Goal: Task Accomplishment & Management: Manage account settings

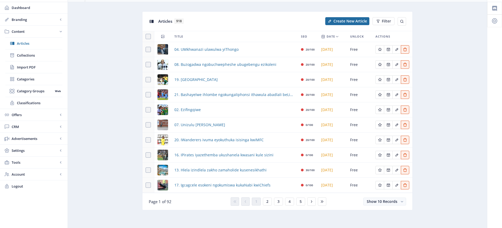
scroll to position [16, 0]
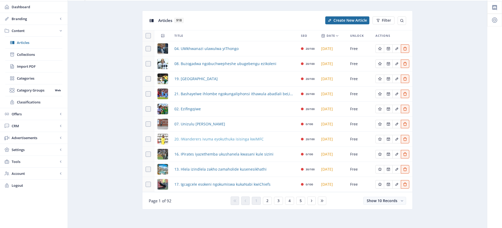
click at [241, 140] on span "20. IWanderers ivuma eyokuthuka isisinga kwiMFC" at bounding box center [218, 139] width 89 height 6
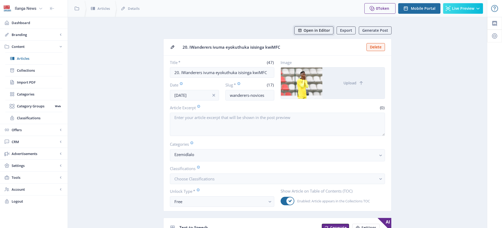
click at [327, 30] on span "Open in Editor" at bounding box center [317, 30] width 26 height 4
click at [22, 59] on span "Articles" at bounding box center [39, 58] width 45 height 5
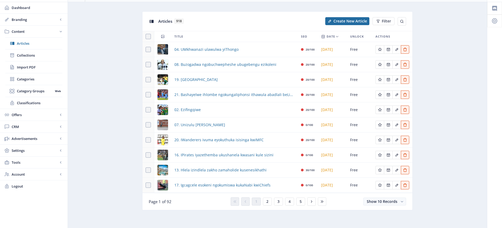
scroll to position [16, 0]
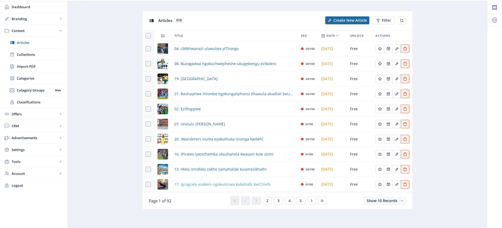
click at [215, 184] on span "17. Igcagcele esokeni ngokumiswa kukaNabi kwiChiefs" at bounding box center [222, 184] width 96 height 6
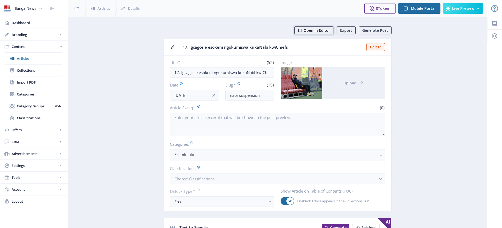
click at [313, 30] on span "Open in Editor" at bounding box center [317, 30] width 26 height 4
click at [26, 58] on span "Articles" at bounding box center [39, 58] width 45 height 5
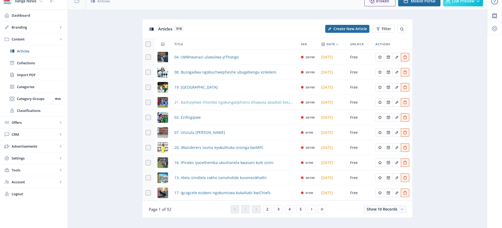
scroll to position [16, 0]
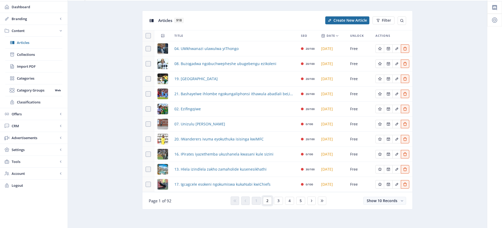
click at [268, 201] on span "2" at bounding box center [267, 200] width 2 height 4
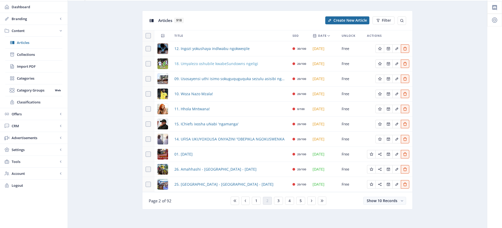
click at [203, 64] on span "18. Umyalezo oshubile kwabeSundowns ngeligi" at bounding box center [216, 64] width 84 height 6
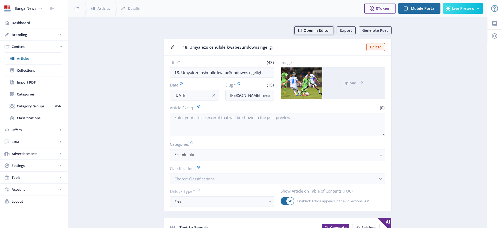
click at [322, 29] on span "Open in Editor" at bounding box center [317, 30] width 26 height 4
click at [22, 59] on span "Articles" at bounding box center [39, 58] width 45 height 5
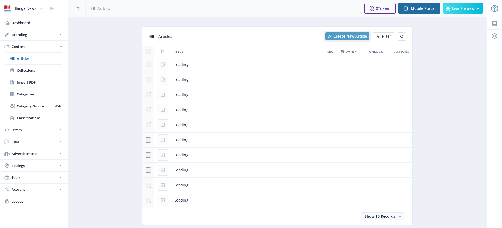
click at [343, 35] on span "Create New Article" at bounding box center [351, 36] width 34 height 4
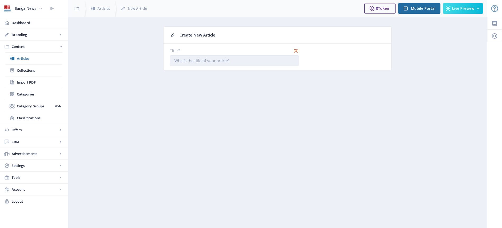
click at [197, 58] on input "Title *" at bounding box center [234, 60] width 129 height 11
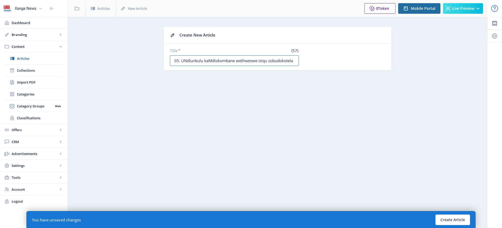
type input "05. UNdlunkulu kaMdlokombane wethweswe iziqu zobudokotela"
click at [455, 220] on button "Create Article" at bounding box center [453, 219] width 35 height 11
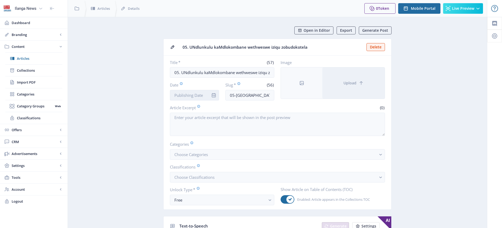
click at [196, 94] on input "Date" at bounding box center [194, 95] width 49 height 11
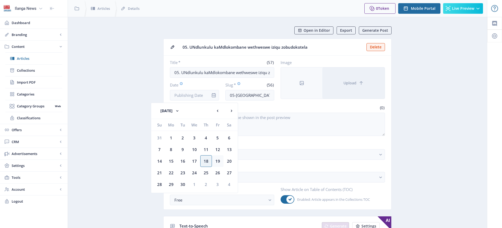
click at [218, 160] on div "19" at bounding box center [218, 161] width 12 height 12
type input "[DATE]"
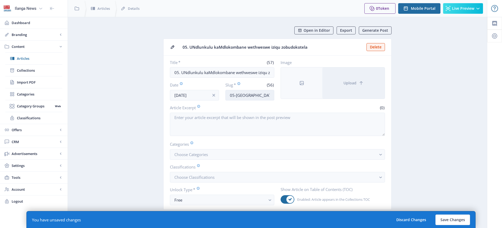
click at [250, 98] on input "05-[GEOGRAPHIC_DATA]-kamdlokombane-wethweswe-[GEOGRAPHIC_DATA]-zobudokotela" at bounding box center [249, 95] width 49 height 11
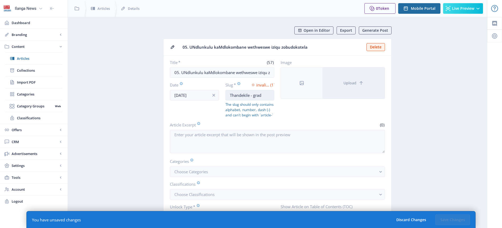
click at [252, 95] on input "Thandekile - grad" at bounding box center [249, 95] width 49 height 11
click at [252, 96] on input "Thandekile- grad" at bounding box center [249, 95] width 49 height 11
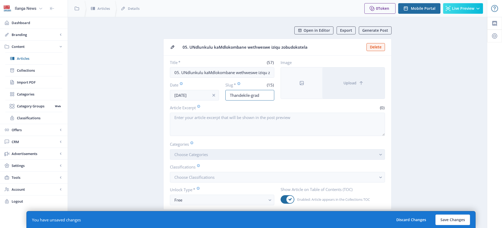
type input "Thandekile-grad"
click at [200, 155] on span "Choose Categories" at bounding box center [191, 154] width 34 height 5
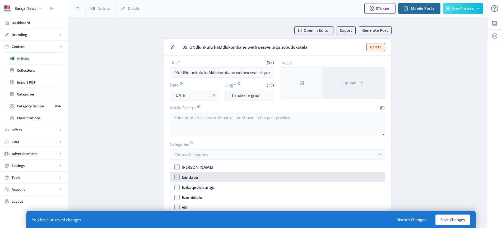
click at [198, 178] on div "Izindaba" at bounding box center [190, 177] width 16 height 6
checkbox input "true"
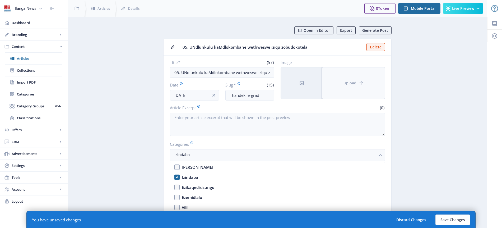
click at [351, 84] on span "Upload" at bounding box center [350, 83] width 13 height 4
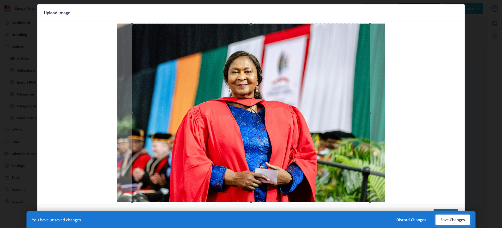
click at [456, 219] on button "Save Changes" at bounding box center [453, 219] width 35 height 11
type input "thandekile-grad"
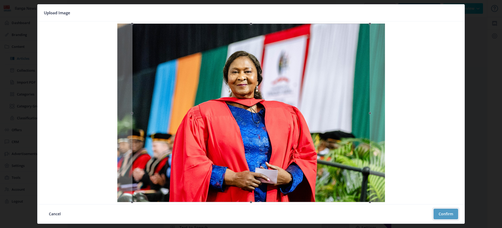
click at [447, 212] on button "Confirm" at bounding box center [446, 214] width 25 height 11
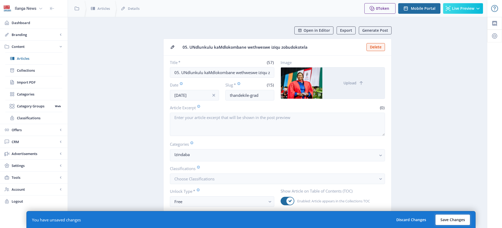
click at [454, 218] on button "Save Changes" at bounding box center [453, 219] width 35 height 11
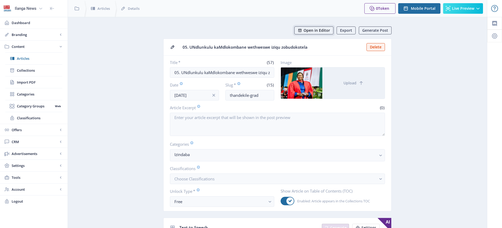
click at [325, 32] on span "Open in Editor" at bounding box center [317, 30] width 26 height 4
click at [322, 29] on span "Open in Editor" at bounding box center [317, 30] width 26 height 4
click at [24, 61] on span "Articles" at bounding box center [39, 58] width 45 height 5
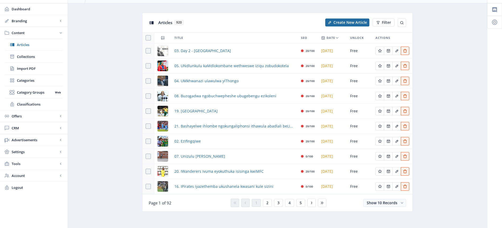
scroll to position [16, 0]
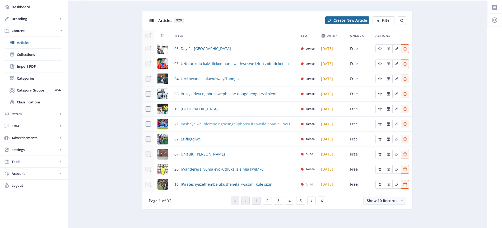
click at [226, 125] on span "21. Bashayelwe ihlombe ngokungaliphonsi ithawula abadlali beLiverpool" at bounding box center [234, 124] width 120 height 6
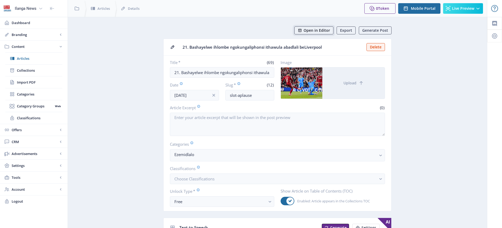
click at [322, 31] on span "Open in Editor" at bounding box center [317, 30] width 26 height 4
click at [30, 58] on span "Articles" at bounding box center [39, 58] width 45 height 5
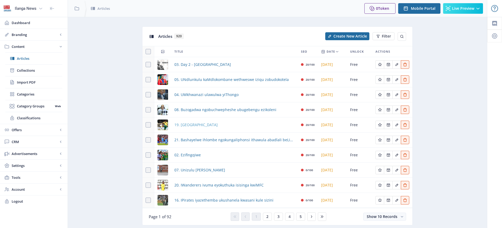
click at [200, 123] on span "19. [GEOGRAPHIC_DATA]" at bounding box center [195, 125] width 43 height 6
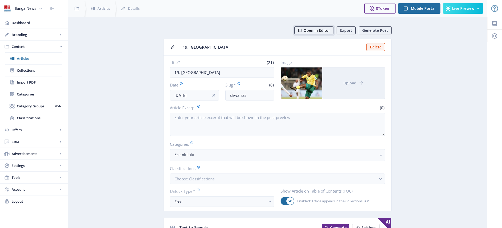
click at [320, 30] on span "Open in Editor" at bounding box center [317, 30] width 26 height 4
click at [24, 71] on span "Collections" at bounding box center [39, 70] width 45 height 5
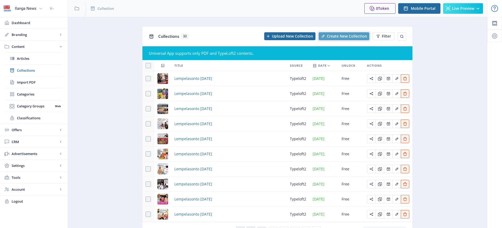
click at [340, 36] on span "Create New Collection" at bounding box center [347, 36] width 40 height 4
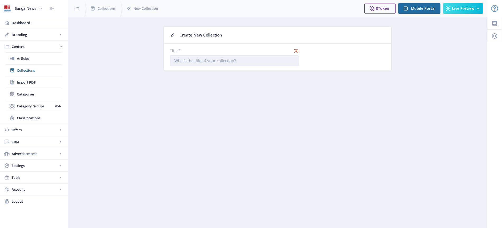
click at [226, 61] on input "Title *" at bounding box center [234, 60] width 129 height 11
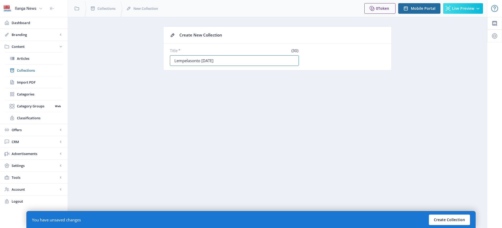
type input "Lempelasonto [DATE]"
click at [452, 220] on button "Create Collection" at bounding box center [449, 219] width 41 height 11
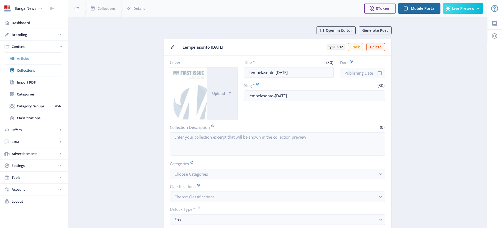
click at [30, 58] on span "Articles" at bounding box center [39, 58] width 45 height 5
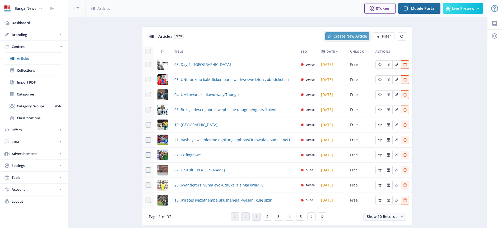
click at [356, 36] on span "Create New Article" at bounding box center [351, 36] width 34 height 4
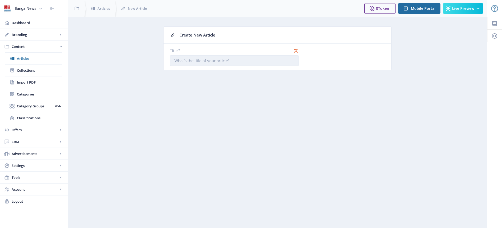
click at [215, 58] on input "Title *" at bounding box center [234, 60] width 129 height 11
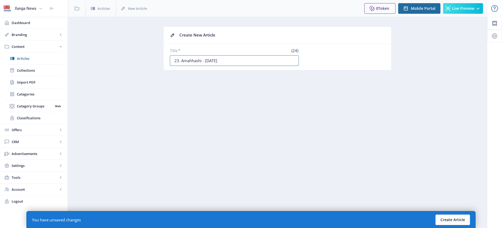
type input "23. Amahhashi - [DATE]"
click at [446, 220] on button "Create Article" at bounding box center [453, 219] width 35 height 11
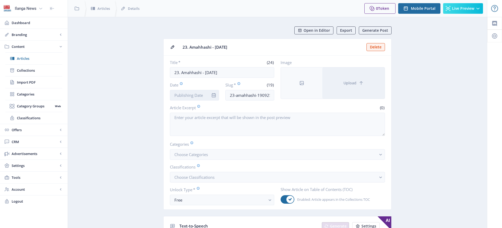
click at [198, 98] on input "Date" at bounding box center [194, 95] width 49 height 11
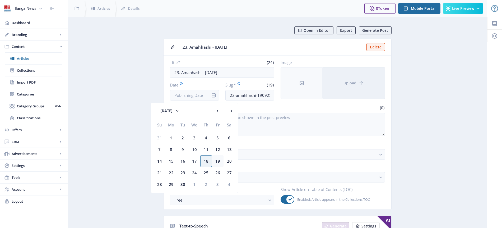
click at [216, 162] on div "19" at bounding box center [218, 161] width 12 height 12
type input "[DATE]"
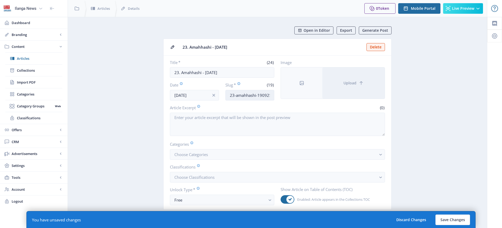
click at [242, 95] on input "23-amahhashi-190925" at bounding box center [249, 95] width 49 height 11
type input "Horses-Fvw"
click at [212, 153] on button "Choose Categories" at bounding box center [277, 154] width 215 height 11
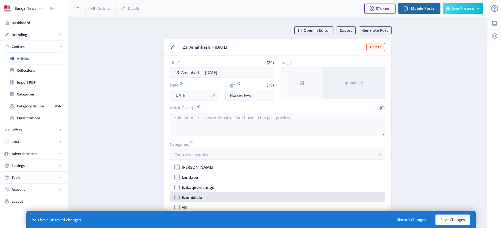
click at [194, 199] on div "Ezemidlalo" at bounding box center [192, 197] width 20 height 6
checkbox input "true"
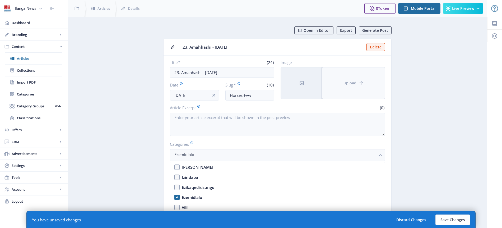
click at [349, 83] on span "Upload" at bounding box center [350, 83] width 13 height 4
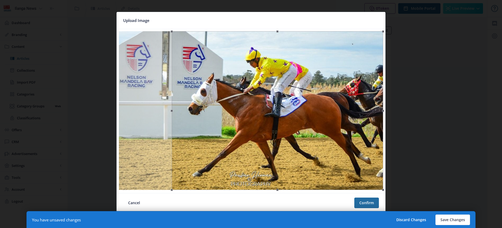
drag, startPoint x: 311, startPoint y: 133, endPoint x: 335, endPoint y: 133, distance: 24.3
click at [335, 133] on div at bounding box center [277, 110] width 211 height 159
click at [368, 203] on button "Confirm" at bounding box center [366, 202] width 25 height 11
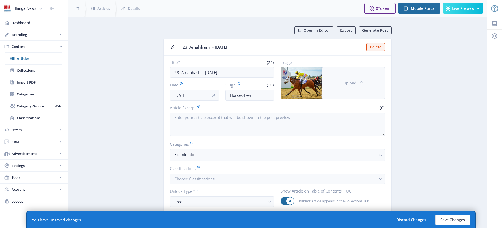
click at [348, 82] on span "Upload" at bounding box center [350, 83] width 13 height 4
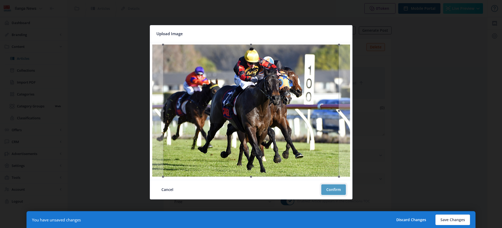
click at [331, 190] on button "Confirm" at bounding box center [333, 189] width 25 height 11
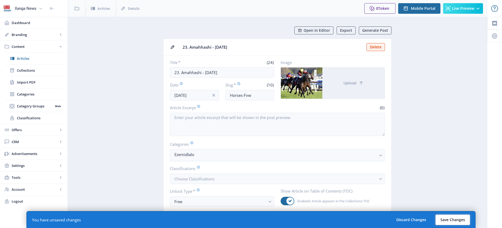
click at [456, 218] on button "Save Changes" at bounding box center [453, 219] width 35 height 11
type input "horses-fvw"
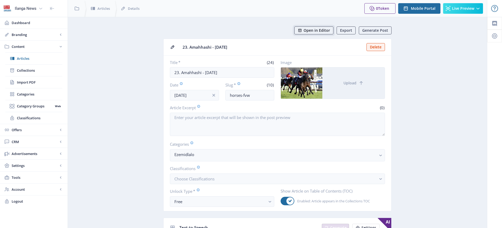
click at [322, 29] on span "Open in Editor" at bounding box center [317, 30] width 26 height 4
click at [26, 58] on span "Articles" at bounding box center [39, 58] width 45 height 5
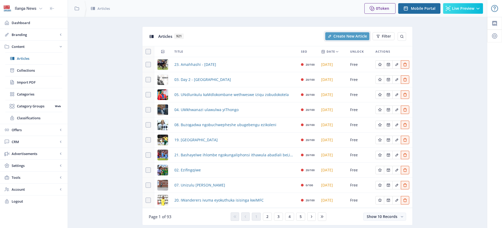
click at [359, 37] on span "Create New Article" at bounding box center [351, 36] width 34 height 4
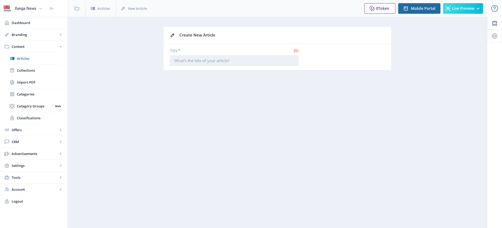
click at [205, 60] on input "Title *" at bounding box center [234, 60] width 129 height 11
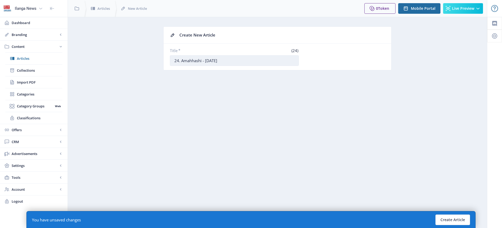
drag, startPoint x: 222, startPoint y: 61, endPoint x: 209, endPoint y: 61, distance: 12.7
click at [209, 61] on input "24. Amahhashi - [DATE]" at bounding box center [234, 60] width 129 height 11
type input "24. Amahhashi - [DATE]"
click at [458, 219] on button "Create Article" at bounding box center [453, 219] width 35 height 11
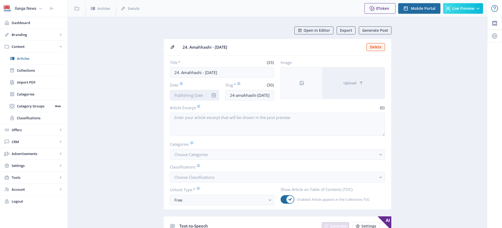
click at [202, 94] on input "Date" at bounding box center [194, 95] width 49 height 11
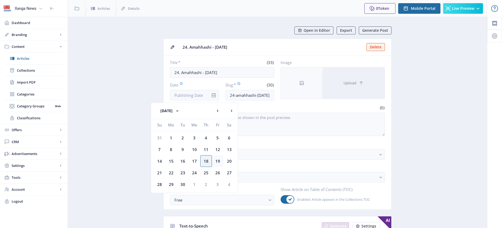
click at [218, 161] on div "19" at bounding box center [218, 161] width 12 height 12
type input "[DATE]"
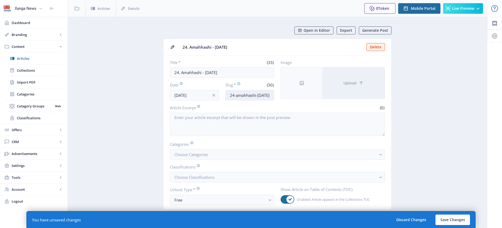
click at [253, 96] on input "24-amahhashi-[DATE]" at bounding box center [249, 95] width 49 height 11
type input "Horses-TRF"
click at [198, 156] on span "Choose Categories" at bounding box center [191, 154] width 34 height 5
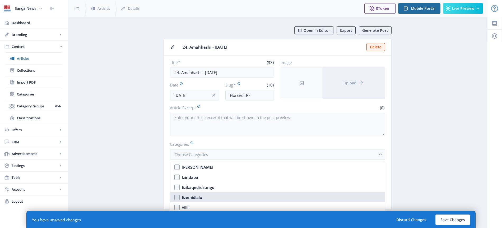
click at [195, 197] on div "Ezemidlalo" at bounding box center [192, 197] width 20 height 6
checkbox input "true"
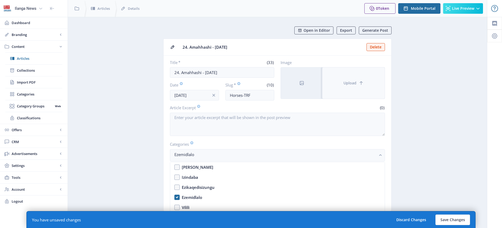
click at [350, 85] on span "Upload" at bounding box center [350, 83] width 13 height 4
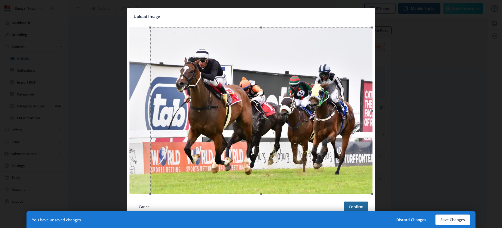
drag, startPoint x: 299, startPoint y: 112, endPoint x: 310, endPoint y: 110, distance: 11.0
click at [310, 110] on div at bounding box center [261, 110] width 222 height 166
click at [451, 221] on button "Save Changes" at bounding box center [453, 219] width 35 height 11
click at [451, 220] on button "Save Changes" at bounding box center [453, 219] width 35 height 11
type input "horses-trf"
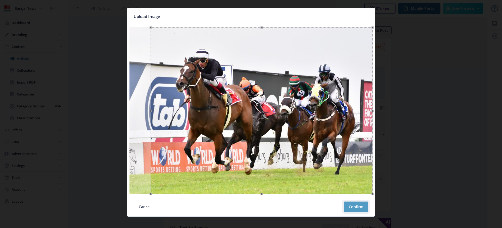
click at [359, 207] on button "Confirm" at bounding box center [356, 206] width 25 height 11
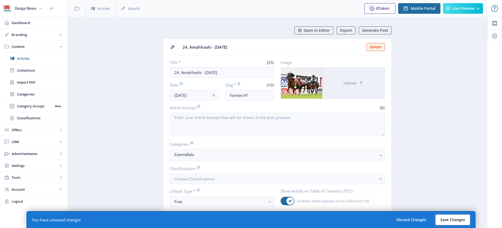
click at [453, 221] on button "Save Changes" at bounding box center [453, 219] width 35 height 11
click at [453, 219] on button "Save Changes" at bounding box center [453, 219] width 35 height 11
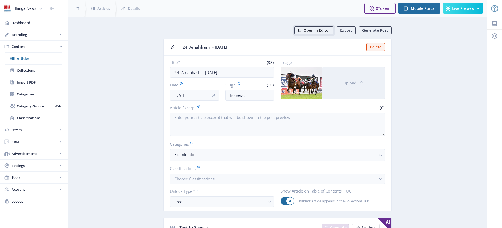
click at [326, 31] on span "Open in Editor" at bounding box center [317, 30] width 26 height 4
click at [28, 59] on span "Articles" at bounding box center [39, 58] width 45 height 5
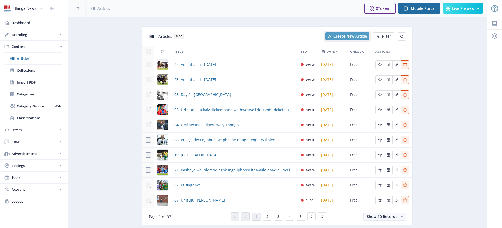
click at [351, 38] on span "Create New Article" at bounding box center [351, 36] width 34 height 4
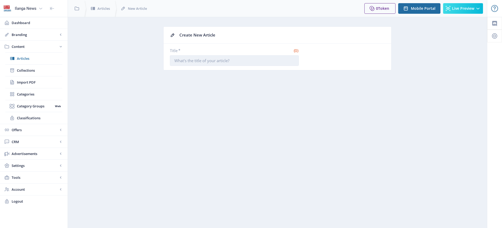
click at [187, 58] on input "Title *" at bounding box center [234, 60] width 129 height 11
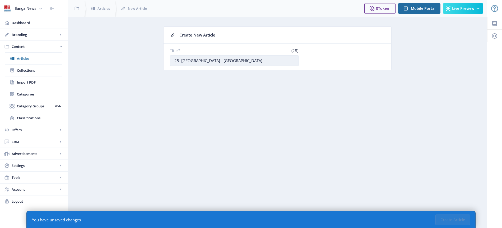
drag, startPoint x: 225, startPoint y: 60, endPoint x: 206, endPoint y: 60, distance: 19.3
click at [206, 60] on input "25. [GEOGRAPHIC_DATA] - [GEOGRAPHIC_DATA] -" at bounding box center [234, 60] width 129 height 11
type input "25. [GEOGRAPHIC_DATA] - [GEOGRAPHIC_DATA] - [DATE] - 2025"
click at [451, 218] on button "Create Article" at bounding box center [453, 219] width 35 height 11
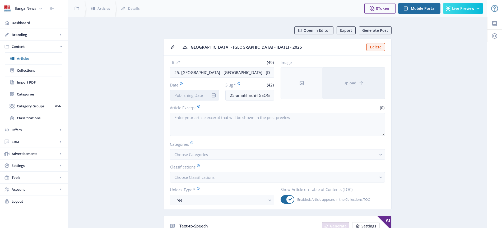
click at [192, 94] on input "Date" at bounding box center [194, 95] width 49 height 11
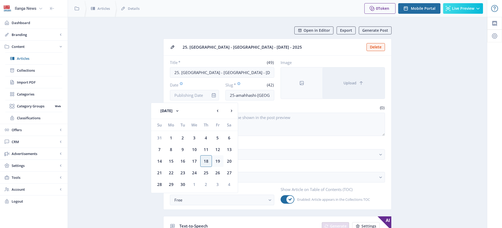
click at [218, 160] on div "19" at bounding box center [218, 161] width 12 height 12
type input "[DATE]"
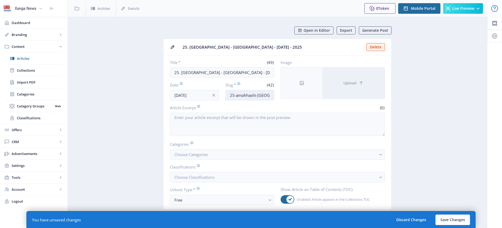
click at [252, 95] on input "25-amahhashi-[GEOGRAPHIC_DATA]-[DATE]" at bounding box center [249, 95] width 49 height 11
type input "Horses-[PERSON_NAME]"
click at [198, 154] on span "Choose Categories" at bounding box center [191, 154] width 34 height 5
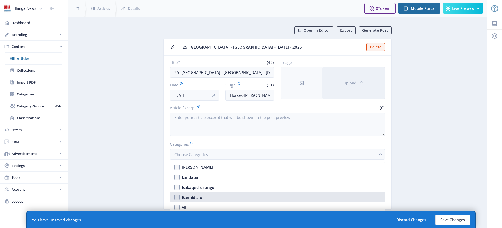
click at [192, 195] on div "Ezemidlalo" at bounding box center [192, 197] width 20 height 6
checkbox input "true"
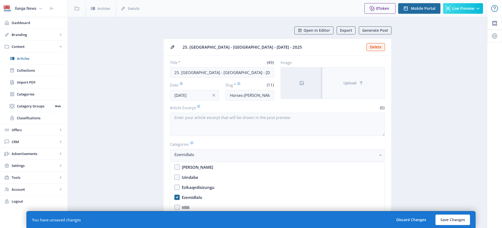
click at [348, 82] on span "Upload" at bounding box center [350, 83] width 13 height 4
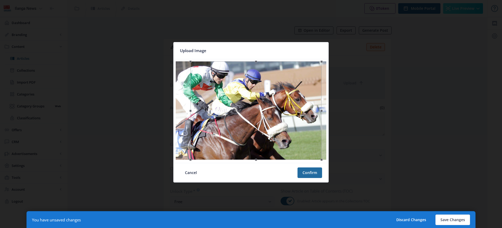
drag, startPoint x: 303, startPoint y: 134, endPoint x: 308, endPoint y: 133, distance: 5.0
click at [308, 133] on div at bounding box center [256, 110] width 131 height 98
click at [313, 171] on button "Confirm" at bounding box center [310, 172] width 25 height 11
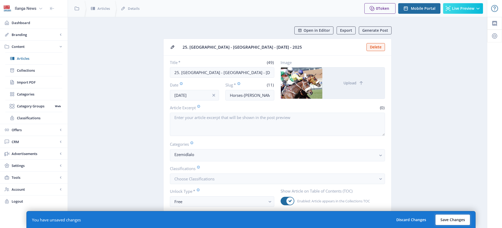
click at [460, 219] on button "Save Changes" at bounding box center [453, 219] width 35 height 11
type input "horses-[PERSON_NAME]"
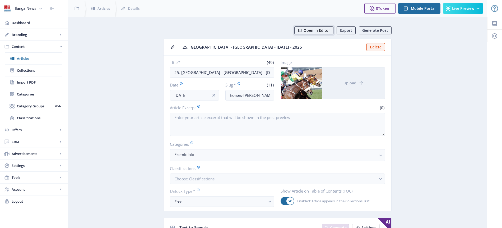
click at [327, 29] on span "Open in Editor" at bounding box center [317, 30] width 26 height 4
click at [26, 56] on span "Articles" at bounding box center [39, 58] width 45 height 5
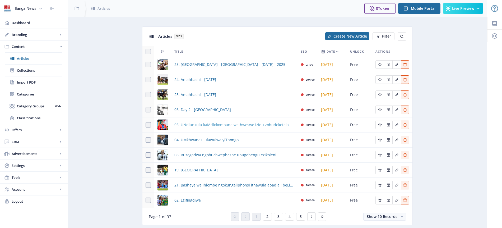
click at [205, 126] on span "05. UNdlunkulu kaMdlokombane wethweswe iziqu zobudokotela" at bounding box center [231, 125] width 114 height 6
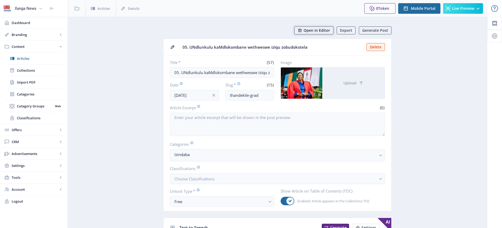
click at [329, 31] on span "Open in Editor" at bounding box center [317, 30] width 26 height 4
click at [326, 31] on span "Open in Editor" at bounding box center [317, 30] width 26 height 4
click at [21, 59] on span "Articles" at bounding box center [39, 58] width 45 height 5
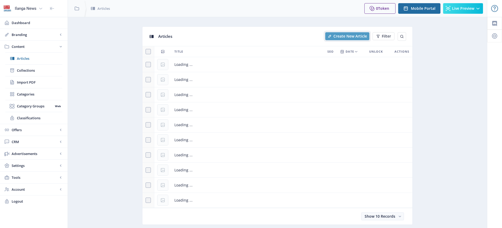
click at [359, 35] on span "Create New Article" at bounding box center [351, 36] width 34 height 4
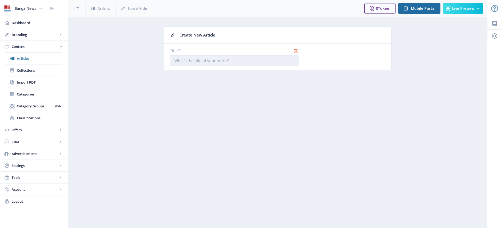
click at [222, 58] on input "Title *" at bounding box center [234, 60] width 129 height 11
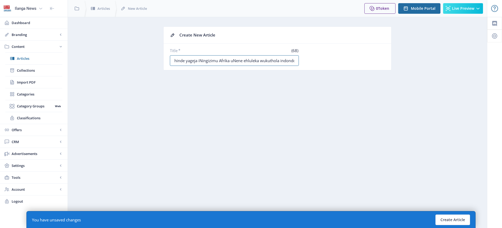
scroll to position [0, 13]
type input "22. Iphinde yageja iNingizimu Afrika uNene ehluleka wukuthola indondo"
click at [455, 221] on button "Create Article" at bounding box center [453, 219] width 35 height 11
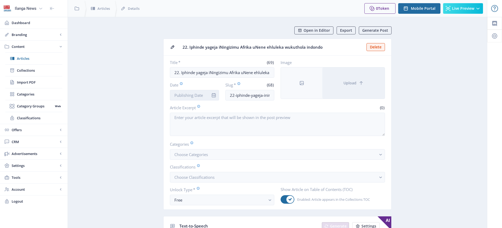
click at [188, 96] on input "Date" at bounding box center [194, 95] width 49 height 11
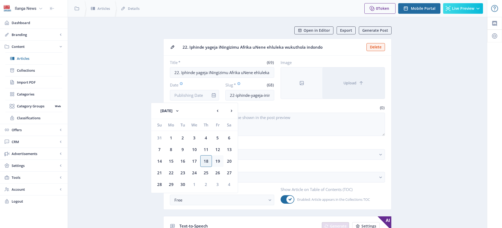
click at [218, 163] on div "19" at bounding box center [218, 161] width 12 height 12
type input "[DATE]"
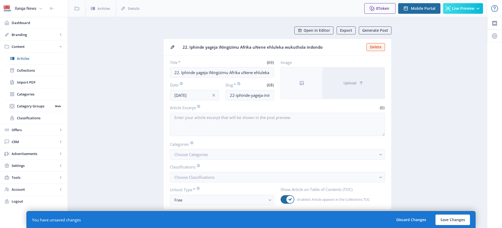
click at [190, 48] on span "22. Iphinde yageja iNingizimu Afrika uNene ehluleka wukuthola indondo" at bounding box center [273, 47] width 181 height 6
click at [190, 46] on span "22. Iphinde yageja iNingizimu Afrika uNene ehluleka wukuthola indondo" at bounding box center [273, 47] width 181 height 6
click at [198, 73] on input "22. Iphinde yageja iNingizimu Afrika uNene ehluleka wukuthola indondo" at bounding box center [222, 72] width 104 height 11
click at [181, 71] on input "22. Iphinde yageja iNingizimu Afrika uNene ehluleka wukuthola indondo" at bounding box center [222, 72] width 104 height 11
click at [209, 72] on input "22. "Iphinde yageja iNingizimu Afrika uNene ehluleka wukuthola indondo" at bounding box center [222, 72] width 104 height 11
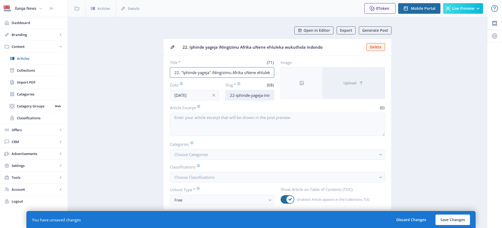
type input "22. "Iphinde yageja" iNingizimu Afrika uNene ehluleka wukuthola indondo"
click at [253, 95] on input "22-iphinde-yageja-iningizimu-[GEOGRAPHIC_DATA]-[GEOGRAPHIC_DATA]-ehluleka-wukut…" at bounding box center [249, 95] width 49 height 11
type input "Nene-missed"
click at [216, 154] on button "Choose Categories" at bounding box center [277, 154] width 215 height 11
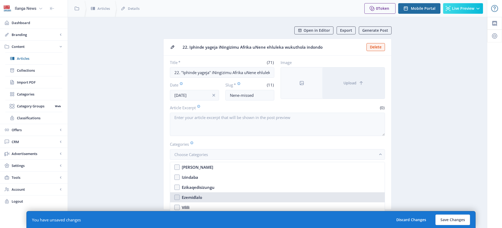
click at [195, 198] on div "Ezemidlalo" at bounding box center [192, 197] width 20 height 6
checkbox input "true"
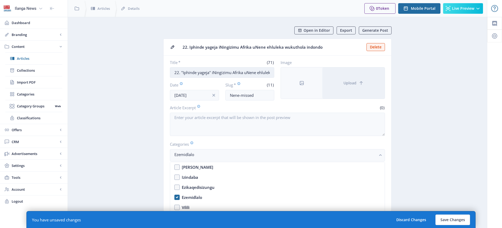
click at [259, 75] on input "22. "Iphinde yageja" iNingizimu Afrika uNene ehluleka wukuthola indondo" at bounding box center [222, 72] width 104 height 11
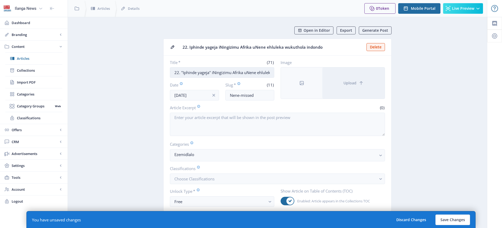
click at [199, 76] on input "22. "Iphinde yageja" iNingizimu Afrika uNene ehluleka wukuthola indondo" at bounding box center [222, 72] width 104 height 11
drag, startPoint x: 181, startPoint y: 71, endPoint x: 272, endPoint y: 74, distance: 90.7
click at [272, 74] on input "22. "Iphinde yageja" iNingizimu Afrika uNene ehluleka wukuthola indondo" at bounding box center [222, 72] width 104 height 11
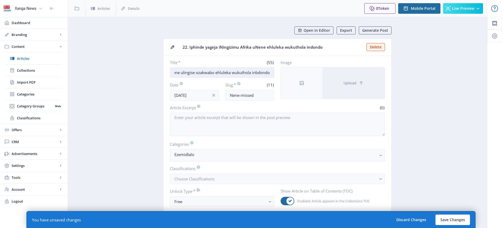
click at [257, 71] on input "22. UNene ulingise ozakwabo ehluleka wukuthola inbdondo" at bounding box center [222, 72] width 104 height 11
type input "22. UNene ulingise ozakwabo ehluleka wukuthola indondo"
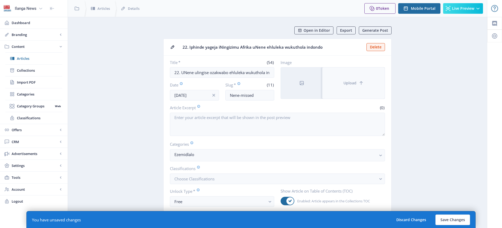
click at [355, 85] on span "Upload" at bounding box center [350, 83] width 13 height 4
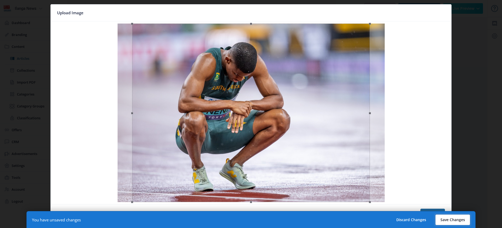
click at [452, 220] on button "Save Changes" at bounding box center [453, 219] width 35 height 11
type input "nene-missed"
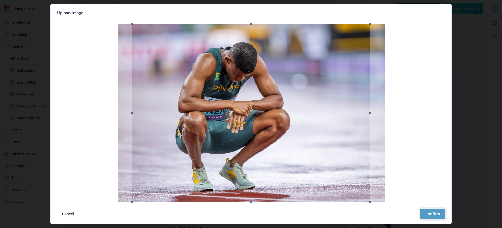
click at [436, 212] on button "Confirm" at bounding box center [432, 214] width 25 height 11
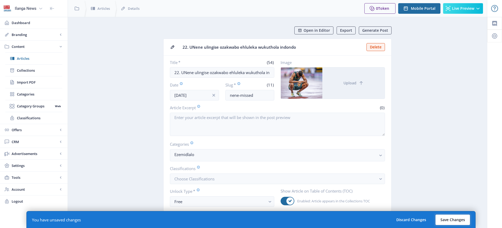
click at [455, 222] on button "Save Changes" at bounding box center [453, 219] width 35 height 11
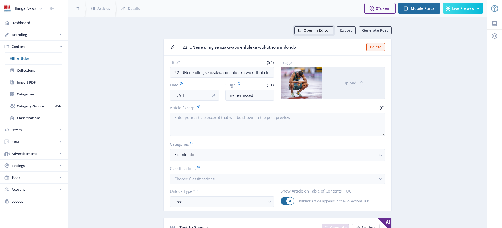
click at [324, 29] on span "Open in Editor" at bounding box center [317, 30] width 26 height 4
click at [24, 60] on span "Articles" at bounding box center [39, 58] width 45 height 5
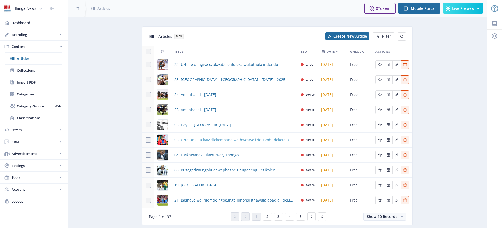
click at [216, 139] on span "05. UNdlunkulu kaMdlokombane wethweswe iziqu zobudokotela" at bounding box center [231, 140] width 114 height 6
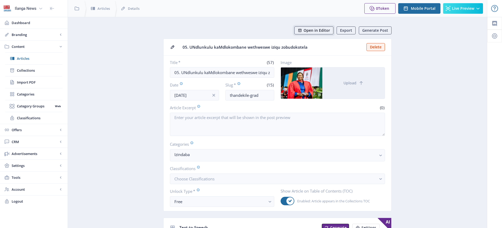
click at [320, 32] on span "Open in Editor" at bounding box center [317, 30] width 26 height 4
click at [23, 72] on span "Collections" at bounding box center [39, 70] width 45 height 5
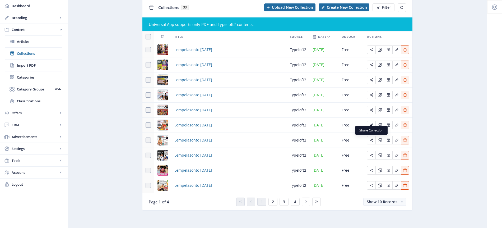
scroll to position [30, 0]
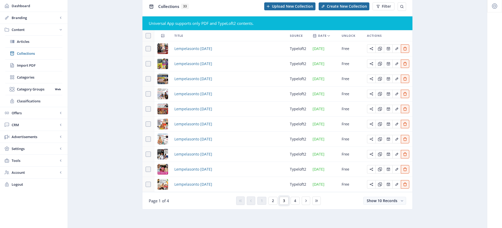
click at [285, 200] on button "3" at bounding box center [284, 201] width 9 height 8
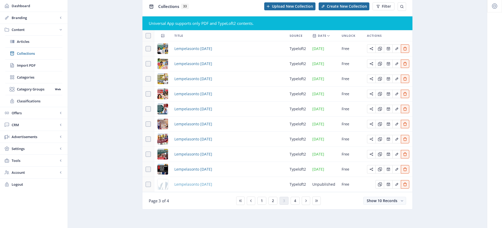
click at [210, 184] on span "Lempelasonto [DATE]" at bounding box center [193, 184] width 38 height 6
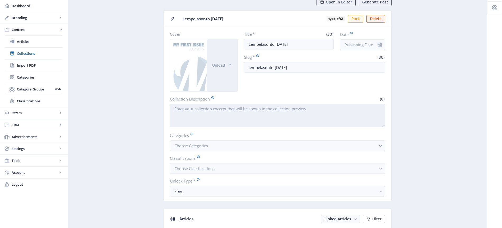
scroll to position [67, 0]
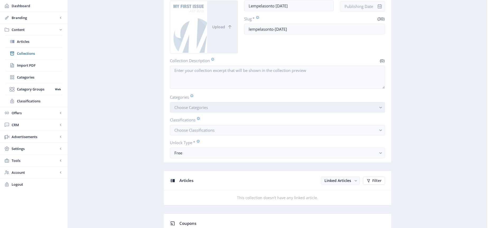
click at [208, 108] on span "Choose Categories" at bounding box center [191, 107] width 34 height 5
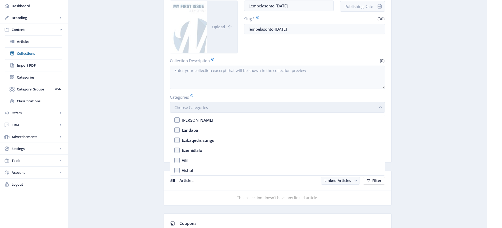
scroll to position [0, 0]
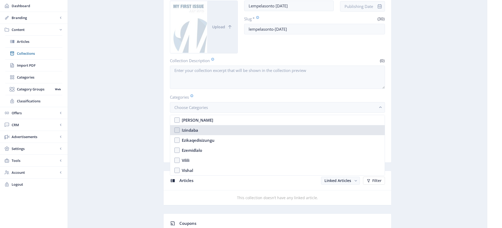
click at [179, 131] on nb-option "Izindaba" at bounding box center [277, 130] width 215 height 10
checkbox input "true"
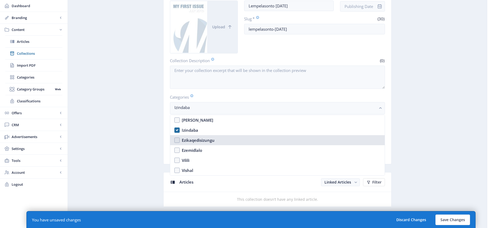
click at [177, 141] on nb-option "Ezikaqedisizungu" at bounding box center [277, 140] width 215 height 10
checkbox input "true"
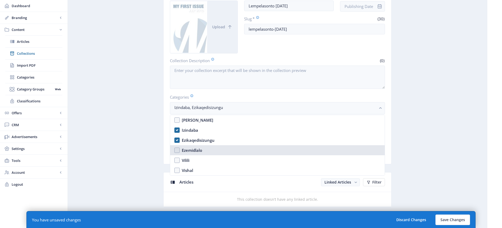
click at [178, 150] on nb-option "Ezemidlalo" at bounding box center [277, 150] width 215 height 10
checkbox input "true"
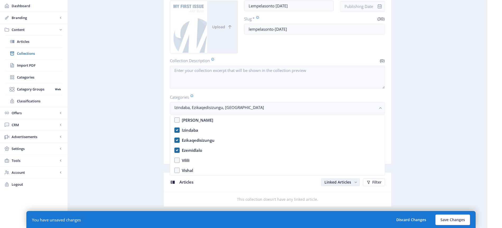
click at [342, 183] on span "Linked Articles" at bounding box center [338, 181] width 27 height 5
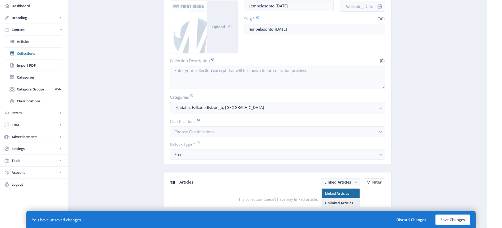
click at [343, 201] on nb-option "Unlinked Articles" at bounding box center [341, 203] width 38 height 10
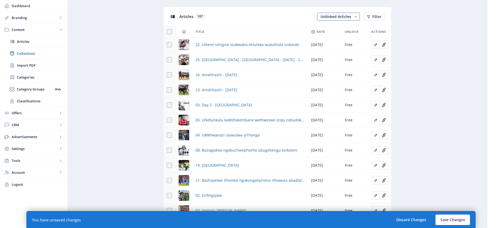
scroll to position [232, 0]
click at [172, 45] on span at bounding box center [169, 44] width 5 height 5
click at [167, 45] on input "checkbox" at bounding box center [167, 44] width 0 height 0
checkbox input "true"
click at [171, 61] on span at bounding box center [169, 59] width 5 height 5
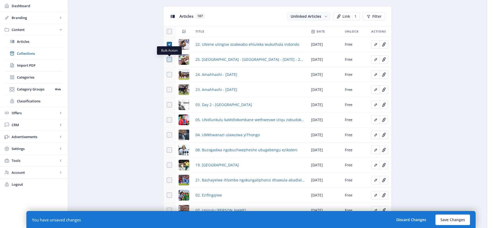
click at [167, 60] on input "checkbox" at bounding box center [167, 59] width 0 height 0
checkbox input "true"
click at [168, 76] on span at bounding box center [169, 74] width 5 height 5
click at [167, 75] on input "checkbox" at bounding box center [167, 75] width 0 height 0
checkbox input "true"
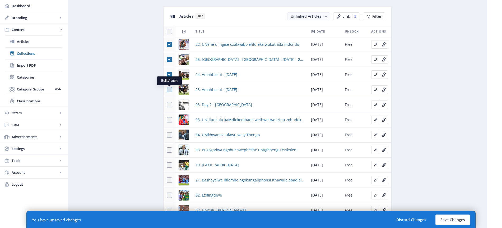
click at [169, 91] on span at bounding box center [169, 89] width 5 height 5
click at [167, 90] on input "checkbox" at bounding box center [167, 90] width 0 height 0
checkbox input "true"
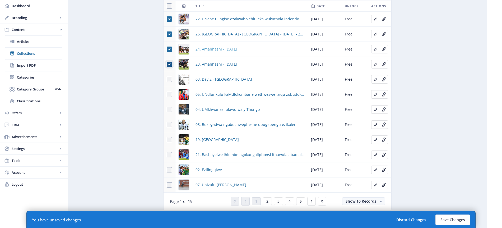
scroll to position [258, 0]
click at [171, 79] on span at bounding box center [169, 78] width 5 height 5
click at [167, 79] on input "checkbox" at bounding box center [167, 78] width 0 height 0
checkbox input "true"
click at [169, 96] on span at bounding box center [169, 93] width 5 height 5
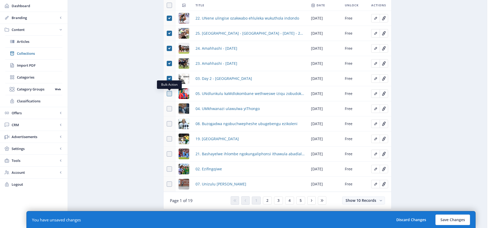
click at [167, 94] on input "checkbox" at bounding box center [167, 94] width 0 height 0
checkbox input "true"
click at [168, 109] on span at bounding box center [169, 108] width 5 height 5
click at [167, 109] on input "checkbox" at bounding box center [167, 109] width 0 height 0
checkbox input "true"
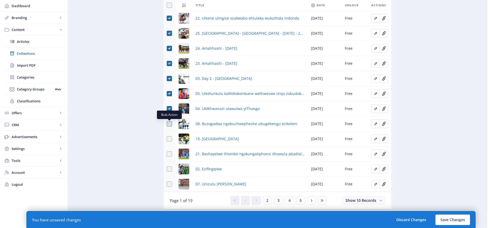
click at [170, 122] on span at bounding box center [169, 123] width 5 height 5
click at [167, 124] on input "checkbox" at bounding box center [167, 124] width 0 height 0
checkbox input "true"
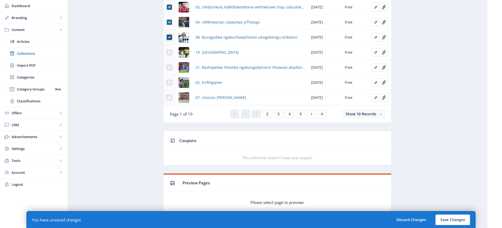
scroll to position [356, 0]
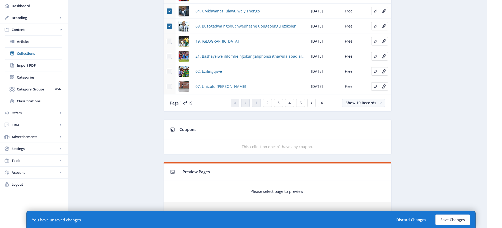
click at [169, 38] on td at bounding box center [170, 41] width 12 height 15
click at [169, 43] on span at bounding box center [169, 41] width 5 height 5
click at [167, 41] on input "checkbox" at bounding box center [167, 41] width 0 height 0
checkbox input "true"
click at [170, 55] on span at bounding box center [169, 56] width 5 height 5
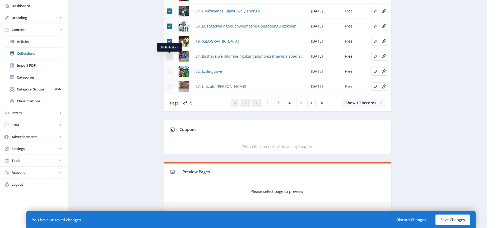
click at [167, 56] on input "checkbox" at bounding box center [167, 56] width 0 height 0
checkbox input "true"
click at [170, 71] on span at bounding box center [169, 71] width 5 height 5
click at [167, 71] on input "checkbox" at bounding box center [167, 71] width 0 height 0
checkbox input "true"
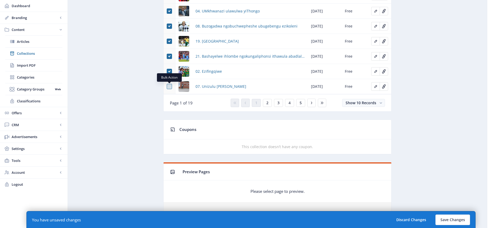
click at [171, 86] on span at bounding box center [169, 86] width 5 height 5
click at [167, 86] on input "checkbox" at bounding box center [167, 86] width 0 height 0
checkbox input "true"
click at [269, 104] on button "2" at bounding box center [267, 103] width 9 height 8
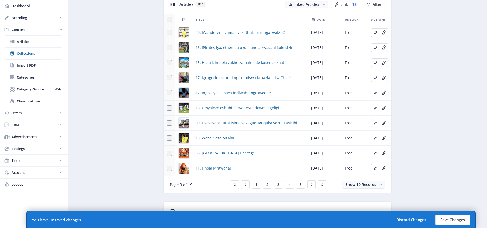
scroll to position [240, 0]
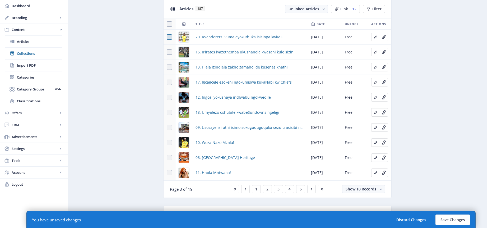
click at [169, 38] on span at bounding box center [169, 36] width 5 height 5
click at [167, 37] on input "checkbox" at bounding box center [167, 37] width 0 height 0
checkbox input "true"
click at [169, 52] on span at bounding box center [169, 51] width 5 height 5
click at [167, 52] on input "checkbox" at bounding box center [167, 52] width 0 height 0
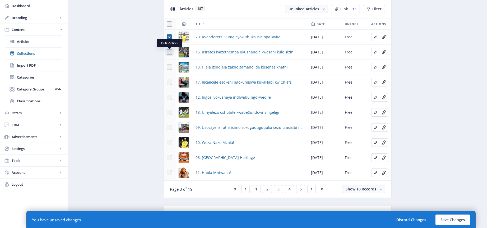
checkbox input "true"
click at [168, 68] on span at bounding box center [169, 66] width 5 height 5
click at [167, 67] on input "checkbox" at bounding box center [167, 67] width 0 height 0
checkbox input "true"
click at [171, 84] on span at bounding box center [169, 82] width 5 height 5
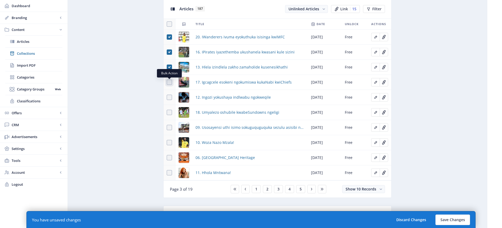
click at [167, 82] on input "checkbox" at bounding box center [167, 82] width 0 height 0
checkbox input "true"
click at [170, 95] on span at bounding box center [169, 97] width 5 height 5
click at [167, 97] on input "checkbox" at bounding box center [167, 97] width 0 height 0
checkbox input "true"
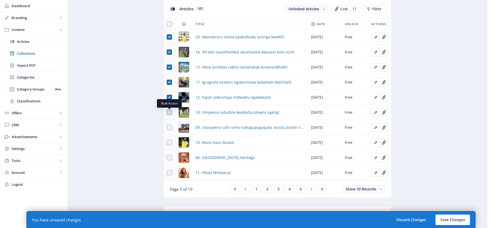
click at [168, 111] on span at bounding box center [169, 112] width 5 height 5
click at [167, 112] on input "checkbox" at bounding box center [167, 112] width 0 height 0
checkbox input "true"
click at [170, 127] on span at bounding box center [169, 127] width 5 height 5
click at [167, 127] on input "checkbox" at bounding box center [167, 127] width 0 height 0
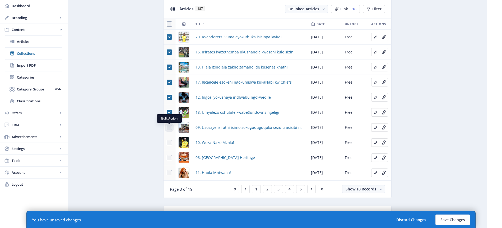
checkbox input "true"
click at [169, 141] on span at bounding box center [169, 142] width 5 height 5
click at [167, 142] on input "checkbox" at bounding box center [167, 142] width 0 height 0
checkbox input "true"
click at [170, 155] on span at bounding box center [169, 157] width 5 height 5
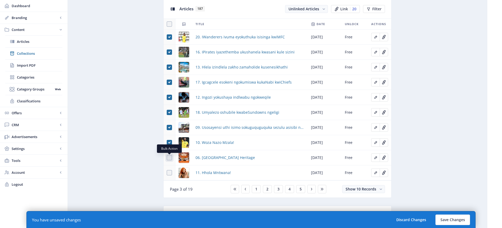
click at [167, 158] on input "checkbox" at bounding box center [167, 158] width 0 height 0
checkbox input "true"
click at [170, 171] on span at bounding box center [169, 172] width 5 height 5
click at [167, 173] on input "checkbox" at bounding box center [167, 173] width 0 height 0
checkbox input "true"
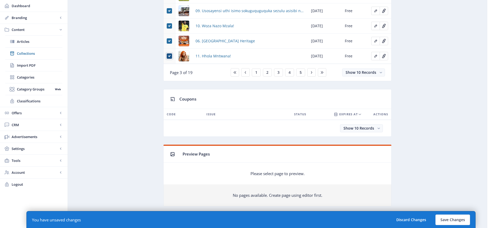
scroll to position [366, 0]
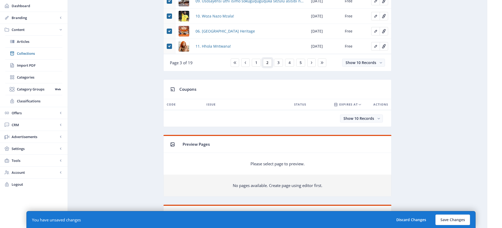
click at [267, 62] on span "2" at bounding box center [267, 63] width 2 height 4
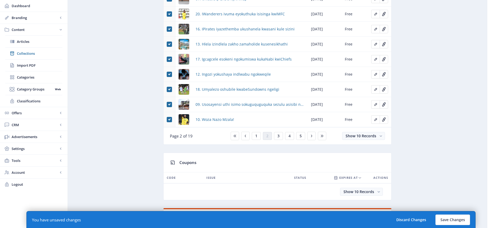
scroll to position [319, 0]
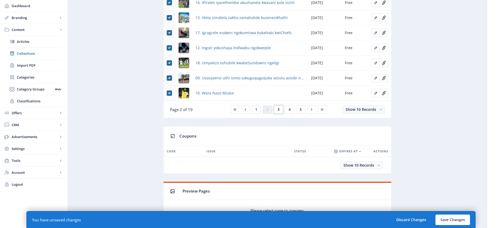
click at [279, 110] on span "3" at bounding box center [278, 109] width 2 height 4
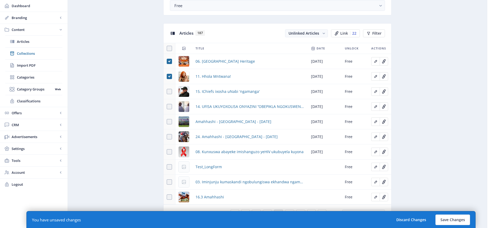
scroll to position [232, 0]
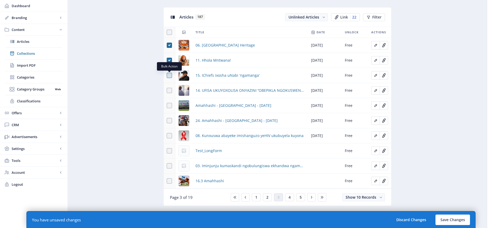
click at [171, 75] on span at bounding box center [169, 75] width 5 height 5
click at [167, 75] on input "checkbox" at bounding box center [167, 75] width 0 height 0
checkbox input "true"
click at [168, 91] on span at bounding box center [169, 90] width 5 height 5
click at [167, 91] on input "checkbox" at bounding box center [167, 90] width 0 height 0
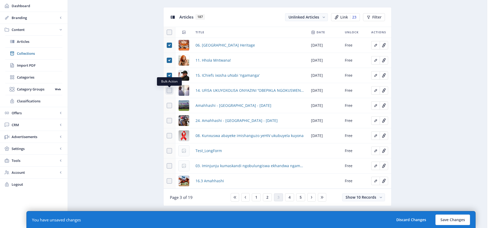
checkbox input "true"
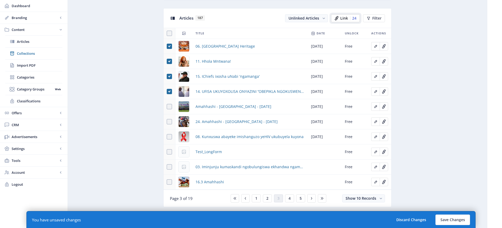
click at [344, 18] on span "Link" at bounding box center [344, 18] width 8 height 4
click at [345, 19] on span "Link" at bounding box center [344, 18] width 8 height 4
click at [355, 18] on div "24" at bounding box center [353, 18] width 6 height 4
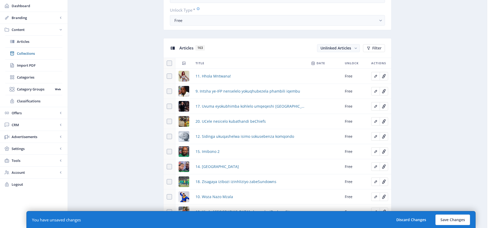
scroll to position [210, 0]
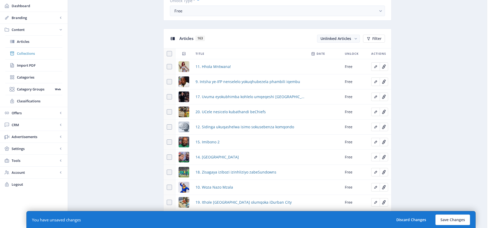
click at [31, 54] on span "Collections" at bounding box center [39, 53] width 45 height 5
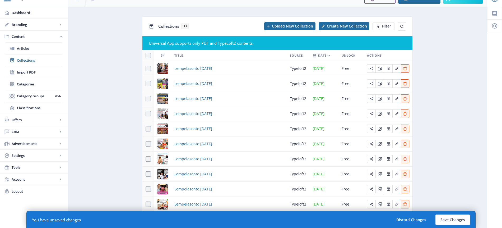
scroll to position [30, 0]
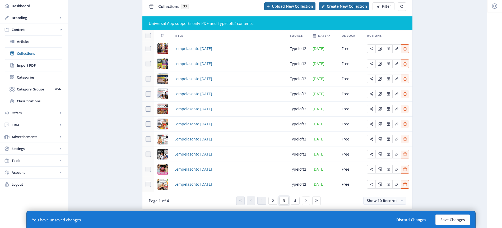
click at [285, 201] on span "3" at bounding box center [284, 200] width 2 height 4
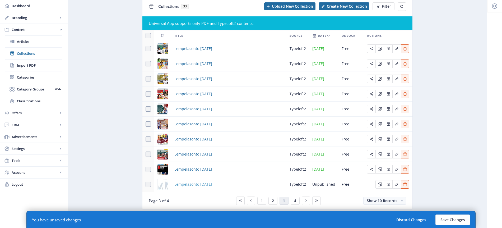
click at [212, 183] on span "Lempelasonto [DATE]" at bounding box center [193, 184] width 38 height 6
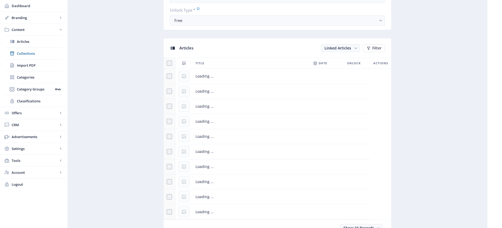
scroll to position [219, 0]
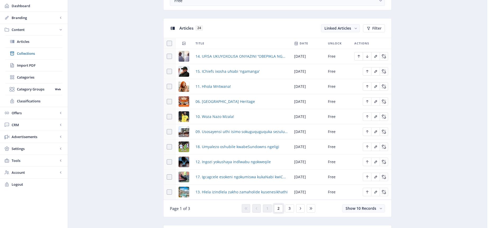
click at [280, 208] on button "2" at bounding box center [278, 208] width 9 height 8
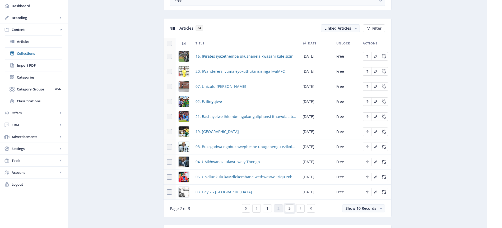
click at [289, 208] on span "3" at bounding box center [290, 208] width 2 height 4
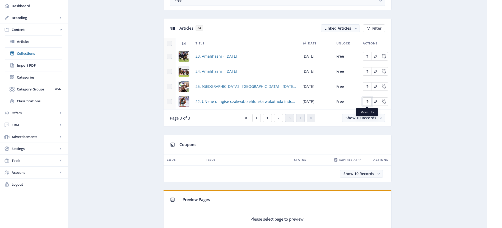
click at [368, 101] on icon "Edit page" at bounding box center [367, 101] width 4 height 4
click at [367, 87] on icon "Edit page" at bounding box center [367, 86] width 4 height 4
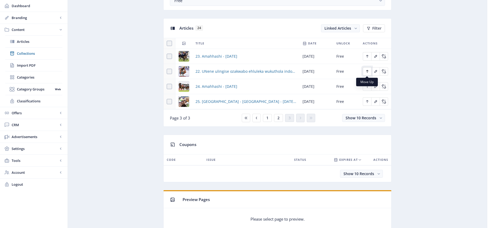
click at [367, 72] on icon "Edit page" at bounding box center [367, 71] width 4 height 4
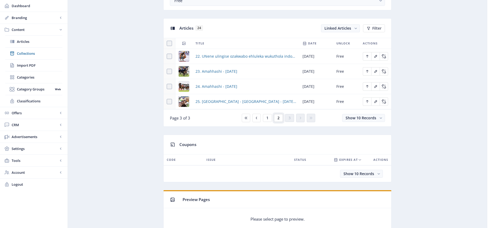
click at [278, 119] on span "2" at bounding box center [278, 118] width 2 height 4
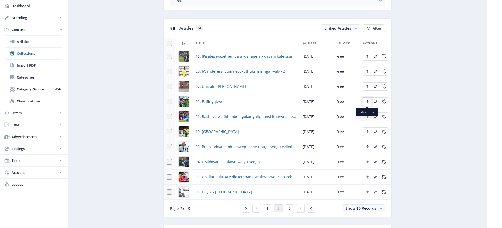
click at [366, 101] on icon "Edit page" at bounding box center [367, 101] width 4 height 4
click at [369, 85] on icon "Edit page" at bounding box center [367, 86] width 4 height 4
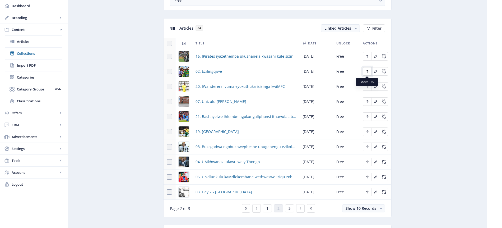
click at [367, 72] on icon "Edit page" at bounding box center [367, 71] width 2 height 3
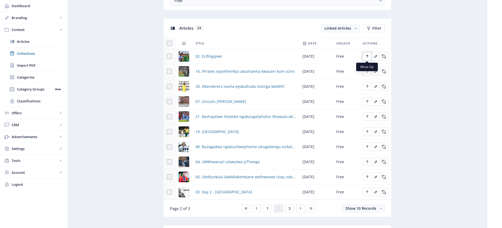
click at [368, 56] on icon "Edit page" at bounding box center [367, 56] width 4 height 4
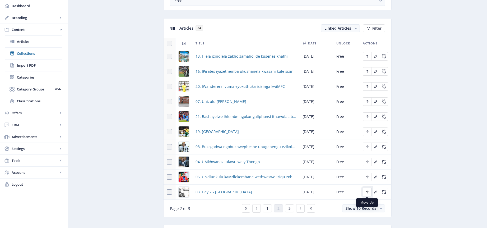
click at [367, 192] on icon "Edit page" at bounding box center [367, 192] width 4 height 4
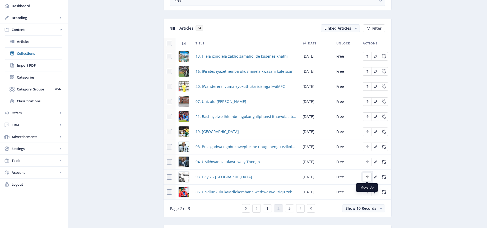
click at [367, 177] on icon "Edit page" at bounding box center [367, 177] width 4 height 4
click at [366, 161] on icon "Edit page" at bounding box center [367, 161] width 2 height 3
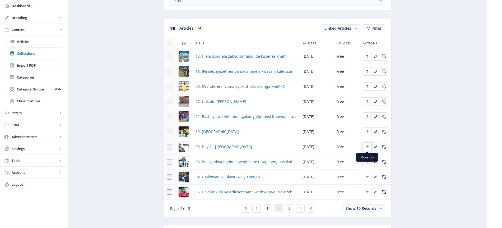
click at [365, 145] on icon "Edit page" at bounding box center [367, 147] width 4 height 4
click at [368, 133] on icon "Edit page" at bounding box center [367, 131] width 4 height 4
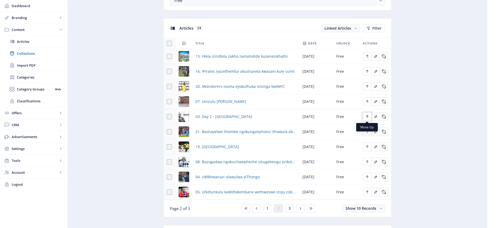
click at [367, 116] on icon "Edit page" at bounding box center [367, 116] width 2 height 3
click at [368, 177] on icon "Edit page" at bounding box center [367, 177] width 4 height 4
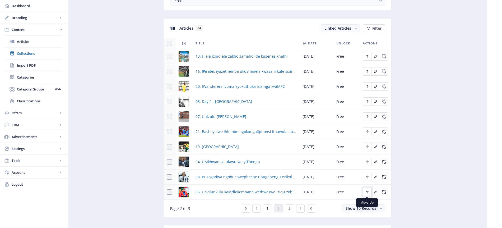
click at [368, 193] on icon "Edit page" at bounding box center [367, 192] width 4 height 4
click at [367, 161] on icon "Edit page" at bounding box center [367, 162] width 4 height 4
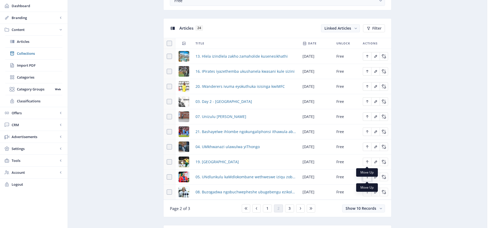
click at [368, 177] on icon "Edit page" at bounding box center [367, 177] width 4 height 4
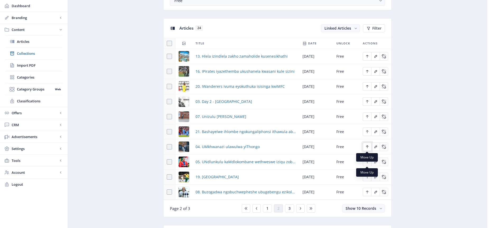
click at [368, 147] on icon "Edit page" at bounding box center [367, 147] width 4 height 4
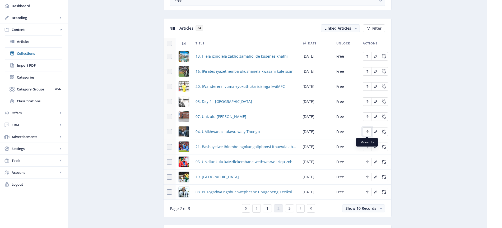
click at [368, 132] on icon "Edit page" at bounding box center [367, 131] width 4 height 4
click at [368, 162] on icon "Edit page" at bounding box center [367, 162] width 4 height 4
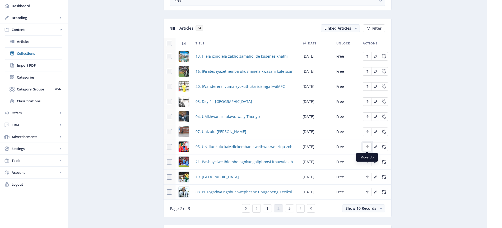
click at [366, 146] on icon "Edit page" at bounding box center [367, 147] width 4 height 4
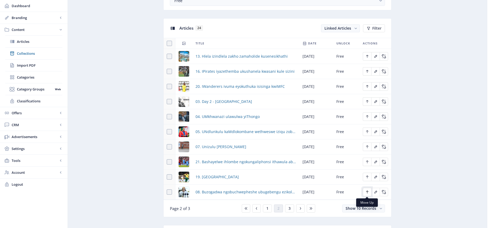
click at [366, 193] on icon "Edit page" at bounding box center [367, 192] width 4 height 4
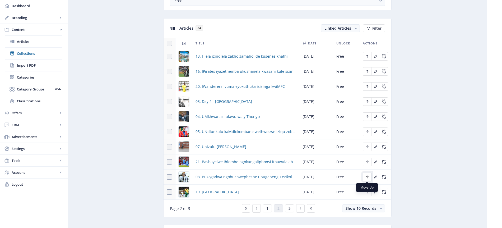
click at [367, 177] on icon "Edit page" at bounding box center [367, 177] width 4 height 4
click at [368, 101] on icon "Edit page" at bounding box center [367, 101] width 2 height 3
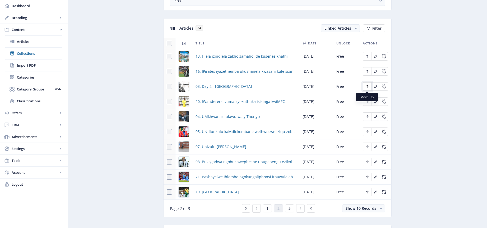
click at [369, 86] on icon "Edit page" at bounding box center [367, 86] width 4 height 4
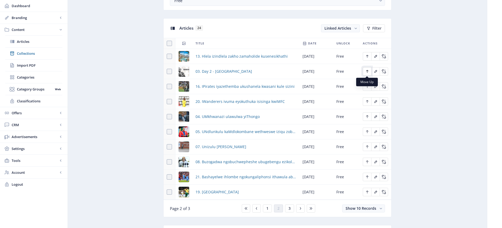
click at [367, 72] on icon "Edit page" at bounding box center [367, 71] width 4 height 4
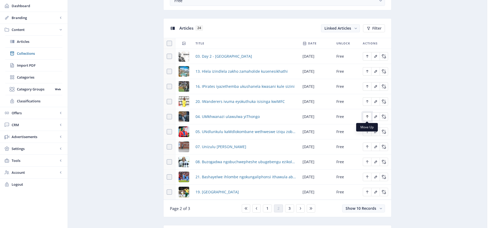
click at [368, 117] on icon "Edit page" at bounding box center [367, 116] width 4 height 4
click at [369, 100] on button "Edit page" at bounding box center [367, 101] width 8 height 8
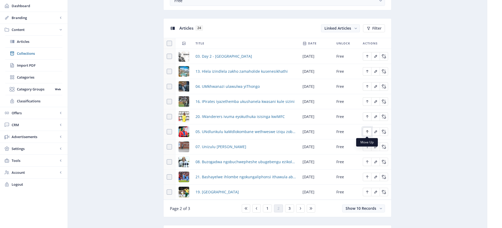
click at [367, 132] on icon "Edit page" at bounding box center [367, 131] width 2 height 3
click at [367, 117] on icon "Edit page" at bounding box center [367, 116] width 4 height 4
click at [368, 87] on icon "Edit page" at bounding box center [367, 86] width 4 height 4
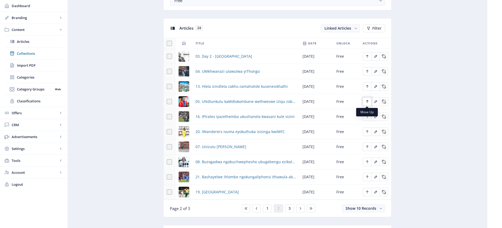
click at [366, 102] on icon "Edit page" at bounding box center [367, 101] width 4 height 4
click at [369, 147] on icon "Edit page" at bounding box center [367, 147] width 4 height 4
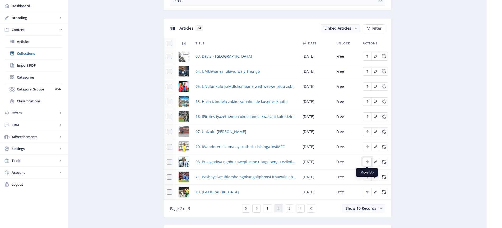
click at [368, 161] on icon "Edit page" at bounding box center [367, 162] width 4 height 4
click at [367, 192] on icon "Edit page" at bounding box center [367, 192] width 4 height 4
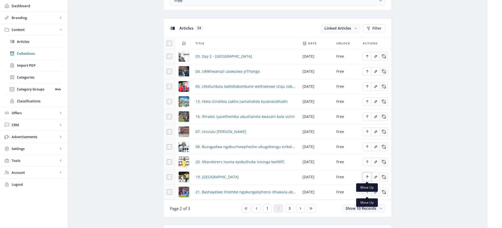
click at [368, 178] on icon "Edit page" at bounding box center [367, 177] width 4 height 4
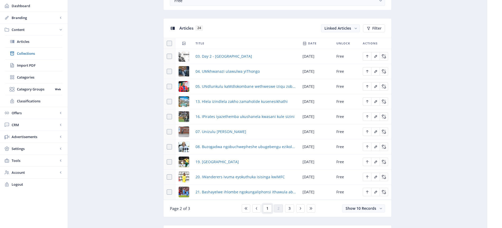
click at [269, 208] on button "1" at bounding box center [267, 208] width 9 height 8
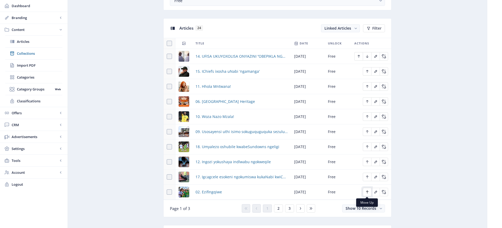
click at [367, 193] on icon "Edit page" at bounding box center [367, 192] width 2 height 3
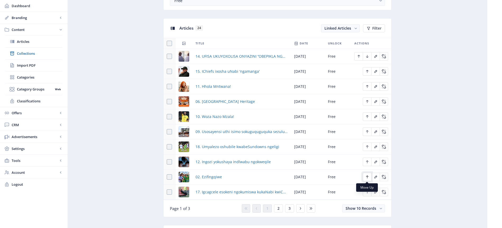
click at [368, 178] on icon "Edit page" at bounding box center [367, 177] width 4 height 4
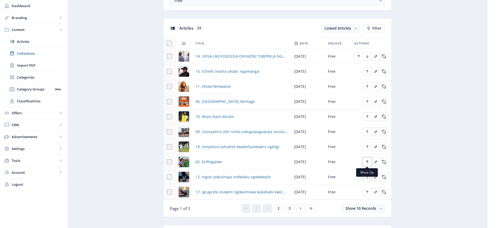
click at [367, 163] on icon "Edit page" at bounding box center [367, 161] width 2 height 3
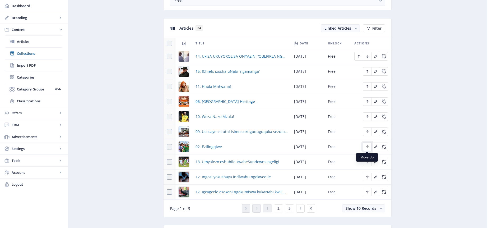
click at [366, 146] on icon "Edit page" at bounding box center [367, 146] width 2 height 3
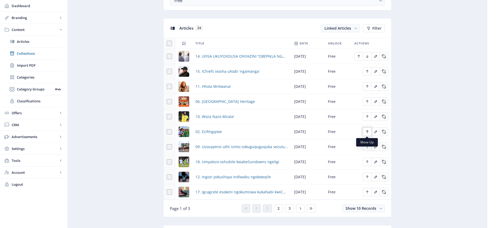
click at [367, 133] on icon "Edit page" at bounding box center [367, 131] width 4 height 4
click at [368, 118] on icon "Edit page" at bounding box center [367, 116] width 4 height 4
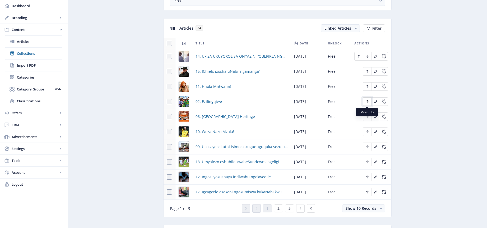
click at [366, 102] on icon "Edit page" at bounding box center [367, 101] width 4 height 4
click at [369, 86] on icon "Edit page" at bounding box center [367, 86] width 4 height 4
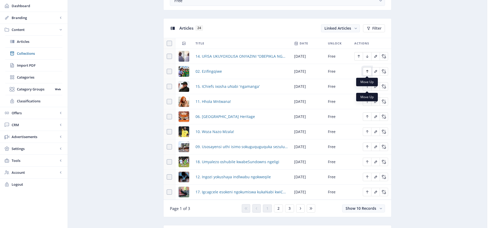
click at [366, 71] on icon "Edit page" at bounding box center [367, 71] width 2 height 3
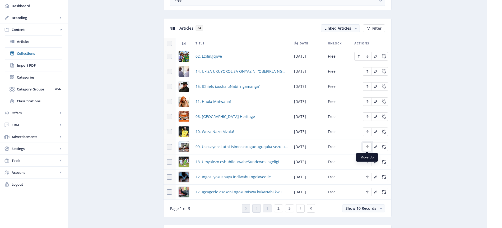
click at [369, 146] on icon "Edit page" at bounding box center [367, 147] width 4 height 4
click at [279, 208] on span "2" at bounding box center [278, 208] width 2 height 4
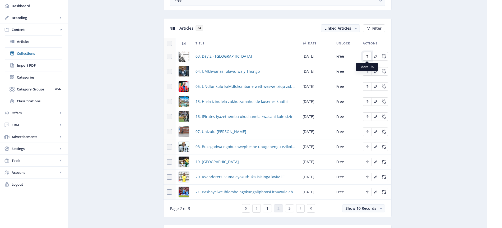
click at [367, 57] on icon "Edit page" at bounding box center [367, 56] width 2 height 3
click at [367, 71] on icon "Edit page" at bounding box center [367, 71] width 2 height 3
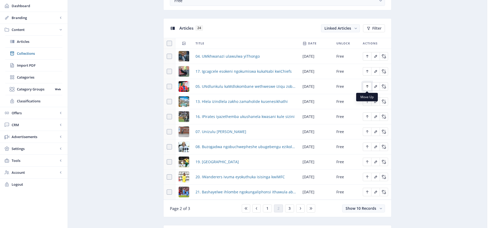
click at [367, 87] on icon "Edit page" at bounding box center [367, 86] width 2 height 3
click at [369, 131] on icon "Edit page" at bounding box center [367, 131] width 4 height 4
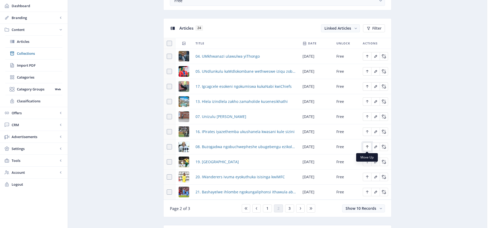
click at [368, 146] on icon "Edit page" at bounding box center [367, 146] width 2 height 3
click at [367, 116] on icon "Edit page" at bounding box center [367, 116] width 2 height 3
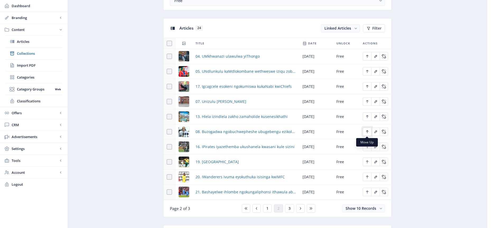
click at [369, 133] on icon "Edit page" at bounding box center [367, 131] width 4 height 4
click at [368, 101] on icon "Edit page" at bounding box center [367, 101] width 4 height 4
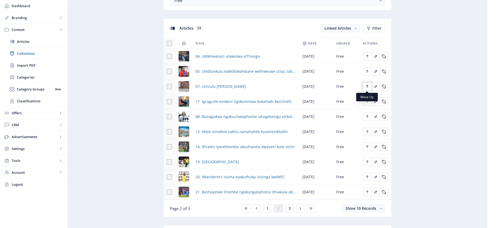
click at [368, 87] on icon "Edit page" at bounding box center [367, 86] width 4 height 4
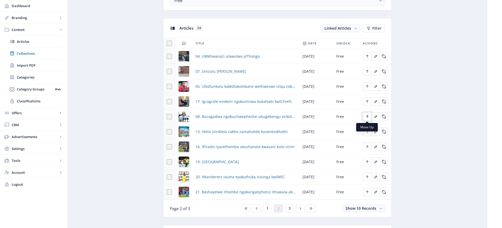
click at [366, 117] on icon "Edit page" at bounding box center [367, 116] width 4 height 4
click at [366, 86] on icon "Edit page" at bounding box center [367, 86] width 2 height 3
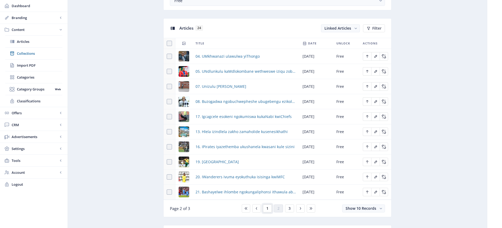
click at [268, 208] on span "1" at bounding box center [267, 208] width 2 height 4
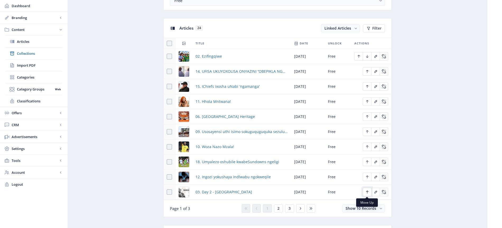
click at [367, 191] on icon "Edit page" at bounding box center [367, 192] width 4 height 4
click at [369, 176] on icon "Edit page" at bounding box center [367, 177] width 4 height 4
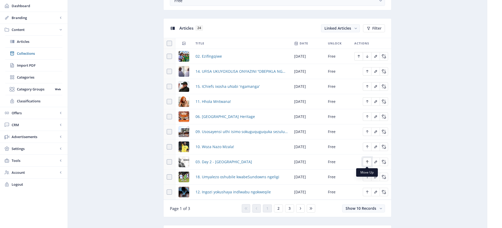
click at [369, 162] on icon "Edit page" at bounding box center [367, 162] width 4 height 4
click at [368, 146] on icon "Edit page" at bounding box center [367, 146] width 2 height 3
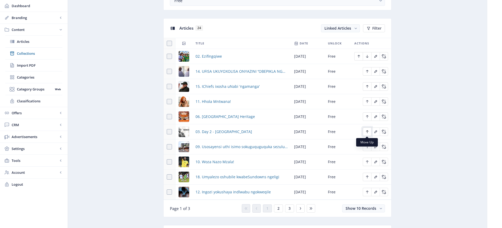
click at [367, 131] on icon "Edit page" at bounding box center [367, 131] width 4 height 4
click at [367, 115] on icon "Edit page" at bounding box center [367, 116] width 2 height 3
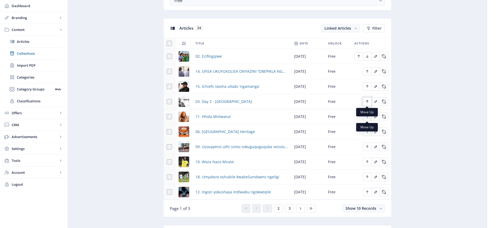
click at [368, 101] on icon "Edit page" at bounding box center [367, 101] width 4 height 4
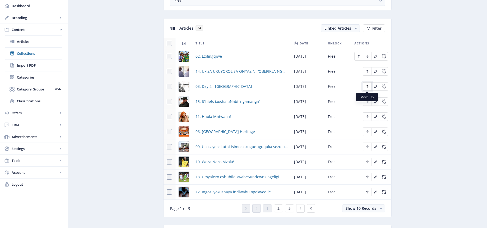
click at [367, 87] on icon "Edit page" at bounding box center [367, 86] width 2 height 3
click at [280, 209] on button "2" at bounding box center [278, 208] width 9 height 8
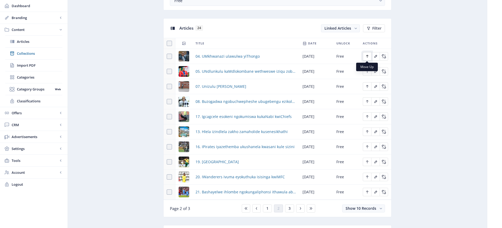
click at [367, 55] on icon "Edit page" at bounding box center [367, 56] width 2 height 3
click at [368, 71] on icon "Edit page" at bounding box center [367, 71] width 4 height 4
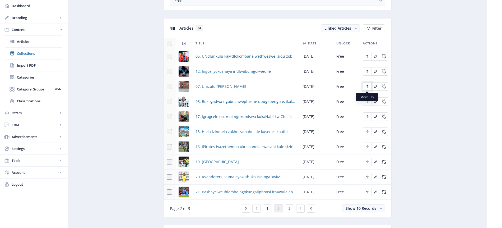
click at [367, 86] on icon "Edit page" at bounding box center [367, 86] width 4 height 4
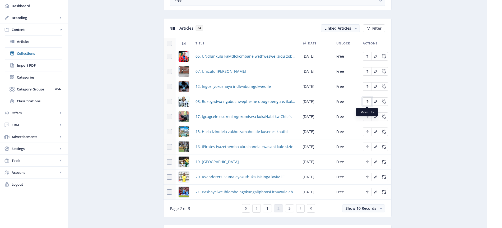
click at [366, 101] on icon "Edit page" at bounding box center [367, 101] width 2 height 3
click at [269, 209] on button "1" at bounding box center [267, 208] width 9 height 8
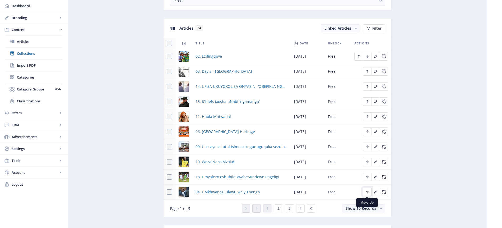
click at [368, 191] on icon "Edit page" at bounding box center [367, 192] width 2 height 3
click at [369, 177] on icon "Edit page" at bounding box center [367, 177] width 4 height 4
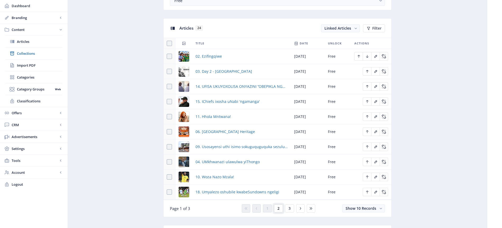
click at [279, 209] on span "2" at bounding box center [278, 208] width 2 height 4
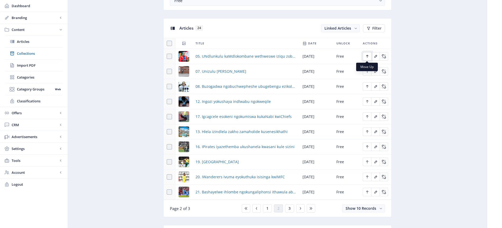
click at [366, 55] on icon "Edit page" at bounding box center [367, 56] width 2 height 3
click at [368, 72] on icon "Edit page" at bounding box center [367, 71] width 4 height 4
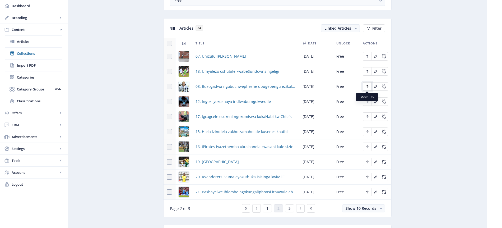
click at [368, 87] on icon "Edit page" at bounding box center [367, 86] width 4 height 4
click at [266, 208] on span "1" at bounding box center [267, 208] width 2 height 4
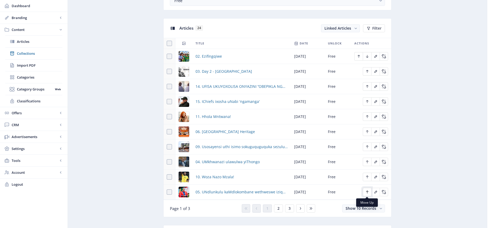
click at [367, 192] on icon "Edit page" at bounding box center [367, 192] width 4 height 4
click at [280, 209] on button "2" at bounding box center [278, 208] width 9 height 8
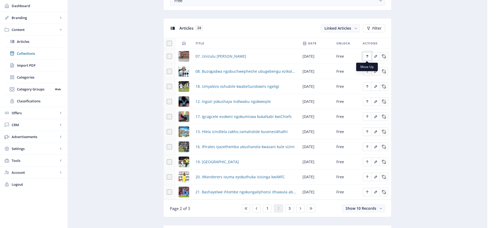
click at [367, 56] on icon "Edit page" at bounding box center [367, 56] width 2 height 3
click at [269, 209] on button "1" at bounding box center [267, 208] width 9 height 8
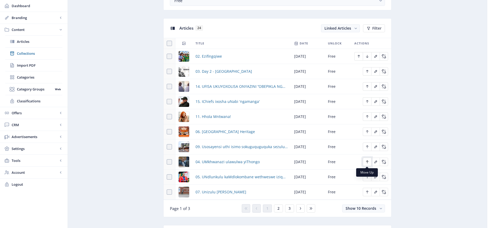
click at [367, 161] on icon "Edit page" at bounding box center [367, 162] width 4 height 4
click at [368, 177] on icon "Edit page" at bounding box center [367, 177] width 4 height 4
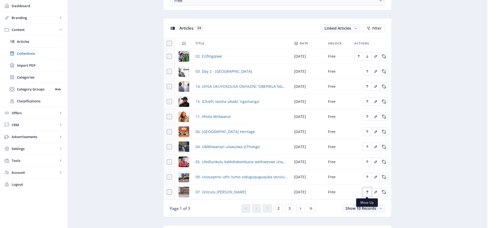
click at [367, 192] on icon "Edit page" at bounding box center [367, 192] width 2 height 3
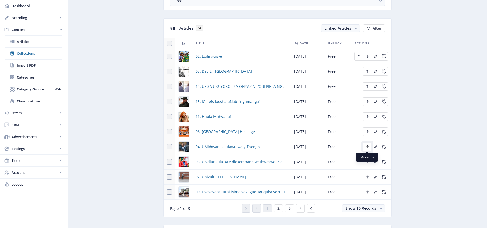
click at [368, 146] on icon "Edit page" at bounding box center [367, 147] width 4 height 4
click at [367, 162] on icon "Edit page" at bounding box center [367, 162] width 4 height 4
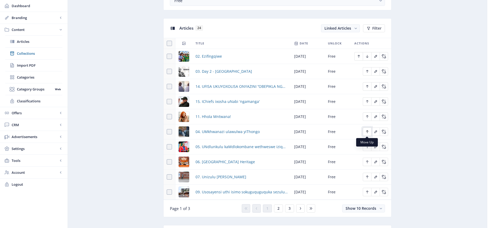
click at [369, 131] on icon "Edit page" at bounding box center [367, 131] width 4 height 4
click at [368, 147] on icon "Edit page" at bounding box center [367, 147] width 4 height 4
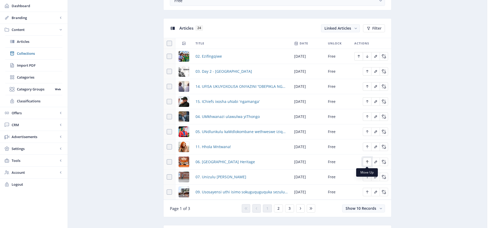
click at [367, 163] on icon "Edit page" at bounding box center [367, 161] width 2 height 3
click at [366, 176] on nb-tooltip "Move Up" at bounding box center [367, 172] width 22 height 8
click at [368, 178] on icon "Edit page" at bounding box center [367, 177] width 4 height 4
click at [280, 208] on button "2" at bounding box center [278, 208] width 9 height 8
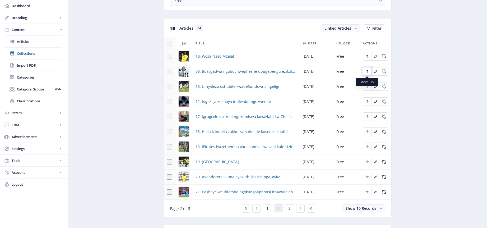
click at [367, 72] on icon "Edit page" at bounding box center [367, 71] width 2 height 3
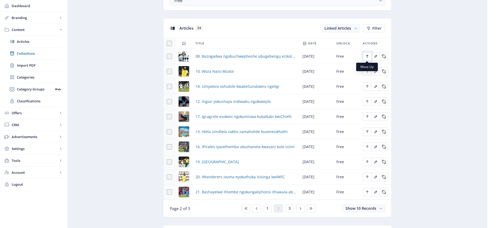
click at [368, 57] on icon "Edit page" at bounding box center [367, 56] width 4 height 4
click at [368, 72] on icon "Edit page" at bounding box center [367, 71] width 4 height 4
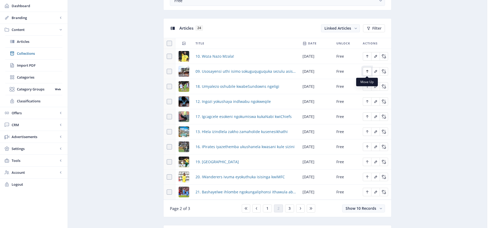
click at [366, 71] on icon "Edit page" at bounding box center [367, 71] width 4 height 4
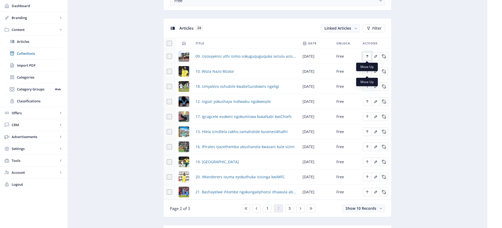
click at [369, 56] on icon "Edit page" at bounding box center [367, 56] width 4 height 4
click at [369, 55] on icon "Edit page" at bounding box center [367, 56] width 4 height 4
click at [267, 209] on span "1" at bounding box center [267, 208] width 2 height 4
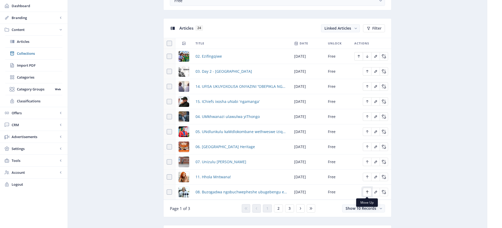
click at [367, 191] on icon "Edit page" at bounding box center [367, 192] width 2 height 3
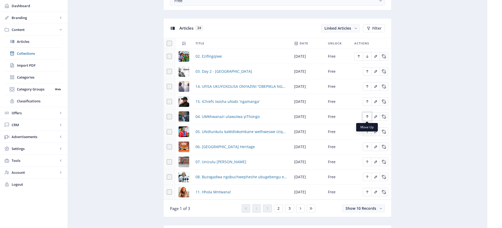
click at [367, 117] on icon "Edit page" at bounding box center [367, 116] width 4 height 4
click at [368, 102] on icon "Edit page" at bounding box center [367, 101] width 4 height 4
click at [368, 133] on icon "Edit page" at bounding box center [367, 131] width 4 height 4
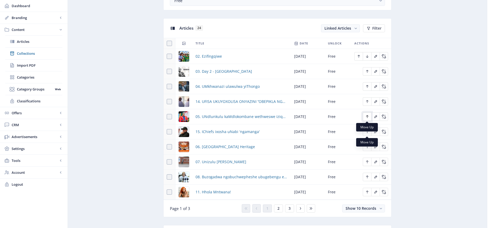
click at [367, 116] on icon "Edit page" at bounding box center [367, 116] width 2 height 3
click at [368, 147] on icon "Edit page" at bounding box center [367, 147] width 4 height 4
click at [366, 132] on icon "Edit page" at bounding box center [367, 131] width 4 height 4
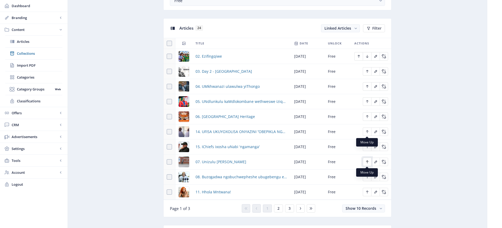
click at [368, 163] on icon "Edit page" at bounding box center [367, 162] width 4 height 4
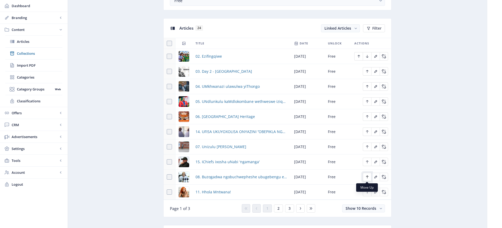
click at [367, 176] on icon "Edit page" at bounding box center [367, 177] width 4 height 4
click at [368, 146] on icon "Edit page" at bounding box center [367, 147] width 4 height 4
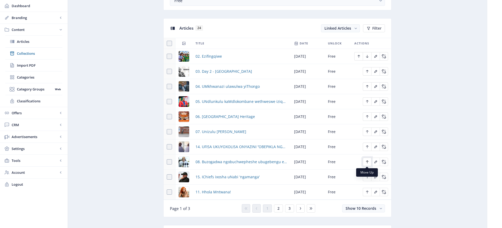
click at [366, 161] on icon "Edit page" at bounding box center [367, 162] width 4 height 4
click at [280, 208] on button "2" at bounding box center [278, 208] width 9 height 8
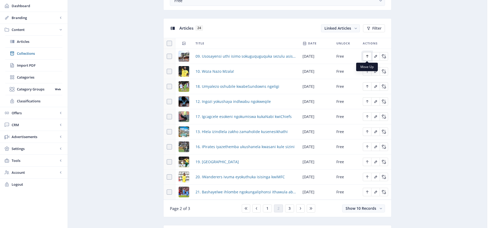
click at [366, 56] on icon "Edit page" at bounding box center [367, 56] width 2 height 3
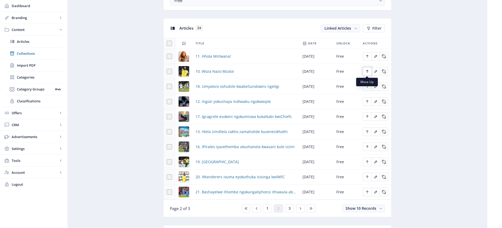
click at [368, 72] on icon "Edit page" at bounding box center [367, 71] width 4 height 4
click at [367, 55] on icon "Edit page" at bounding box center [367, 56] width 2 height 3
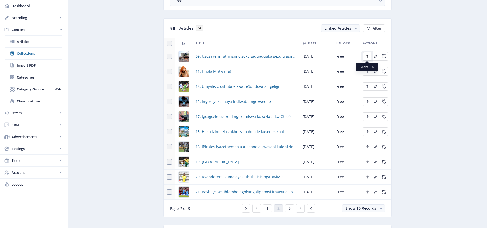
click at [368, 56] on icon "Edit page" at bounding box center [367, 56] width 4 height 4
click at [268, 208] on span "1" at bounding box center [267, 208] width 2 height 4
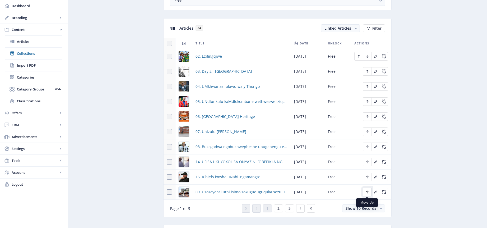
click at [367, 192] on icon "Edit page" at bounding box center [367, 192] width 2 height 3
click at [368, 177] on icon "Edit page" at bounding box center [367, 177] width 4 height 4
click at [277, 207] on span "2" at bounding box center [278, 208] width 2 height 4
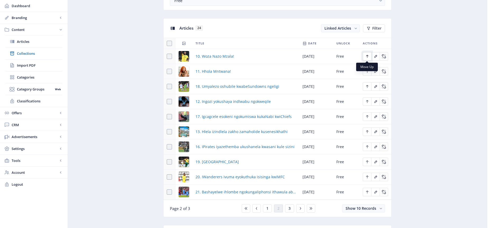
click at [369, 55] on icon "Edit page" at bounding box center [367, 56] width 4 height 4
click at [366, 70] on icon "Edit page" at bounding box center [367, 71] width 2 height 3
click at [269, 209] on button "1" at bounding box center [267, 208] width 9 height 8
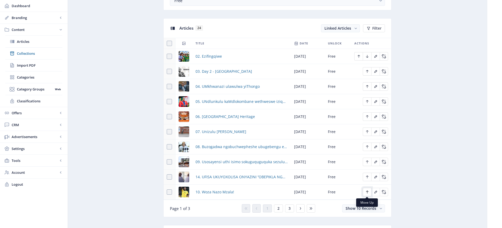
click at [367, 190] on icon "Edit page" at bounding box center [367, 192] width 4 height 4
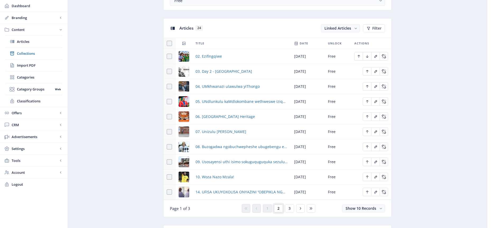
click at [278, 209] on span "2" at bounding box center [278, 208] width 2 height 4
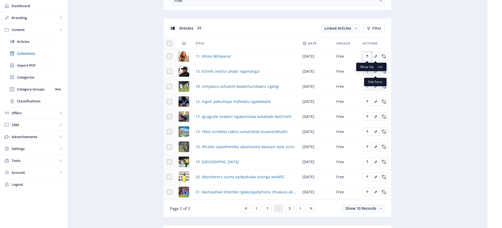
click at [368, 56] on icon "Edit page" at bounding box center [367, 56] width 4 height 4
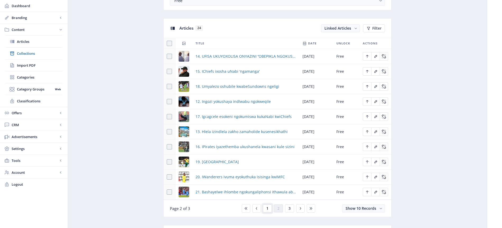
click at [266, 207] on button "1" at bounding box center [267, 208] width 9 height 8
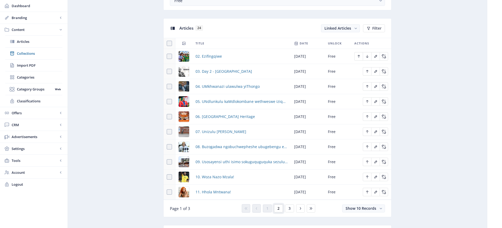
click at [277, 210] on button "2" at bounding box center [278, 208] width 9 height 8
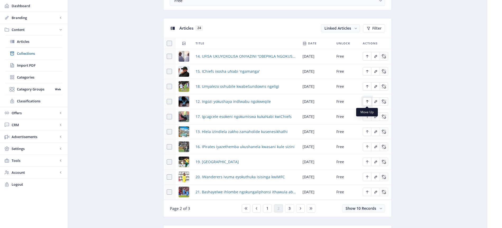
click at [368, 100] on icon "Edit page" at bounding box center [367, 101] width 4 height 4
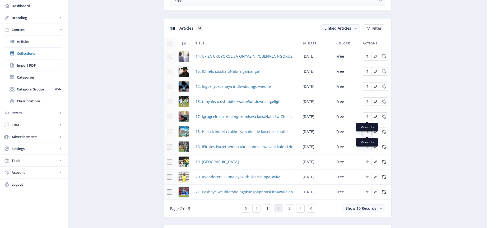
click at [367, 132] on icon "Edit page" at bounding box center [367, 131] width 4 height 4
click at [367, 114] on icon "Edit page" at bounding box center [367, 116] width 4 height 4
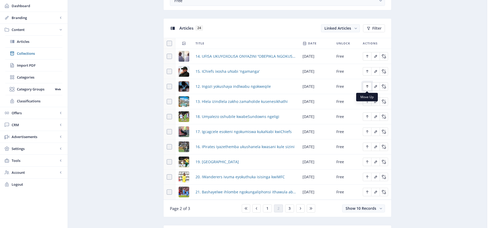
click at [369, 87] on icon "Edit page" at bounding box center [367, 86] width 4 height 4
click at [368, 72] on icon "Edit page" at bounding box center [367, 71] width 4 height 4
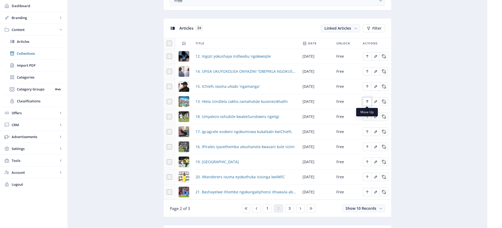
click at [368, 102] on icon "Edit page" at bounding box center [367, 101] width 4 height 4
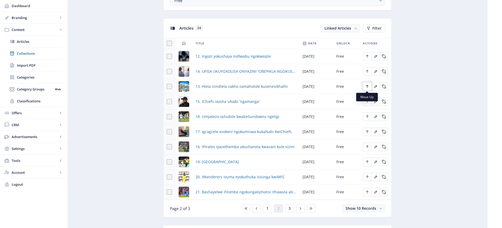
click at [368, 87] on icon "Edit page" at bounding box center [367, 86] width 4 height 4
click at [368, 146] on icon "Edit page" at bounding box center [367, 147] width 4 height 4
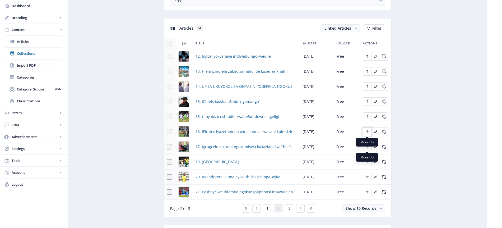
click at [367, 132] on icon "Edit page" at bounding box center [367, 131] width 4 height 4
click at [366, 146] on icon "Edit page" at bounding box center [367, 146] width 2 height 3
click at [289, 207] on span "3" at bounding box center [290, 208] width 2 height 4
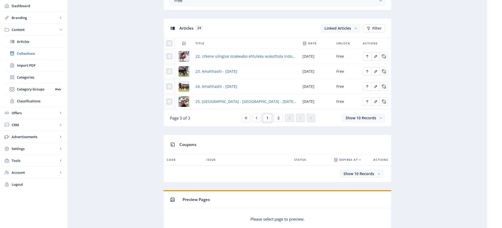
click at [267, 117] on span "1" at bounding box center [267, 118] width 2 height 4
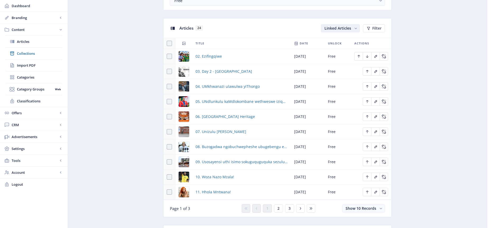
click at [349, 29] on span "Linked Articles" at bounding box center [338, 28] width 27 height 5
click at [344, 48] on nb-option "Unlinked Articles" at bounding box center [341, 49] width 38 height 10
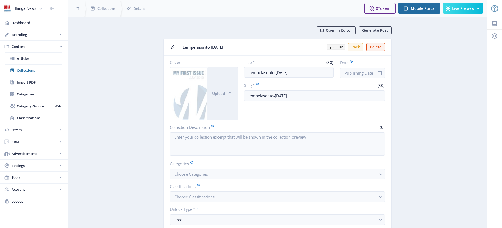
scroll to position [219, 0]
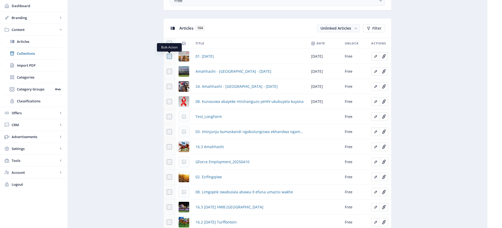
click at [168, 56] on span at bounding box center [169, 56] width 5 height 5
click at [167, 56] on input "checkbox" at bounding box center [167, 56] width 0 height 0
checkbox input "true"
click at [351, 28] on button "Link 1" at bounding box center [346, 28] width 27 height 8
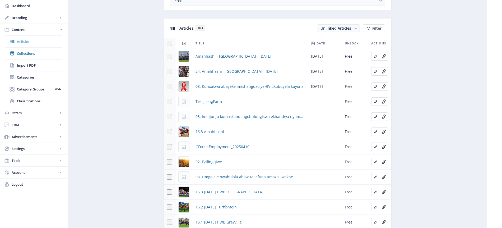
click at [31, 42] on span "Articles" at bounding box center [39, 41] width 45 height 5
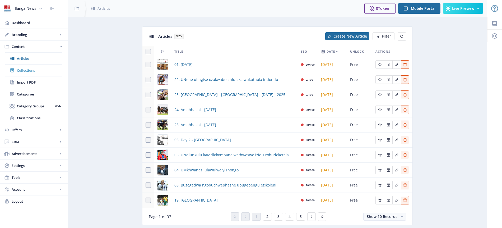
click at [29, 71] on span "Collections" at bounding box center [39, 70] width 45 height 5
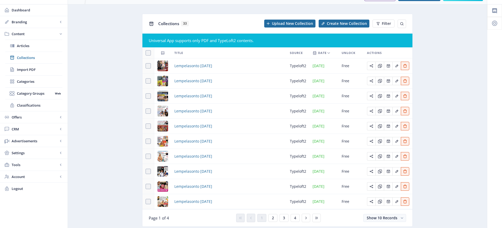
scroll to position [30, 0]
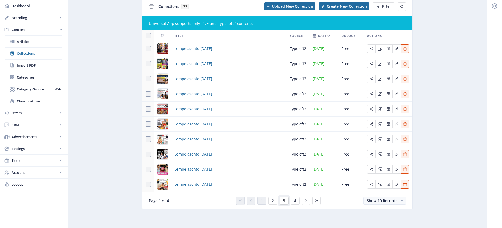
click at [285, 203] on button "3" at bounding box center [284, 201] width 9 height 8
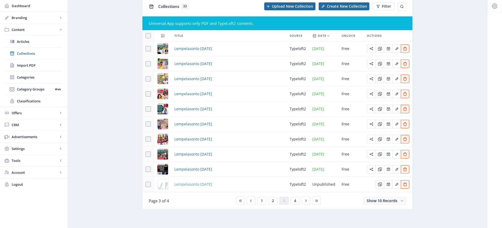
click at [212, 185] on span "Lempelasonto [DATE]" at bounding box center [193, 184] width 38 height 6
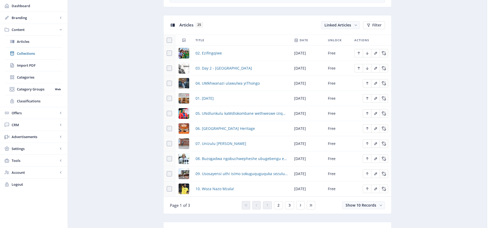
scroll to position [224, 0]
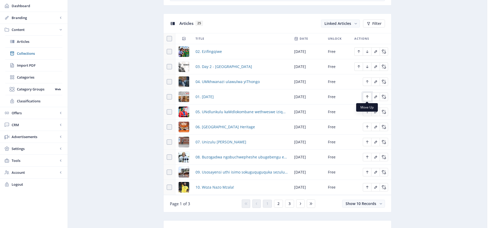
click at [366, 96] on icon "Edit page" at bounding box center [367, 97] width 4 height 4
click at [367, 96] on icon "Edit page" at bounding box center [367, 96] width 2 height 3
click at [366, 96] on icon "Edit page" at bounding box center [367, 97] width 4 height 4
click at [366, 97] on icon "Edit page" at bounding box center [367, 97] width 4 height 4
click at [367, 96] on icon "Edit page" at bounding box center [367, 96] width 2 height 3
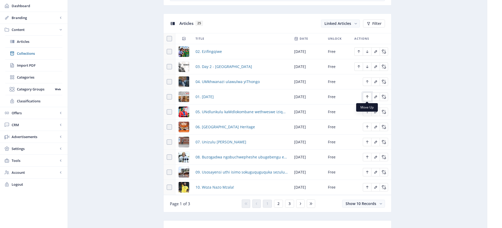
click at [366, 96] on icon "Edit page" at bounding box center [367, 97] width 4 height 4
click at [170, 97] on span at bounding box center [169, 96] width 5 height 5
click at [167, 97] on input "checkbox" at bounding box center [167, 97] width 0 height 0
checkbox input "true"
click at [367, 97] on icon "Edit page" at bounding box center [367, 96] width 2 height 3
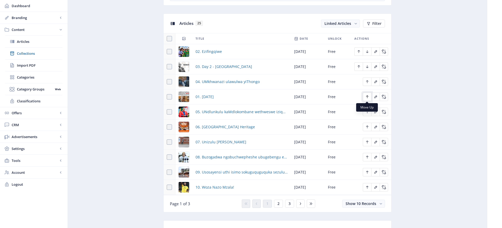
click at [367, 98] on icon "Edit page" at bounding box center [367, 97] width 4 height 4
click at [369, 96] on icon "Edit page" at bounding box center [367, 97] width 4 height 4
click at [35, 55] on span "Collections" at bounding box center [39, 53] width 45 height 5
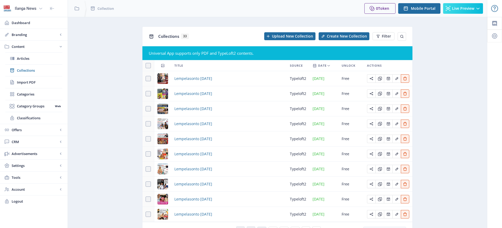
scroll to position [30, 0]
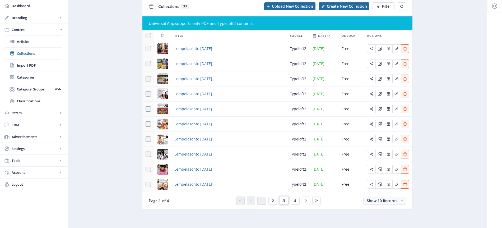
click at [282, 201] on button "3" at bounding box center [284, 201] width 9 height 8
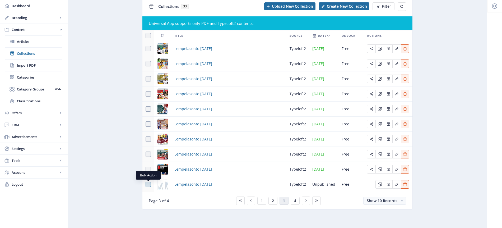
click at [148, 183] on span at bounding box center [148, 184] width 5 height 5
click at [146, 184] on input "checkbox" at bounding box center [146, 184] width 0 height 0
checkbox input "true"
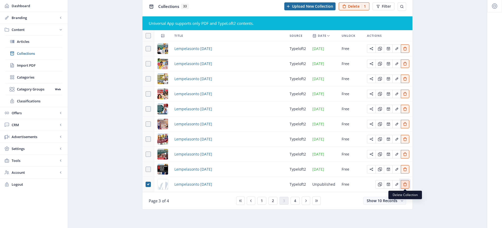
click at [407, 184] on button "Edit page" at bounding box center [405, 184] width 8 height 8
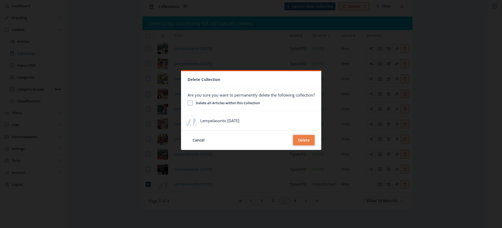
click at [303, 142] on button "Delete" at bounding box center [304, 140] width 22 height 11
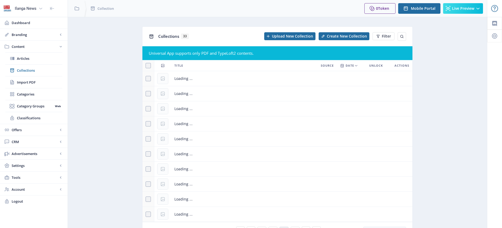
scroll to position [30, 0]
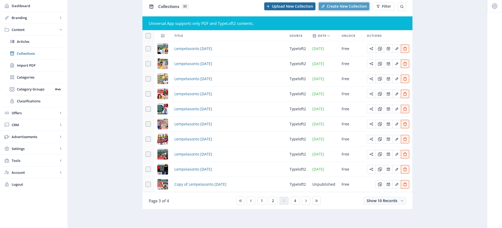
click at [349, 7] on span "Create New Collection" at bounding box center [347, 6] width 40 height 4
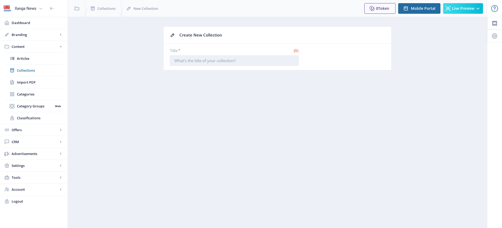
click at [210, 61] on input "Title *" at bounding box center [234, 60] width 129 height 11
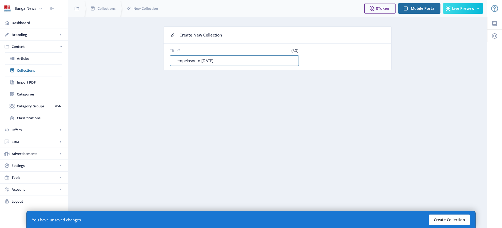
type input "Lempelasonto [DATE]"
click at [451, 218] on button "Create Collection" at bounding box center [449, 219] width 41 height 11
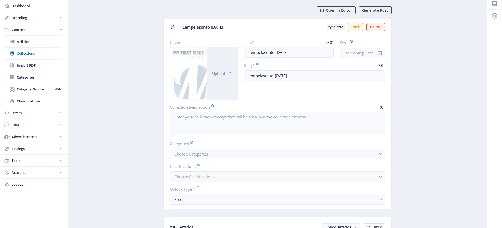
scroll to position [98, 0]
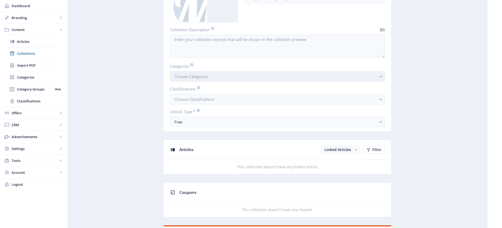
click at [196, 77] on span "Choose Categories" at bounding box center [191, 76] width 34 height 5
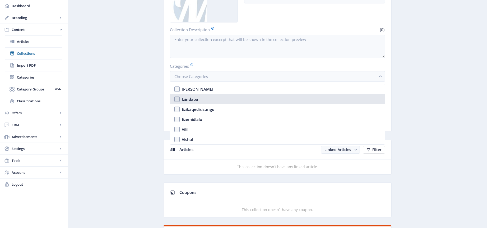
click at [177, 99] on nb-option "Izindaba" at bounding box center [277, 99] width 215 height 10
checkbox input "true"
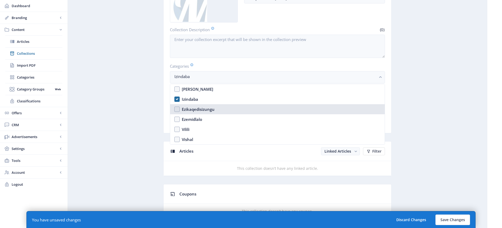
click at [177, 108] on nb-option "Ezikaqedisizungu" at bounding box center [277, 109] width 215 height 10
checkbox input "true"
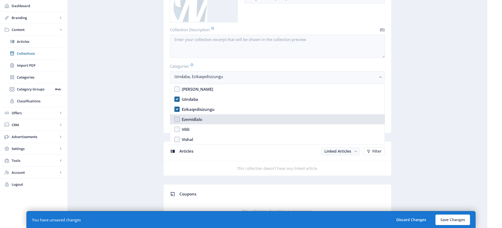
click at [176, 121] on nb-option "Ezemidlalo" at bounding box center [277, 119] width 215 height 10
checkbox input "true"
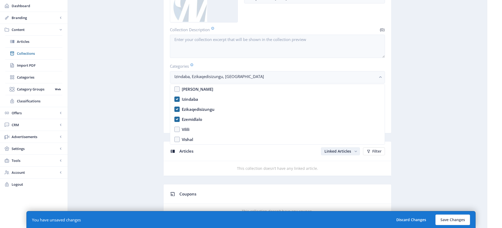
click at [355, 152] on rect "button" at bounding box center [356, 152] width 6 height 6
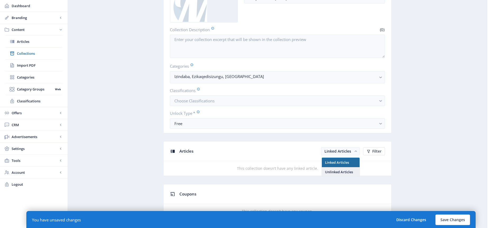
click at [347, 170] on nb-option "Unlinked Articles" at bounding box center [341, 172] width 38 height 10
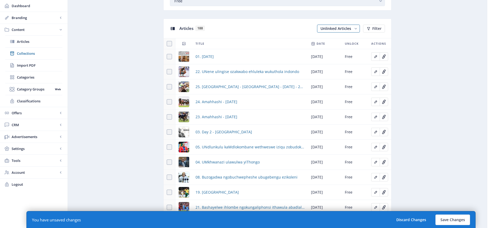
scroll to position [261, 0]
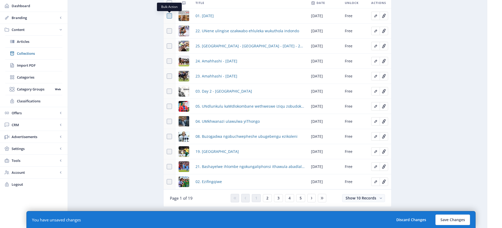
click at [172, 16] on span at bounding box center [169, 15] width 5 height 5
click at [167, 16] on input "checkbox" at bounding box center [167, 16] width 0 height 0
checkbox input "true"
click at [171, 34] on td at bounding box center [170, 31] width 12 height 15
click at [170, 48] on span at bounding box center [169, 45] width 5 height 5
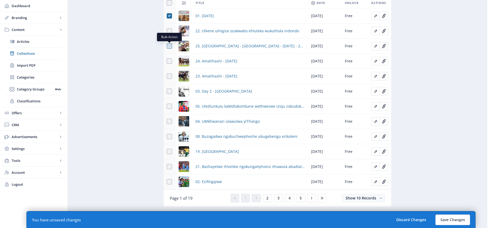
click at [167, 46] on input "checkbox" at bounding box center [167, 46] width 0 height 0
checkbox input "true"
click at [170, 32] on span at bounding box center [169, 30] width 5 height 5
click at [167, 31] on input "checkbox" at bounding box center [167, 31] width 0 height 0
checkbox input "true"
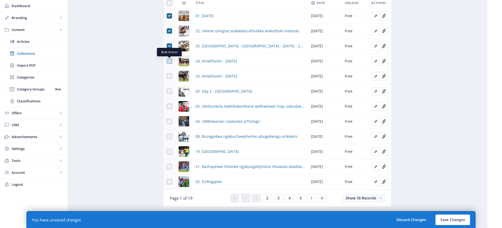
click at [171, 60] on span at bounding box center [169, 60] width 5 height 5
click at [167, 61] on input "checkbox" at bounding box center [167, 61] width 0 height 0
checkbox input "true"
click at [170, 77] on span at bounding box center [169, 75] width 5 height 5
click at [167, 76] on input "checkbox" at bounding box center [167, 76] width 0 height 0
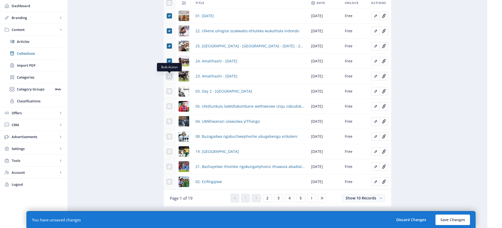
checkbox input "true"
click at [169, 92] on span at bounding box center [169, 91] width 5 height 5
click at [167, 91] on input "checkbox" at bounding box center [167, 91] width 0 height 0
checkbox input "true"
click at [168, 107] on span at bounding box center [169, 106] width 5 height 5
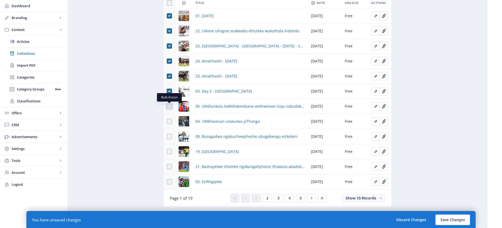
click at [167, 107] on input "checkbox" at bounding box center [167, 106] width 0 height 0
checkbox input "true"
click at [168, 121] on span at bounding box center [169, 121] width 5 height 5
click at [167, 121] on input "checkbox" at bounding box center [167, 121] width 0 height 0
checkbox input "true"
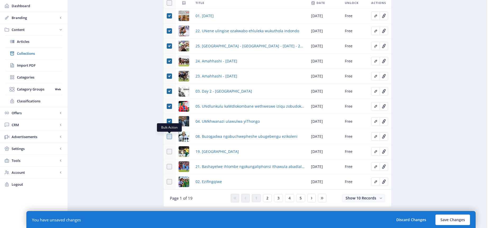
click at [169, 136] on span at bounding box center [169, 136] width 5 height 5
click at [167, 136] on input "checkbox" at bounding box center [167, 136] width 0 height 0
checkbox input "true"
click at [168, 152] on span at bounding box center [169, 151] width 5 height 5
click at [167, 152] on input "checkbox" at bounding box center [167, 151] width 0 height 0
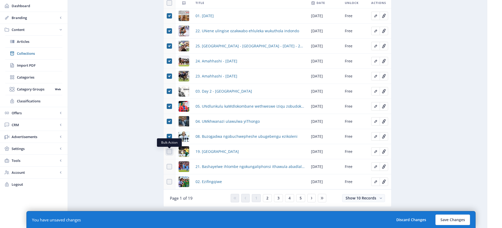
checkbox input "true"
click at [168, 163] on td at bounding box center [170, 166] width 12 height 15
click at [170, 168] on span at bounding box center [169, 166] width 5 height 5
click at [167, 167] on input "checkbox" at bounding box center [167, 166] width 0 height 0
checkbox input "true"
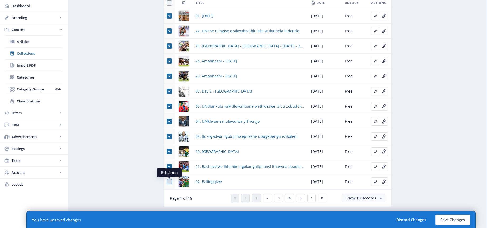
click at [169, 182] on span at bounding box center [169, 181] width 5 height 5
click at [167, 182] on input "checkbox" at bounding box center [167, 182] width 0 height 0
checkbox input "true"
click at [268, 198] on span "2" at bounding box center [267, 198] width 2 height 4
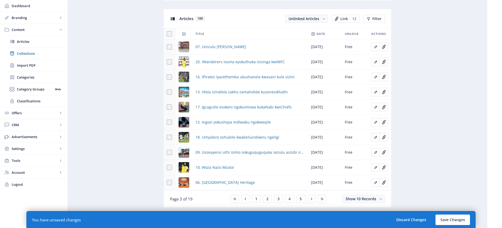
scroll to position [242, 0]
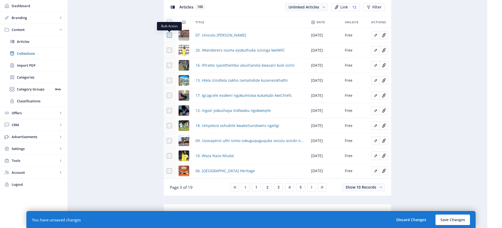
click at [171, 35] on span at bounding box center [169, 35] width 5 height 5
click at [167, 35] on input "checkbox" at bounding box center [167, 35] width 0 height 0
checkbox input "true"
click at [170, 50] on span at bounding box center [169, 50] width 5 height 5
click at [167, 50] on input "checkbox" at bounding box center [167, 50] width 0 height 0
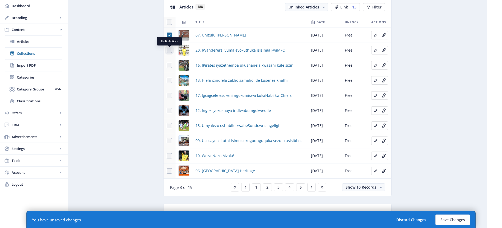
checkbox input "true"
click at [170, 66] on span at bounding box center [169, 65] width 5 height 5
click at [167, 66] on input "checkbox" at bounding box center [167, 65] width 0 height 0
checkbox input "true"
click at [171, 81] on span at bounding box center [169, 80] width 5 height 5
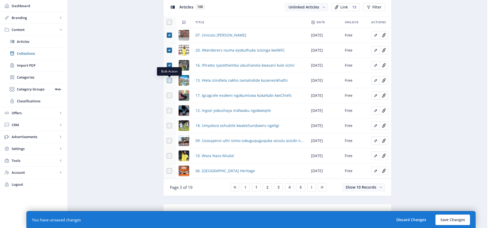
click at [167, 81] on input "checkbox" at bounding box center [167, 80] width 0 height 0
checkbox input "true"
click at [169, 94] on span at bounding box center [169, 95] width 5 height 5
click at [167, 95] on input "checkbox" at bounding box center [167, 95] width 0 height 0
checkbox input "true"
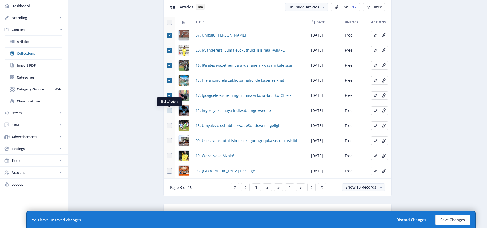
click at [170, 112] on span at bounding box center [169, 110] width 5 height 5
click at [167, 111] on input "checkbox" at bounding box center [167, 110] width 0 height 0
checkbox input "true"
click at [169, 126] on span at bounding box center [169, 125] width 5 height 5
click at [167, 126] on input "checkbox" at bounding box center [167, 126] width 0 height 0
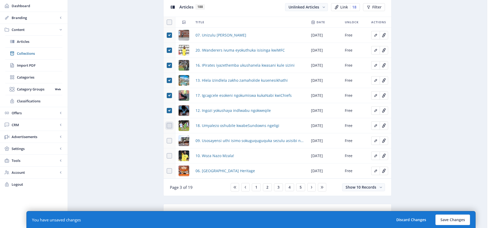
checkbox input "true"
click at [171, 142] on span at bounding box center [169, 140] width 5 height 5
click at [167, 141] on input "checkbox" at bounding box center [167, 141] width 0 height 0
checkbox input "true"
click at [170, 154] on span at bounding box center [169, 155] width 5 height 5
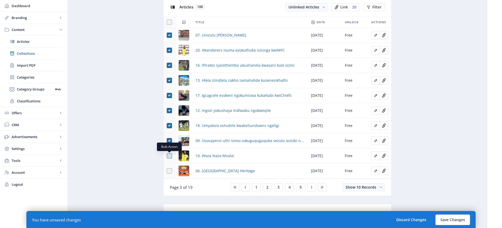
click at [167, 156] on input "checkbox" at bounding box center [167, 156] width 0 height 0
checkbox input "true"
click at [170, 169] on span at bounding box center [169, 170] width 5 height 5
click at [167, 171] on input "checkbox" at bounding box center [167, 171] width 0 height 0
checkbox input "true"
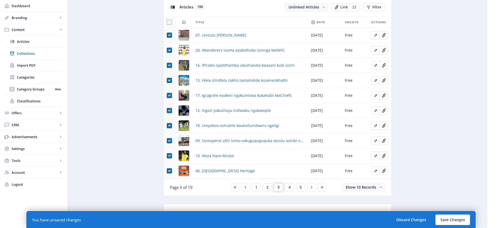
click at [279, 187] on span "3" at bounding box center [278, 187] width 2 height 4
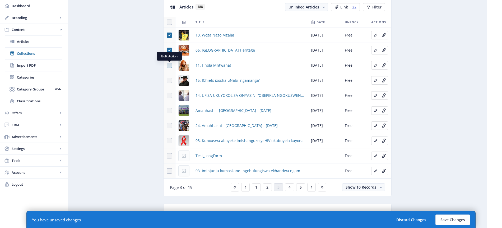
click at [169, 65] on span at bounding box center [169, 65] width 5 height 5
click at [167, 65] on input "checkbox" at bounding box center [167, 65] width 0 height 0
checkbox input "true"
click at [170, 79] on span at bounding box center [169, 80] width 5 height 5
click at [167, 80] on input "checkbox" at bounding box center [167, 80] width 0 height 0
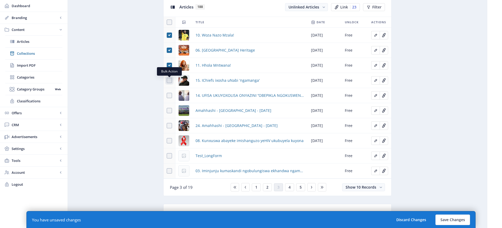
checkbox input "true"
click at [169, 95] on span at bounding box center [169, 95] width 5 height 5
click at [167, 95] on input "checkbox" at bounding box center [167, 95] width 0 height 0
checkbox input "true"
click at [348, 7] on span "Link" at bounding box center [344, 7] width 8 height 4
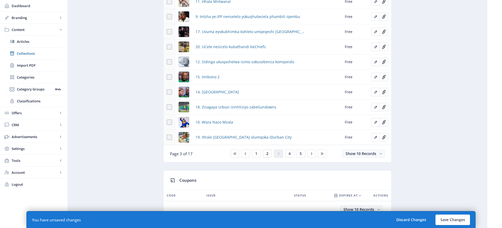
scroll to position [226, 0]
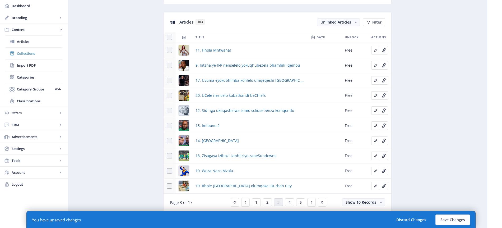
click at [34, 54] on span "Collections" at bounding box center [39, 53] width 45 height 5
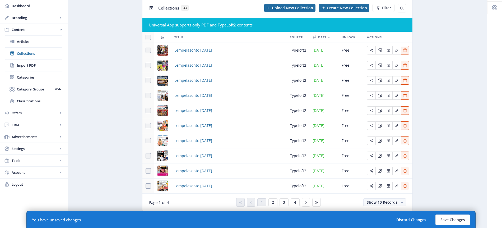
scroll to position [30, 0]
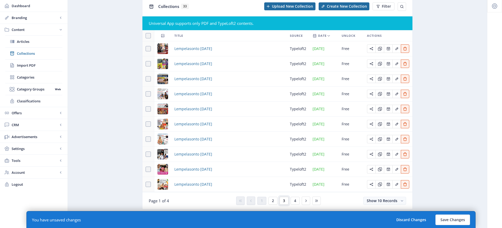
click at [285, 201] on button "3" at bounding box center [284, 201] width 9 height 8
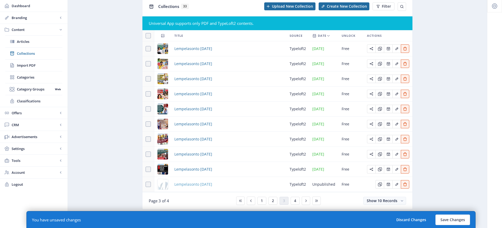
click at [212, 185] on span "Lempelasonto [DATE]" at bounding box center [193, 184] width 38 height 6
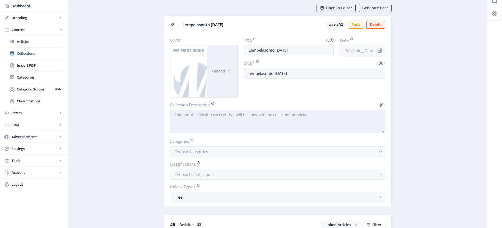
scroll to position [26, 0]
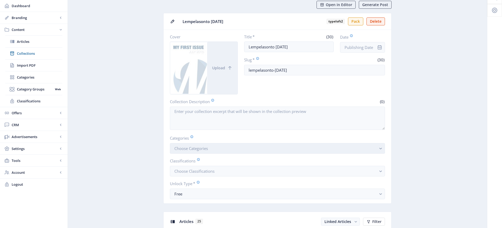
click at [201, 147] on span "Choose Categories" at bounding box center [191, 148] width 34 height 5
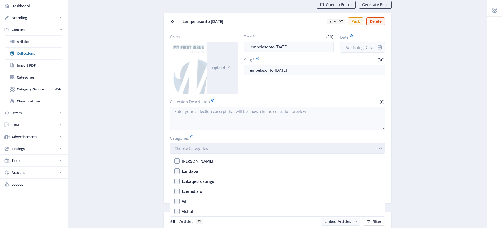
scroll to position [0, 0]
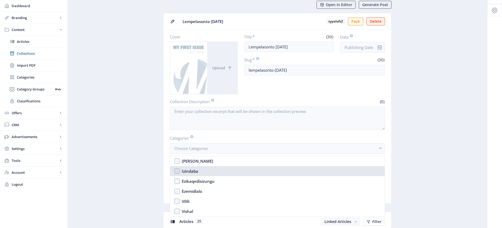
click at [178, 171] on nb-option "Izindaba" at bounding box center [277, 171] width 215 height 10
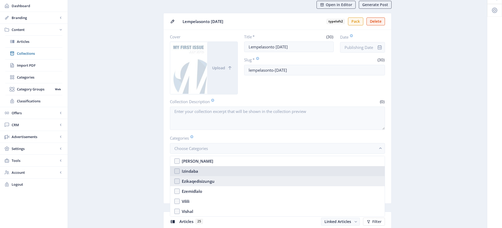
checkbox input "true"
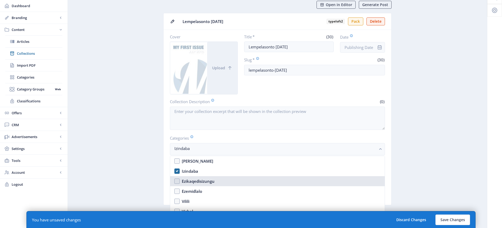
click at [178, 183] on nb-option "Ezikaqedisizungu" at bounding box center [277, 181] width 215 height 10
checkbox input "true"
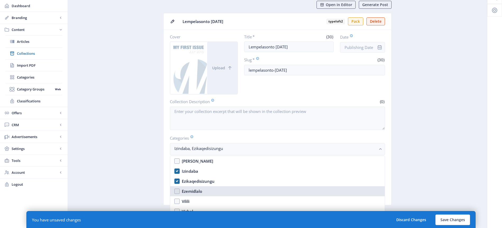
click at [178, 191] on nb-option "Ezemidlalo" at bounding box center [277, 191] width 215 height 10
checkbox input "true"
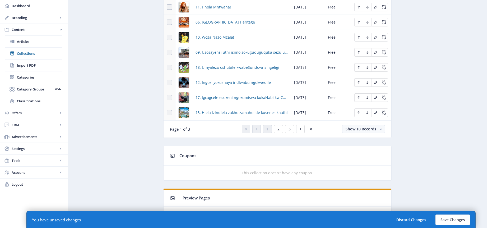
scroll to position [341, 0]
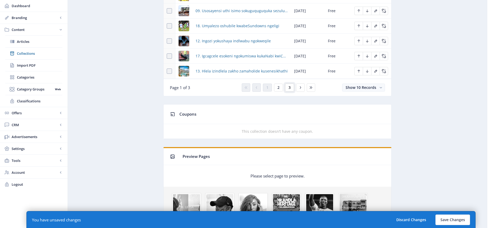
click at [292, 87] on button "3" at bounding box center [289, 88] width 9 height 8
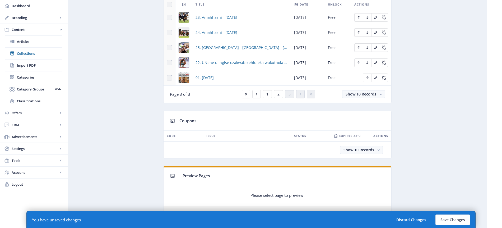
scroll to position [170, 0]
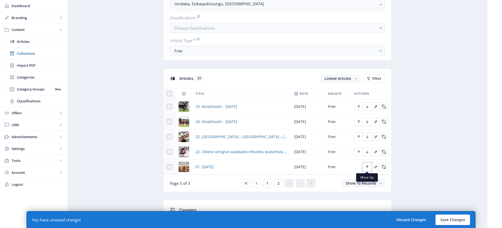
click at [367, 166] on icon "Edit page" at bounding box center [367, 166] width 2 height 3
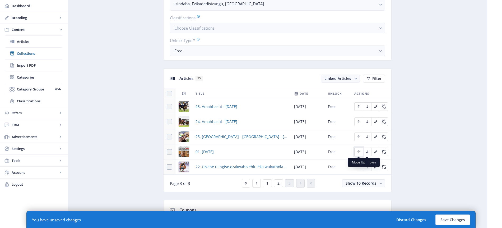
click at [359, 151] on icon "Edit page" at bounding box center [359, 152] width 4 height 4
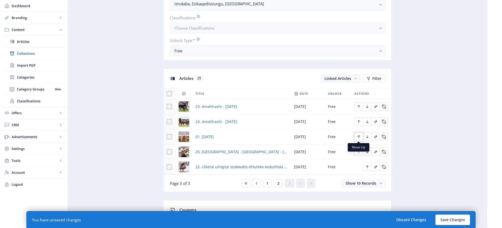
click at [356, 135] on button "Edit page" at bounding box center [358, 136] width 8 height 8
click at [360, 122] on icon "Edit page" at bounding box center [359, 121] width 4 height 4
click at [358, 107] on icon "Edit page" at bounding box center [359, 106] width 4 height 4
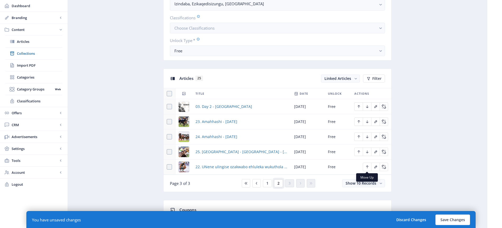
click at [278, 183] on span "2" at bounding box center [278, 183] width 2 height 4
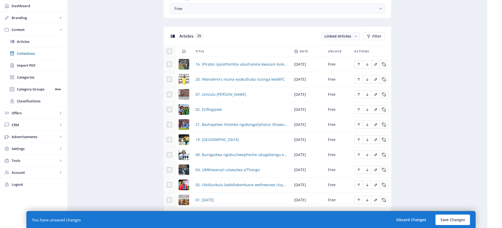
scroll to position [275, 0]
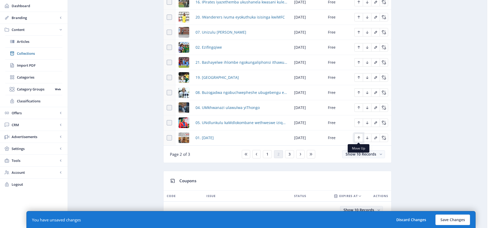
click at [357, 138] on icon "Edit page" at bounding box center [359, 138] width 4 height 4
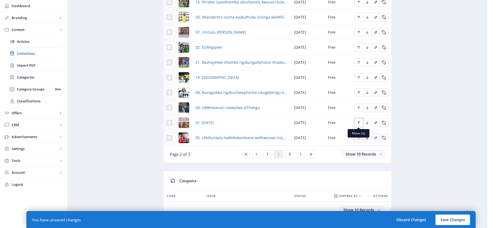
click at [360, 123] on icon "Edit page" at bounding box center [359, 123] width 4 height 4
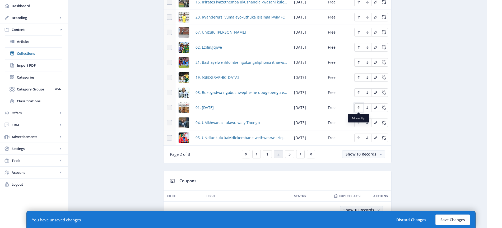
click at [358, 108] on icon "Edit page" at bounding box center [359, 107] width 4 height 4
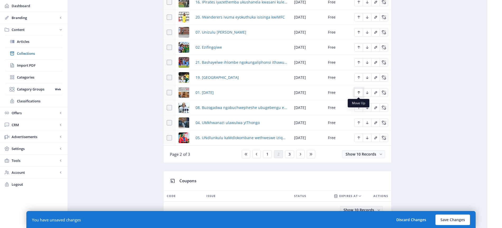
click at [358, 92] on icon "Edit page" at bounding box center [359, 92] width 2 height 3
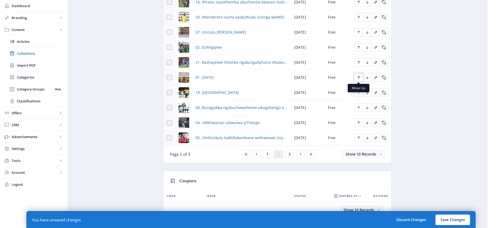
click at [357, 76] on icon "Edit page" at bounding box center [359, 77] width 4 height 4
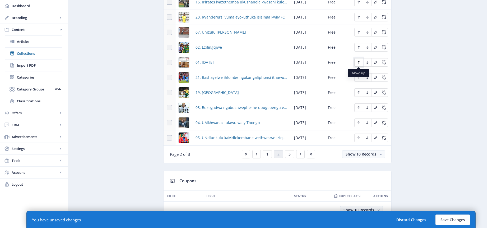
click at [359, 63] on icon "Edit page" at bounding box center [359, 62] width 4 height 4
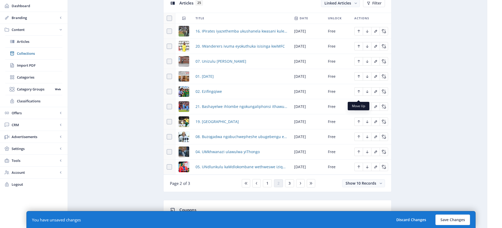
scroll to position [242, 0]
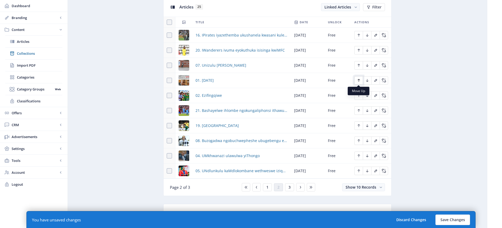
click at [360, 80] on icon "Edit page" at bounding box center [359, 80] width 4 height 4
click at [358, 66] on icon "Edit page" at bounding box center [359, 65] width 4 height 4
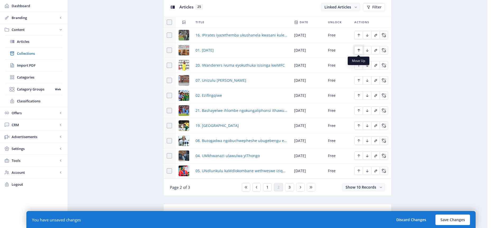
click at [360, 51] on icon "Edit page" at bounding box center [359, 50] width 4 height 4
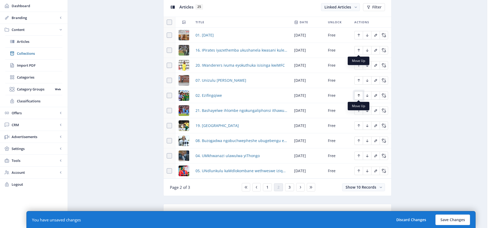
click at [358, 95] on icon "Edit page" at bounding box center [359, 95] width 4 height 4
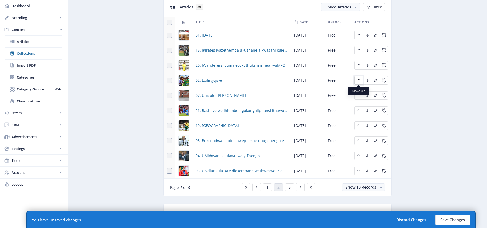
click at [360, 80] on icon "Edit page" at bounding box center [359, 80] width 4 height 4
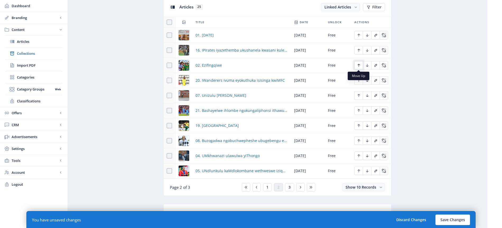
click at [359, 64] on icon "Edit page" at bounding box center [359, 65] width 4 height 4
click at [289, 187] on span "3" at bounding box center [290, 187] width 2 height 4
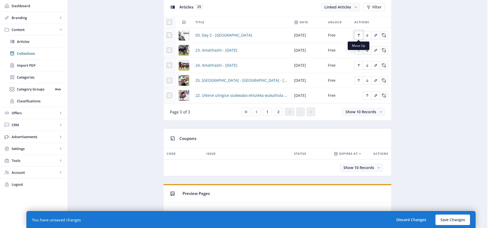
click at [360, 36] on icon "Edit page" at bounding box center [359, 35] width 4 height 4
click at [266, 111] on span "1" at bounding box center [267, 112] width 2 height 4
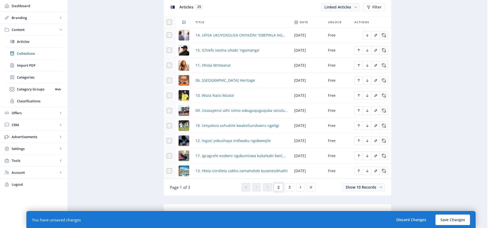
click at [279, 187] on span "2" at bounding box center [278, 187] width 2 height 4
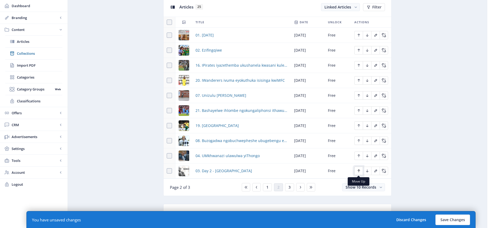
click at [359, 171] on icon "Edit page" at bounding box center [359, 171] width 4 height 4
click at [358, 155] on icon "Edit page" at bounding box center [359, 156] width 4 height 4
click at [360, 171] on icon "Edit page" at bounding box center [359, 171] width 4 height 4
click at [358, 154] on icon "Edit page" at bounding box center [359, 156] width 4 height 4
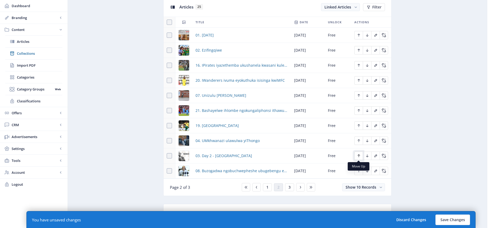
click at [359, 156] on icon "Edit page" at bounding box center [359, 156] width 4 height 4
click at [358, 140] on icon "Edit page" at bounding box center [359, 140] width 4 height 4
click at [359, 125] on icon "Edit page" at bounding box center [359, 125] width 2 height 3
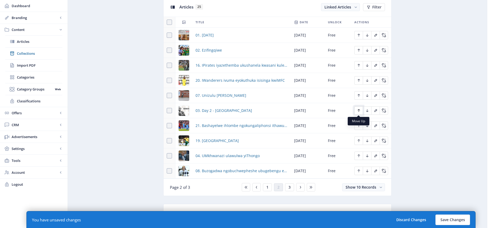
click at [358, 110] on icon "Edit page" at bounding box center [359, 110] width 4 height 4
click at [359, 95] on icon "Edit page" at bounding box center [359, 95] width 4 height 4
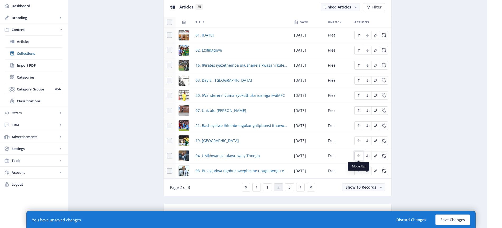
click at [361, 155] on button "Edit page" at bounding box center [358, 155] width 8 height 8
click at [359, 142] on icon "Edit page" at bounding box center [359, 140] width 4 height 4
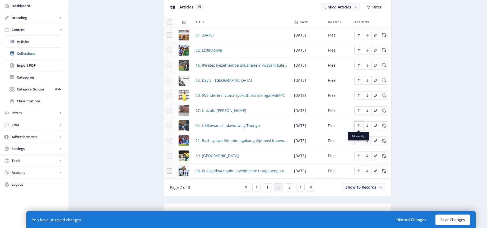
click at [358, 125] on icon "Edit page" at bounding box center [359, 125] width 4 height 4
click at [359, 110] on icon "Edit page" at bounding box center [359, 110] width 4 height 4
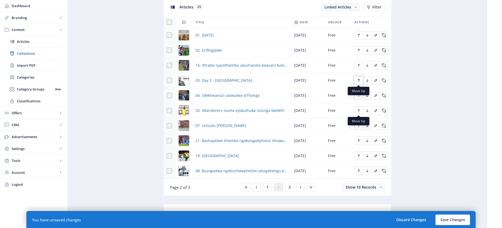
click at [359, 80] on icon "Edit page" at bounding box center [359, 80] width 4 height 4
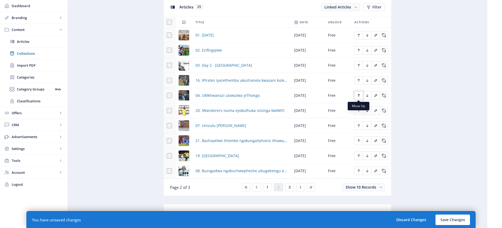
click at [359, 97] on icon "Edit page" at bounding box center [359, 95] width 4 height 4
click at [358, 125] on icon "Edit page" at bounding box center [359, 125] width 2 height 3
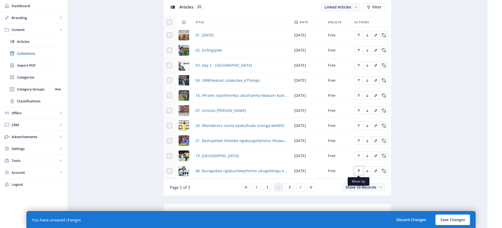
click at [358, 170] on icon "Edit page" at bounding box center [359, 170] width 2 height 3
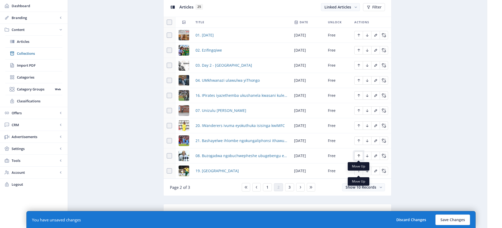
click at [358, 155] on icon "Edit page" at bounding box center [359, 155] width 2 height 3
click at [359, 141] on icon "Edit page" at bounding box center [359, 140] width 4 height 4
click at [290, 186] on span "3" at bounding box center [290, 187] width 2 height 4
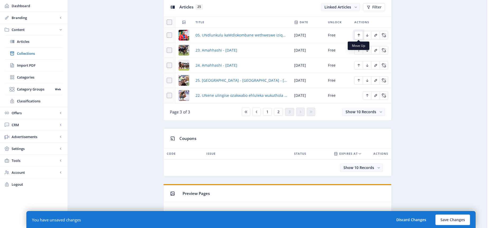
click at [359, 35] on icon "Edit page" at bounding box center [359, 35] width 4 height 4
click at [368, 94] on icon "Edit page" at bounding box center [367, 95] width 4 height 4
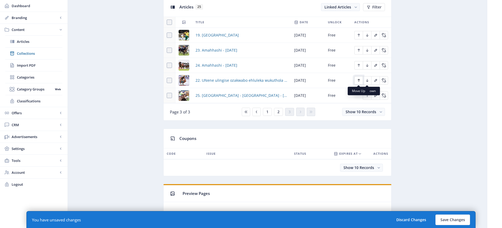
click at [359, 80] on icon "Edit page" at bounding box center [359, 80] width 4 height 4
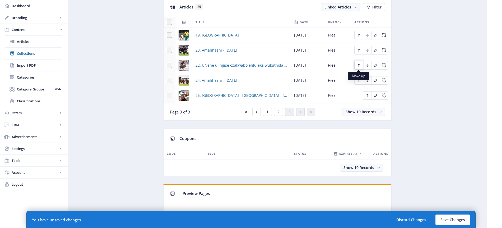
click at [361, 66] on icon "Edit page" at bounding box center [359, 65] width 4 height 4
click at [278, 113] on span "2" at bounding box center [278, 112] width 2 height 4
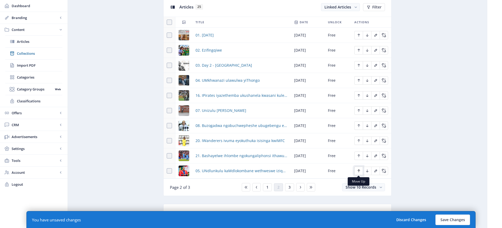
click at [361, 169] on button "Edit page" at bounding box center [358, 170] width 8 height 8
click at [359, 155] on icon "Edit page" at bounding box center [359, 155] width 2 height 3
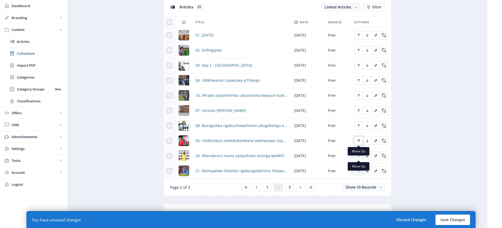
click at [358, 141] on icon "Edit page" at bounding box center [359, 140] width 4 height 4
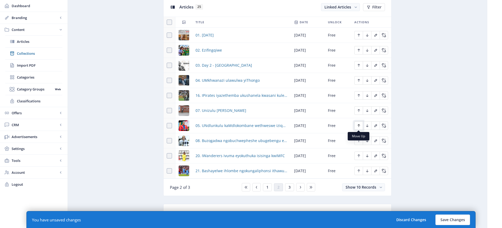
click at [359, 126] on icon "Edit page" at bounding box center [359, 125] width 4 height 4
click at [358, 110] on icon "Edit page" at bounding box center [359, 110] width 2 height 3
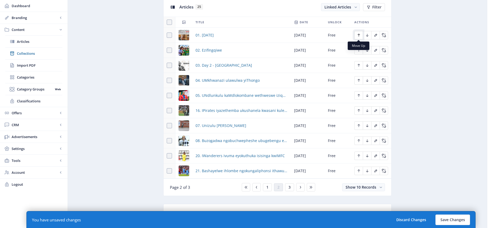
click at [359, 35] on icon "Edit page" at bounding box center [359, 35] width 2 height 3
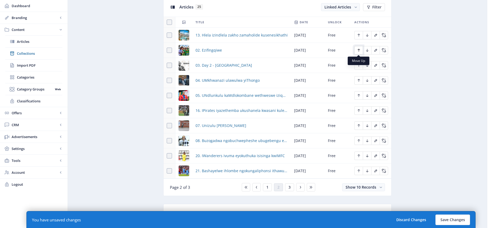
click at [358, 48] on icon "Edit page" at bounding box center [359, 50] width 4 height 4
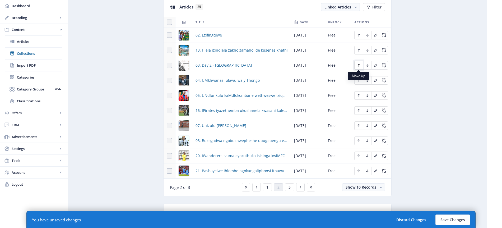
click at [360, 65] on icon "Edit page" at bounding box center [359, 65] width 4 height 4
click at [360, 82] on icon "Edit page" at bounding box center [359, 80] width 4 height 4
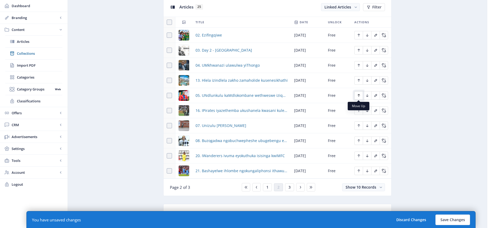
click at [359, 96] on icon "Edit page" at bounding box center [359, 95] width 4 height 4
click at [360, 127] on icon "Edit page" at bounding box center [359, 125] width 4 height 4
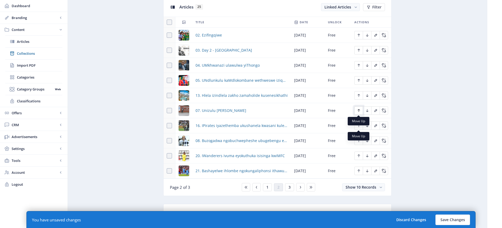
click at [357, 110] on icon "Edit page" at bounding box center [359, 110] width 4 height 4
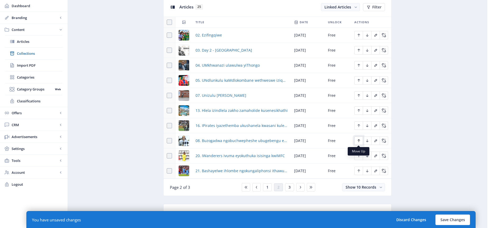
click at [360, 140] on icon "Edit page" at bounding box center [359, 140] width 4 height 4
click at [359, 125] on icon "Edit page" at bounding box center [359, 125] width 2 height 3
click at [290, 186] on span "3" at bounding box center [290, 187] width 2 height 4
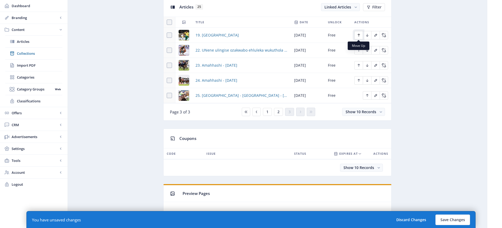
click at [359, 35] on icon "Edit page" at bounding box center [359, 35] width 2 height 3
click at [279, 112] on span "2" at bounding box center [278, 112] width 2 height 4
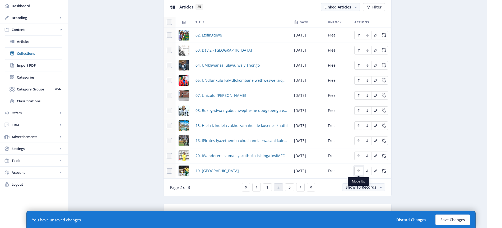
click at [361, 170] on button "Edit page" at bounding box center [358, 170] width 8 height 8
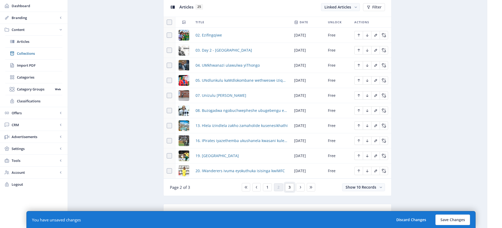
click at [291, 186] on button "3" at bounding box center [289, 187] width 9 height 8
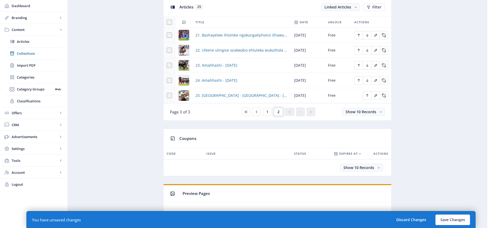
click at [280, 112] on button "2" at bounding box center [278, 112] width 9 height 8
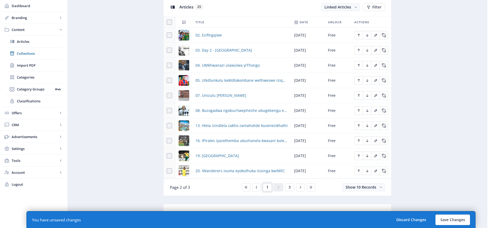
click at [266, 187] on span "1" at bounding box center [267, 187] width 2 height 4
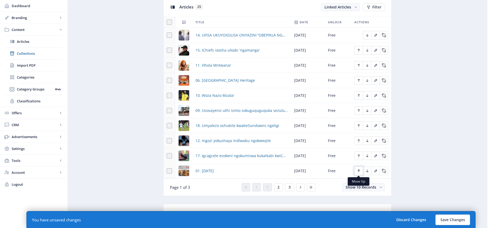
click at [359, 169] on icon "Edit page" at bounding box center [359, 171] width 4 height 4
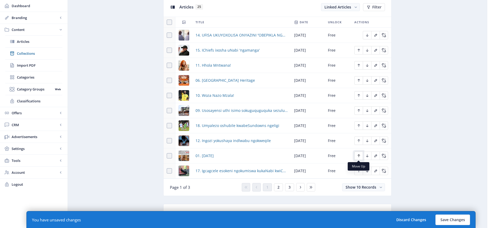
click at [358, 154] on icon "Edit page" at bounding box center [359, 156] width 4 height 4
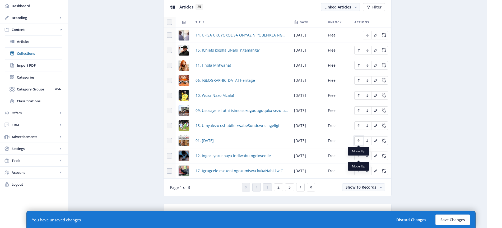
click at [358, 140] on icon "Edit page" at bounding box center [359, 140] width 4 height 4
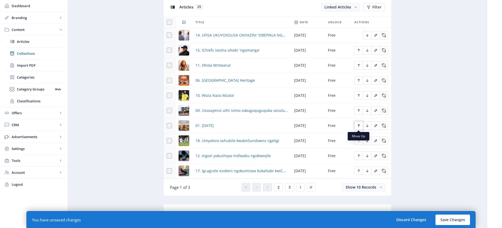
click at [360, 124] on icon "Edit page" at bounding box center [359, 125] width 4 height 4
click at [359, 109] on icon "Edit page" at bounding box center [359, 110] width 4 height 4
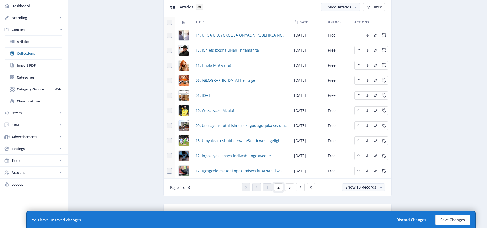
click at [279, 188] on span "2" at bounding box center [278, 187] width 2 height 4
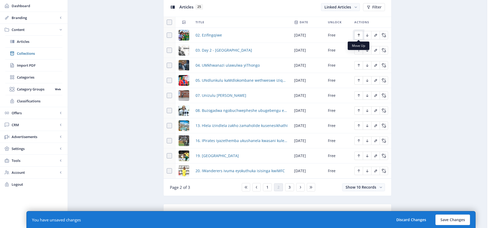
click at [358, 35] on icon "Edit page" at bounding box center [359, 35] width 4 height 4
click at [359, 50] on icon "Edit page" at bounding box center [359, 50] width 4 height 4
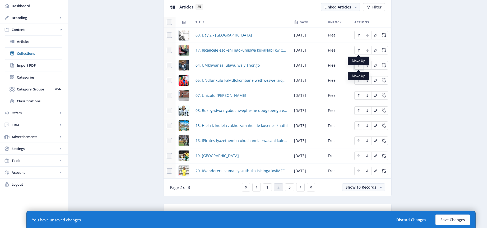
click at [361, 65] on icon "Edit page" at bounding box center [359, 65] width 4 height 4
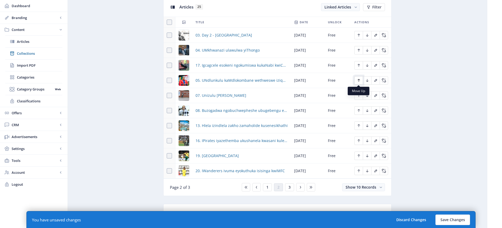
click at [360, 81] on icon "Edit page" at bounding box center [359, 80] width 4 height 4
click at [360, 96] on icon "Edit page" at bounding box center [359, 95] width 4 height 4
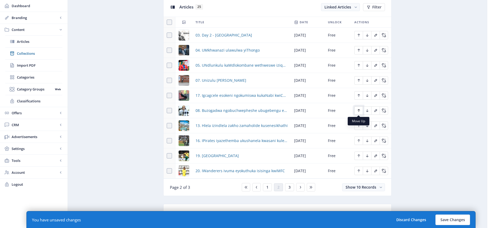
click at [360, 111] on icon "Edit page" at bounding box center [359, 110] width 4 height 4
click at [268, 185] on span "1" at bounding box center [267, 187] width 2 height 4
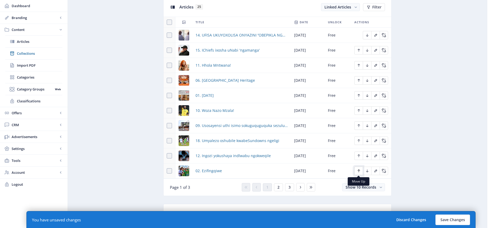
click at [358, 171] on icon "Edit page" at bounding box center [359, 171] width 4 height 4
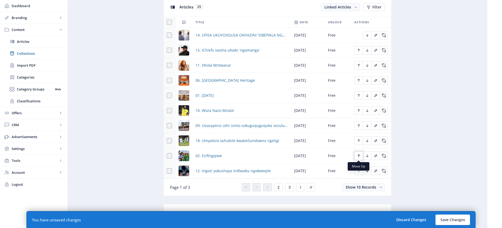
click at [360, 155] on icon "Edit page" at bounding box center [359, 156] width 4 height 4
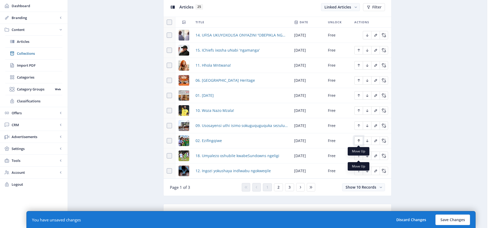
click at [359, 140] on icon "Edit page" at bounding box center [359, 140] width 4 height 4
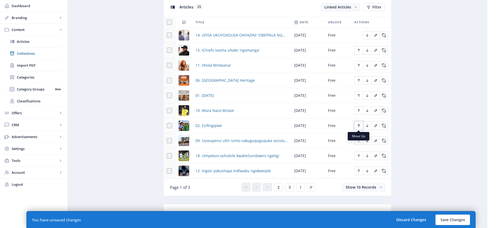
click at [358, 124] on icon "Edit page" at bounding box center [359, 125] width 2 height 3
click at [278, 187] on span "2" at bounding box center [278, 187] width 2 height 4
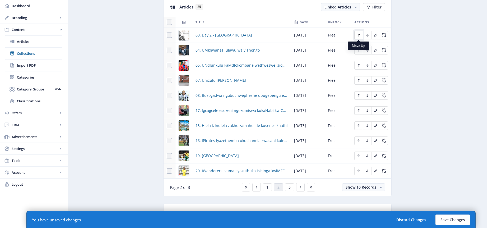
click at [360, 35] on icon "Edit page" at bounding box center [359, 35] width 4 height 4
click at [360, 49] on icon "Edit page" at bounding box center [359, 50] width 4 height 4
click at [359, 65] on icon "Edit page" at bounding box center [359, 65] width 4 height 4
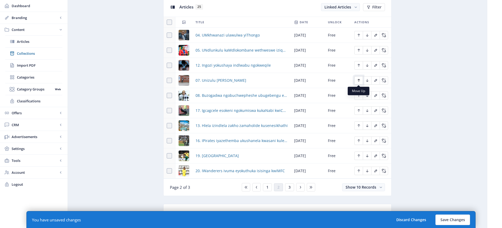
click at [360, 81] on icon "Edit page" at bounding box center [359, 80] width 4 height 4
click at [358, 95] on icon "Edit page" at bounding box center [359, 95] width 4 height 4
click at [268, 187] on span "1" at bounding box center [267, 187] width 2 height 4
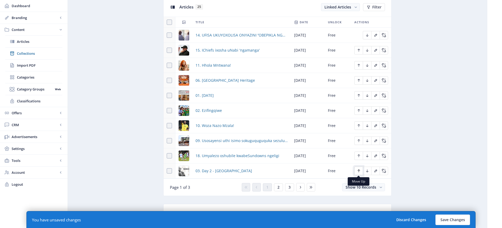
click at [359, 170] on icon "Edit page" at bounding box center [359, 170] width 2 height 3
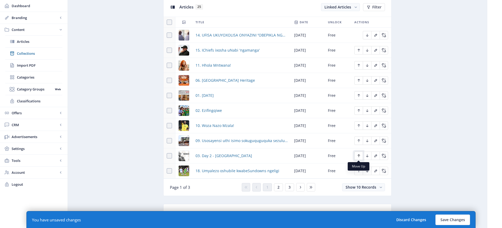
click at [358, 156] on icon "Edit page" at bounding box center [359, 156] width 4 height 4
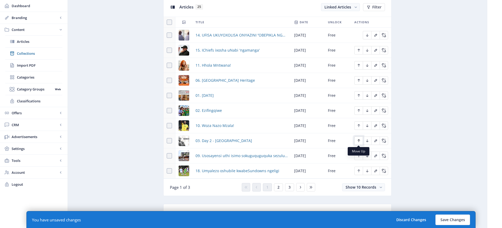
click at [359, 141] on icon "Edit page" at bounding box center [359, 140] width 4 height 4
click at [277, 187] on span "2" at bounding box center [278, 187] width 2 height 4
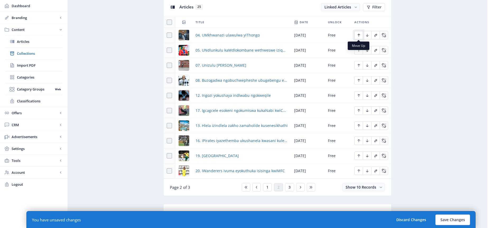
click at [359, 35] on icon "Edit page" at bounding box center [359, 35] width 2 height 3
click at [267, 188] on span "1" at bounding box center [267, 187] width 2 height 4
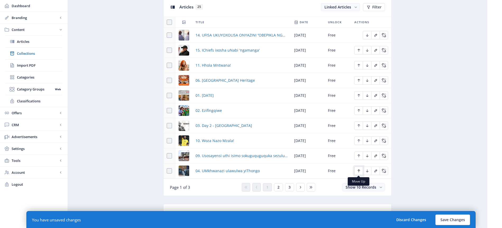
click at [360, 169] on icon "Edit page" at bounding box center [359, 171] width 4 height 4
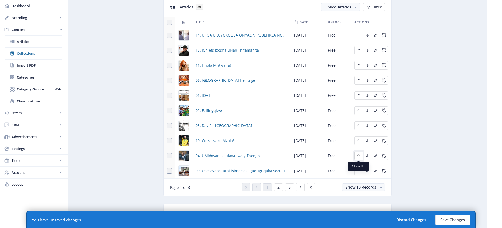
click at [359, 156] on icon "Edit page" at bounding box center [359, 156] width 4 height 4
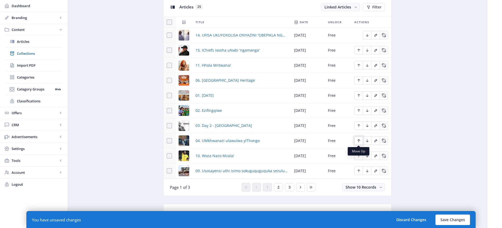
click at [359, 141] on icon "Edit page" at bounding box center [359, 140] width 4 height 4
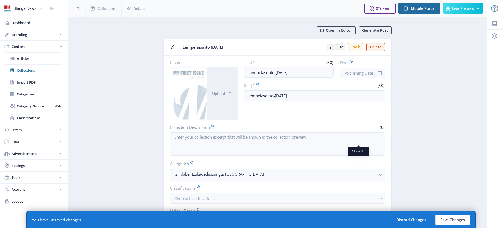
scroll to position [242, 0]
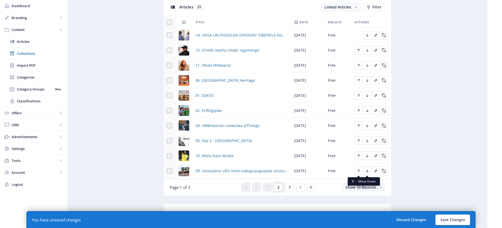
click at [280, 185] on button "2" at bounding box center [278, 187] width 9 height 8
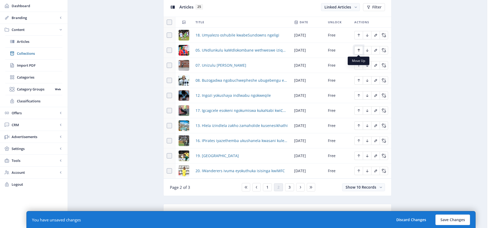
click at [359, 49] on icon "Edit page" at bounding box center [359, 50] width 2 height 3
click at [359, 66] on icon "Edit page" at bounding box center [359, 65] width 4 height 4
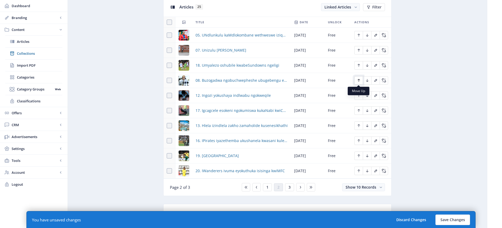
click at [358, 80] on icon "Edit page" at bounding box center [359, 80] width 4 height 4
click at [267, 187] on span "1" at bounding box center [267, 187] width 2 height 4
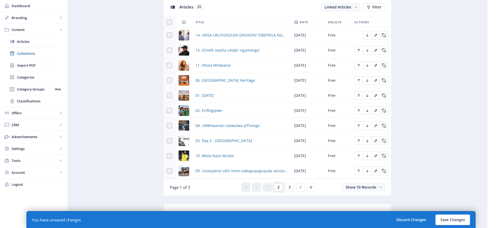
click at [280, 188] on button "2" at bounding box center [278, 187] width 9 height 8
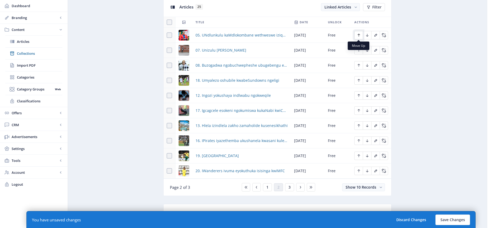
click at [359, 34] on icon "Edit page" at bounding box center [359, 35] width 2 height 3
click at [359, 51] on icon "Edit page" at bounding box center [359, 50] width 2 height 3
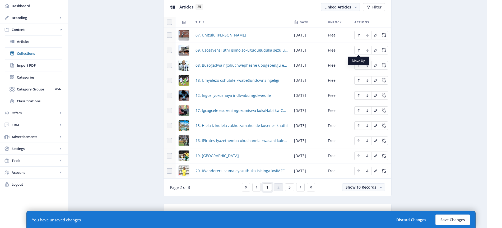
click at [267, 187] on span "1" at bounding box center [267, 187] width 2 height 4
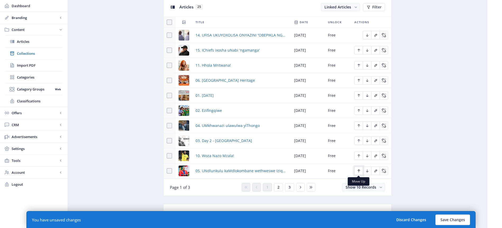
click at [359, 171] on icon "Edit page" at bounding box center [359, 170] width 2 height 3
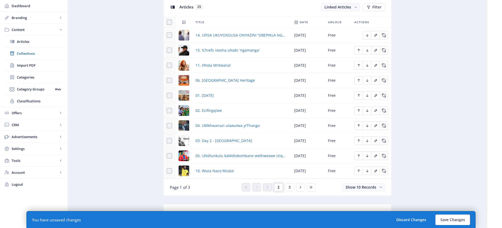
click at [279, 187] on span "2" at bounding box center [278, 187] width 2 height 4
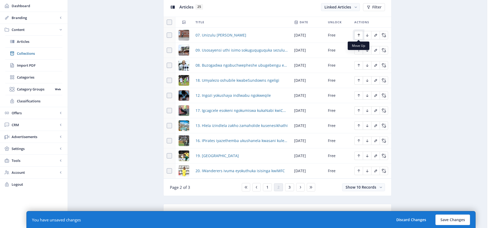
click at [358, 35] on icon "Edit page" at bounding box center [359, 35] width 4 height 4
click at [267, 187] on span "1" at bounding box center [267, 187] width 2 height 4
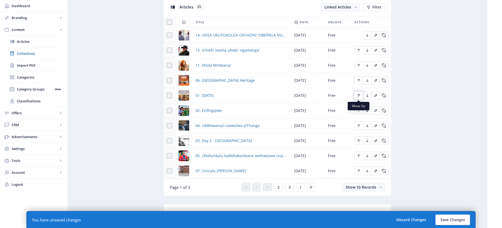
click at [360, 95] on icon "Edit page" at bounding box center [359, 95] width 4 height 4
click at [358, 80] on icon "Edit page" at bounding box center [359, 80] width 4 height 4
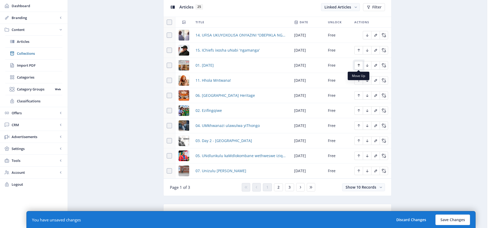
click at [358, 66] on icon "Edit page" at bounding box center [359, 65] width 4 height 4
click at [361, 49] on button "Edit page" at bounding box center [358, 50] width 8 height 8
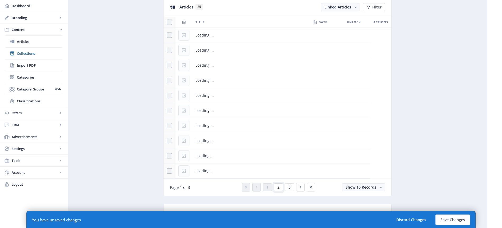
click at [278, 186] on span "2" at bounding box center [278, 187] width 2 height 4
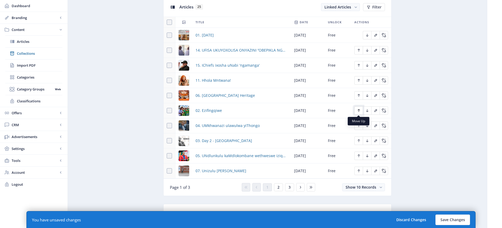
click at [360, 110] on icon "Edit page" at bounding box center [359, 110] width 4 height 4
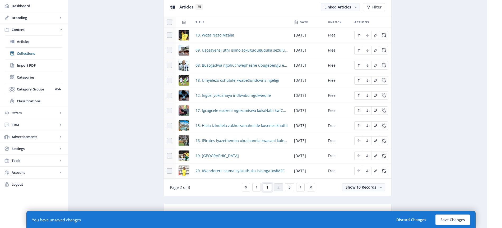
click at [268, 186] on span "1" at bounding box center [267, 187] width 2 height 4
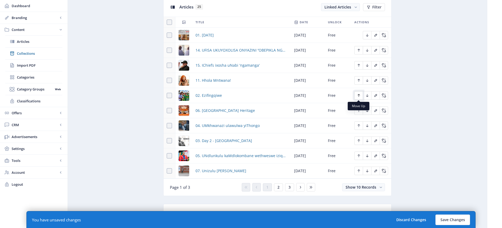
click at [359, 96] on icon "Edit page" at bounding box center [359, 95] width 4 height 4
click at [359, 78] on button "Edit page" at bounding box center [358, 80] width 8 height 8
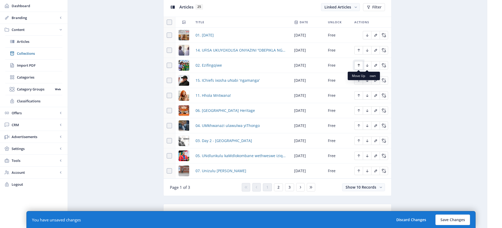
click at [360, 66] on icon "Edit page" at bounding box center [359, 65] width 4 height 4
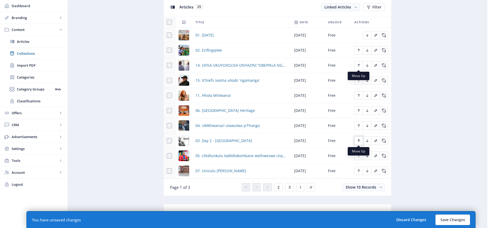
click at [357, 141] on icon "Edit page" at bounding box center [359, 140] width 4 height 4
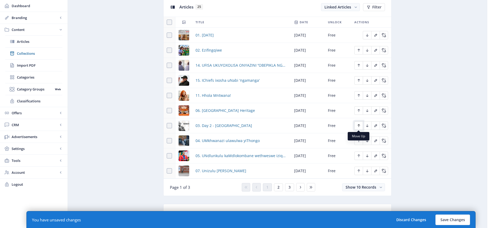
click at [360, 125] on icon "Edit page" at bounding box center [359, 125] width 4 height 4
click at [359, 110] on icon "Edit page" at bounding box center [359, 110] width 4 height 4
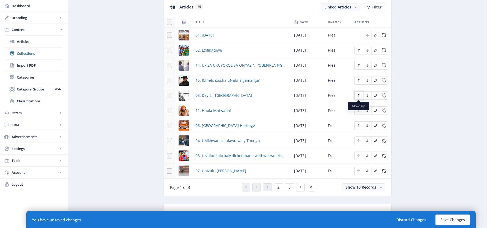
click at [358, 95] on icon "Edit page" at bounding box center [359, 95] width 2 height 3
click at [359, 81] on icon "Edit page" at bounding box center [359, 80] width 4 height 4
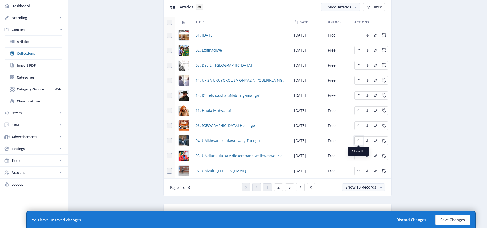
click at [357, 140] on icon "Edit page" at bounding box center [359, 140] width 4 height 4
click at [358, 126] on icon "Edit page" at bounding box center [359, 125] width 4 height 4
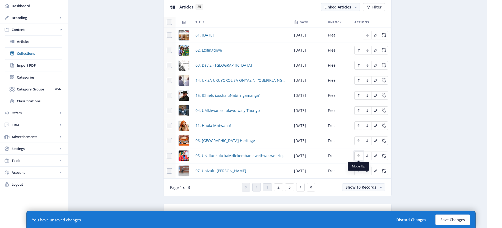
click at [360, 155] on icon "Edit page" at bounding box center [359, 156] width 4 height 4
click at [357, 141] on icon "Edit page" at bounding box center [359, 140] width 4 height 4
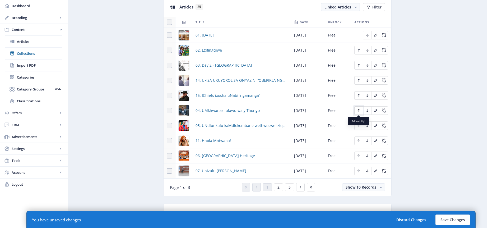
click at [359, 112] on icon "Edit page" at bounding box center [359, 110] width 4 height 4
click at [358, 96] on icon "Edit page" at bounding box center [359, 95] width 4 height 4
click at [358, 126] on icon "Edit page" at bounding box center [359, 125] width 4 height 4
click at [358, 110] on icon "Edit page" at bounding box center [359, 110] width 4 height 4
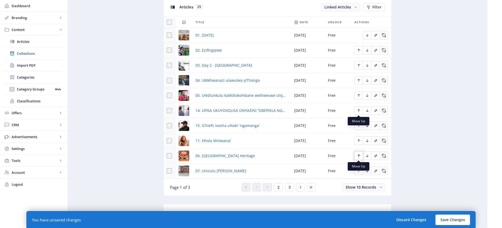
click at [360, 154] on icon "Edit page" at bounding box center [359, 156] width 4 height 4
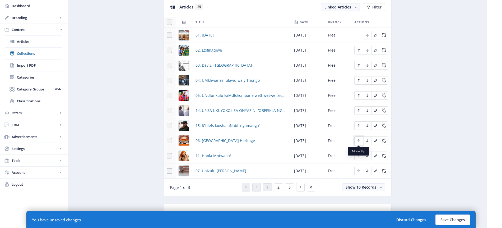
click at [360, 141] on icon "Edit page" at bounding box center [359, 140] width 4 height 4
click at [359, 126] on icon "Edit page" at bounding box center [359, 125] width 2 height 3
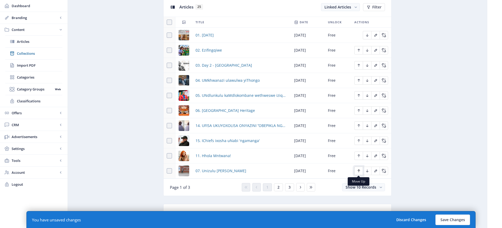
click at [359, 171] on icon "Edit page" at bounding box center [359, 170] width 2 height 3
click at [359, 155] on icon "Edit page" at bounding box center [359, 155] width 2 height 3
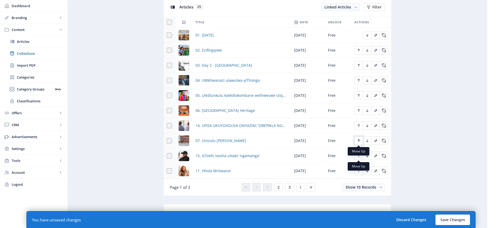
click at [359, 141] on icon "Edit page" at bounding box center [359, 140] width 4 height 4
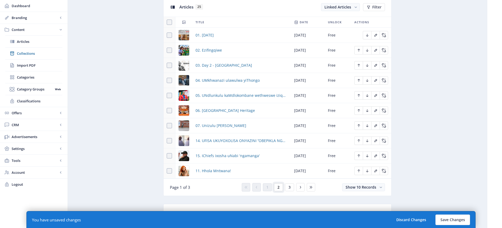
click at [278, 188] on span "2" at bounding box center [278, 187] width 2 height 4
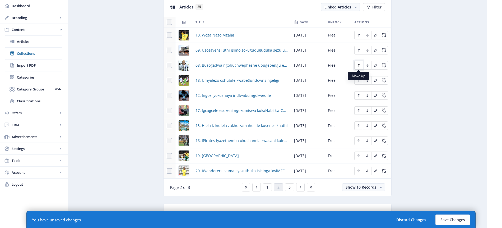
click at [360, 65] on icon "Edit page" at bounding box center [359, 65] width 4 height 4
click at [360, 50] on icon "Edit page" at bounding box center [359, 50] width 4 height 4
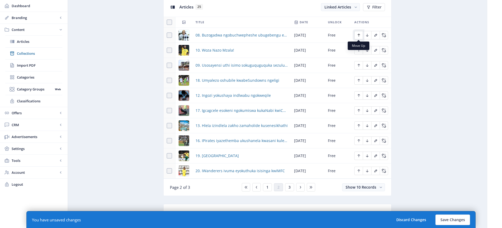
click at [359, 36] on icon "Edit page" at bounding box center [359, 35] width 4 height 4
click at [357, 50] on icon "Edit page" at bounding box center [359, 50] width 4 height 4
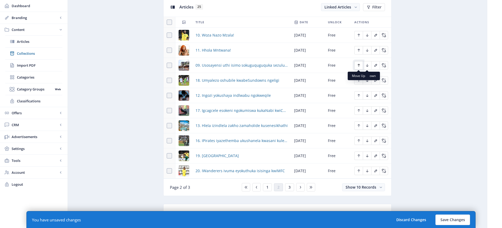
click at [360, 65] on icon "Edit page" at bounding box center [359, 65] width 4 height 4
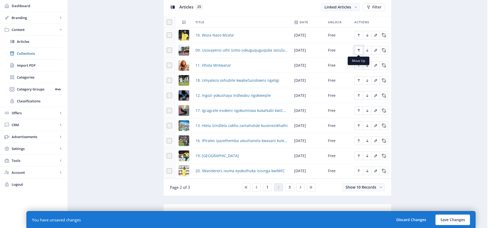
click at [358, 49] on icon "Edit page" at bounding box center [359, 50] width 4 height 4
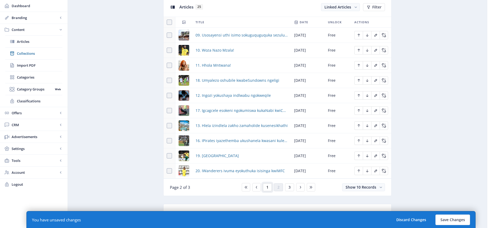
click at [268, 186] on span "1" at bounding box center [267, 187] width 2 height 4
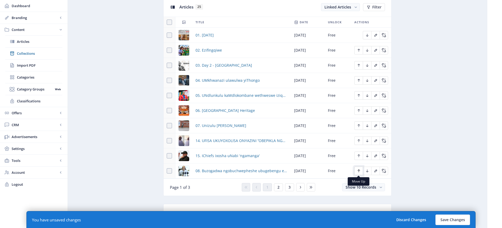
click at [359, 170] on icon "Edit page" at bounding box center [359, 171] width 4 height 4
click at [358, 155] on icon "Edit page" at bounding box center [359, 155] width 2 height 3
click at [278, 187] on span "2" at bounding box center [278, 187] width 2 height 4
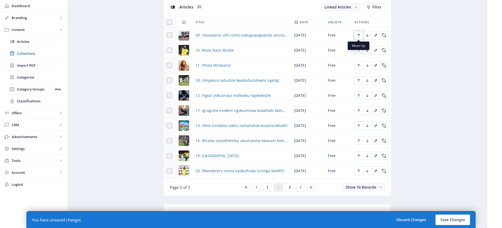
click at [359, 35] on icon "Edit page" at bounding box center [359, 35] width 2 height 3
click at [359, 50] on icon "Edit page" at bounding box center [359, 50] width 4 height 4
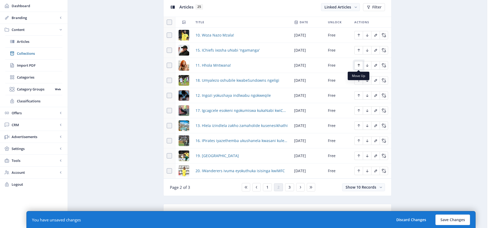
click at [358, 66] on icon "Edit page" at bounding box center [359, 65] width 4 height 4
click at [268, 187] on span "1" at bounding box center [267, 187] width 2 height 4
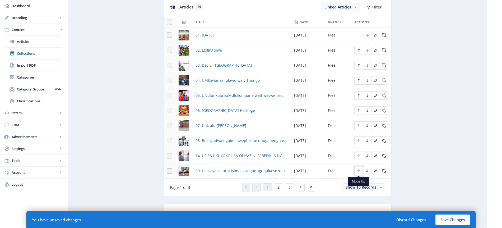
click at [358, 169] on icon "Edit page" at bounding box center [359, 171] width 4 height 4
click at [278, 187] on span "2" at bounding box center [278, 187] width 2 height 4
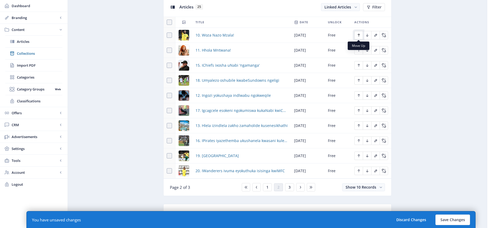
click at [359, 35] on icon "Edit page" at bounding box center [359, 35] width 4 height 4
click at [358, 50] on icon "Edit page" at bounding box center [359, 50] width 4 height 4
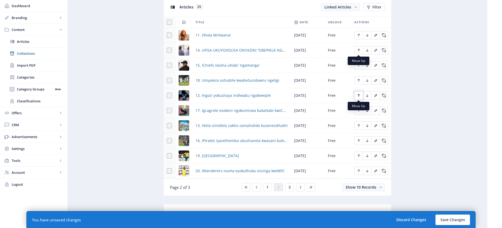
click at [360, 95] on icon "Edit page" at bounding box center [359, 95] width 4 height 4
click at [358, 80] on icon "Edit page" at bounding box center [359, 80] width 2 height 3
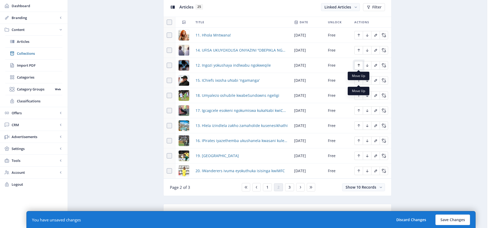
click at [359, 64] on icon "Edit page" at bounding box center [359, 65] width 4 height 4
click at [269, 187] on button "1" at bounding box center [267, 187] width 9 height 8
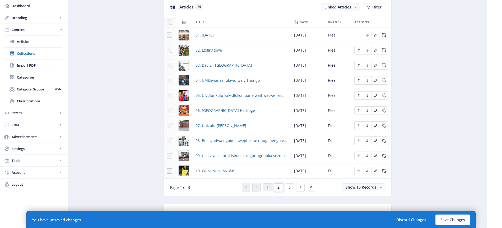
click at [279, 187] on span "2" at bounding box center [278, 187] width 2 height 4
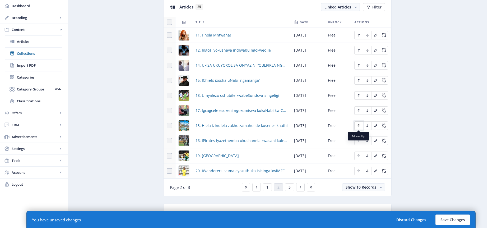
click at [359, 125] on icon "Edit page" at bounding box center [359, 125] width 4 height 4
click at [358, 111] on icon "Edit page" at bounding box center [359, 110] width 4 height 4
click at [359, 95] on icon "Edit page" at bounding box center [359, 95] width 4 height 4
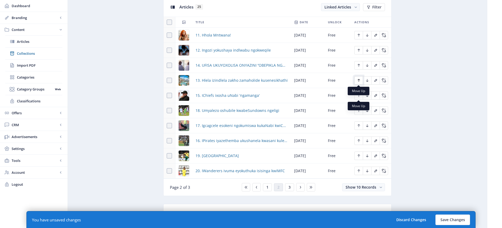
click at [358, 80] on icon "Edit page" at bounding box center [359, 80] width 2 height 3
click at [358, 139] on icon "Edit page" at bounding box center [359, 140] width 4 height 4
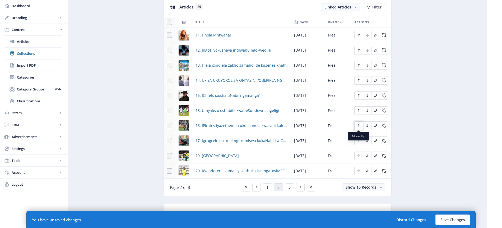
click at [359, 125] on icon "Edit page" at bounding box center [359, 125] width 2 height 3
click at [359, 141] on icon "Edit page" at bounding box center [359, 140] width 2 height 3
click at [267, 186] on span "1" at bounding box center [267, 187] width 2 height 4
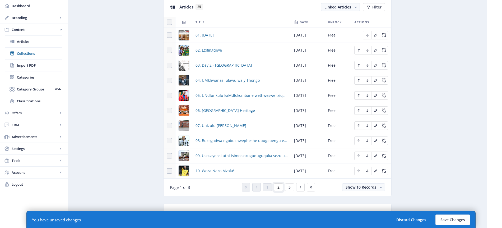
click at [278, 186] on span "2" at bounding box center [278, 187] width 2 height 4
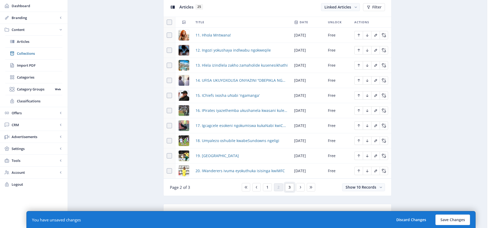
click at [289, 186] on span "3" at bounding box center [290, 187] width 2 height 4
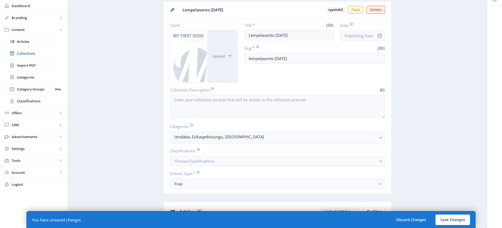
scroll to position [15, 0]
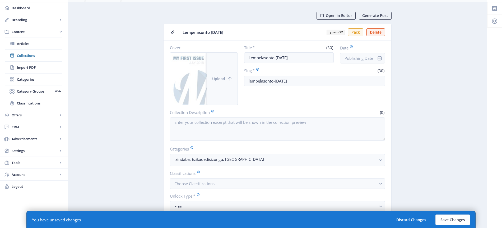
click at [225, 77] on span "Upload" at bounding box center [218, 79] width 13 height 4
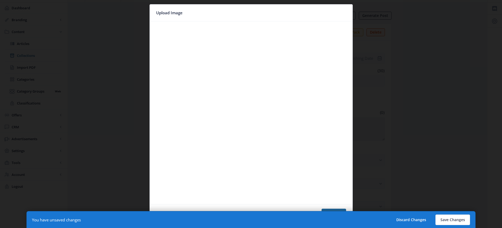
scroll to position [0, 0]
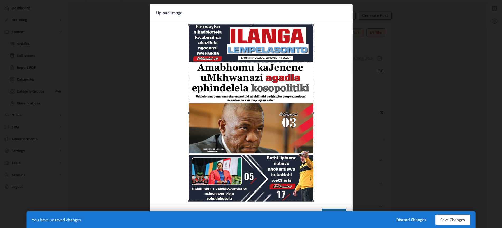
click at [243, 112] on div at bounding box center [251, 113] width 124 height 176
click at [451, 218] on button "Save Changes" at bounding box center [453, 219] width 35 height 11
click at [452, 219] on button "Save Changes" at bounding box center [453, 219] width 35 height 11
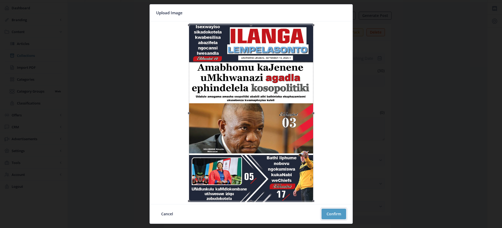
click at [335, 214] on button "Confirm" at bounding box center [334, 214] width 25 height 11
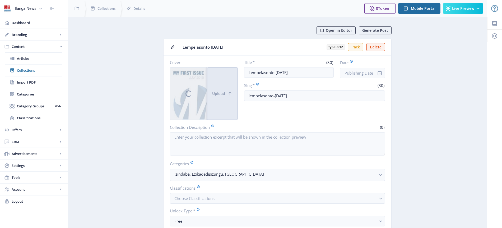
scroll to position [15, 0]
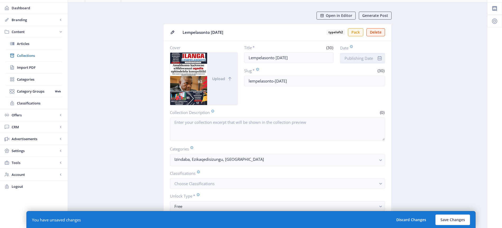
click at [362, 60] on input "Date" at bounding box center [362, 58] width 45 height 11
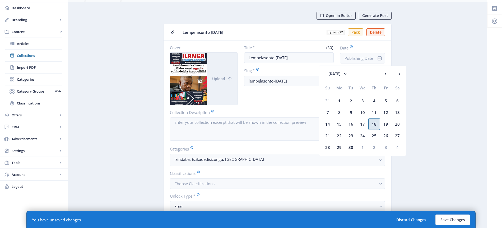
click at [378, 126] on div "18" at bounding box center [374, 124] width 12 height 12
type input "Sep 18, 2025"
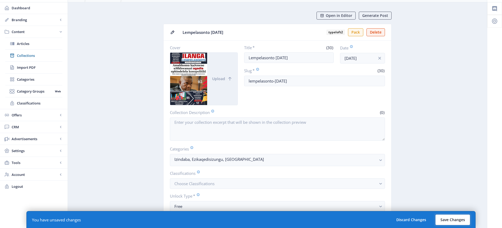
click at [451, 219] on button "Save Changes" at bounding box center [453, 219] width 35 height 11
click at [451, 218] on button "Save Changes" at bounding box center [453, 219] width 35 height 11
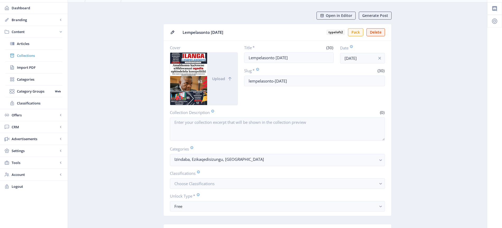
click at [34, 55] on span "Collections" at bounding box center [39, 55] width 45 height 5
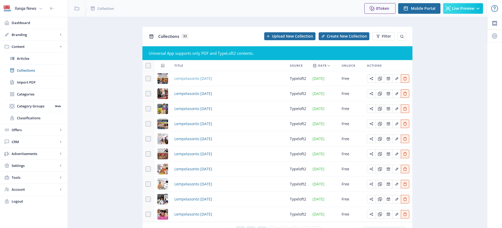
click at [212, 80] on span "Lempelasonto [DATE]" at bounding box center [193, 78] width 38 height 6
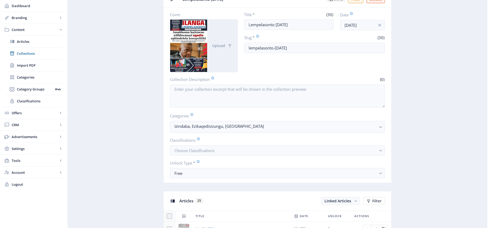
scroll to position [27, 0]
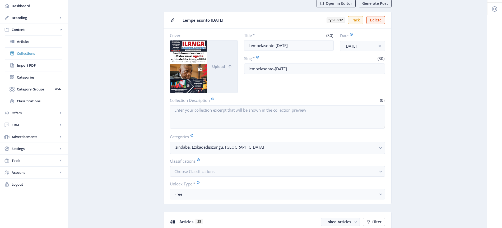
click at [39, 52] on span "Collections" at bounding box center [39, 53] width 45 height 5
